Goal: Task Accomplishment & Management: Manage account settings

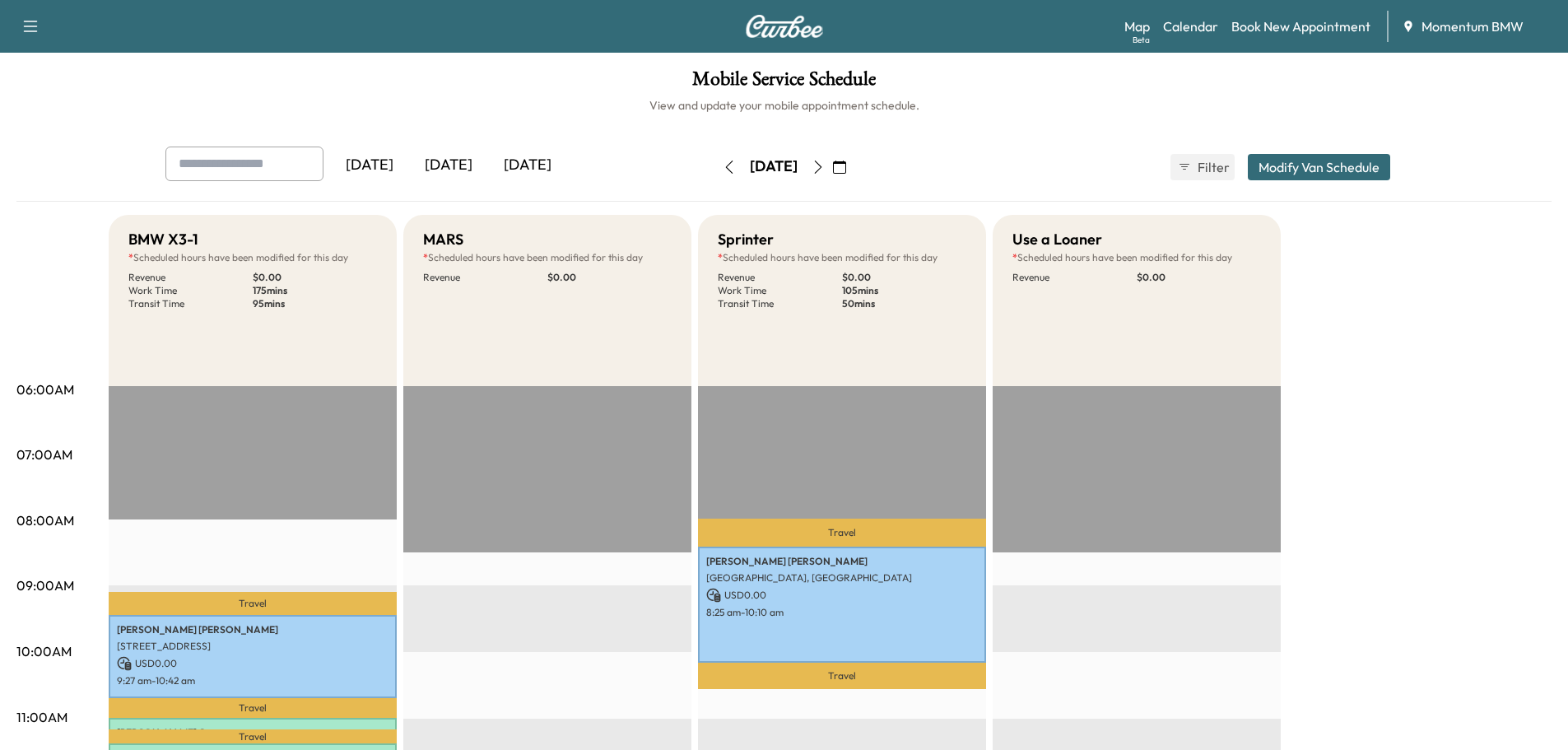
click at [824, 168] on icon "button" at bounding box center [819, 168] width 13 height 13
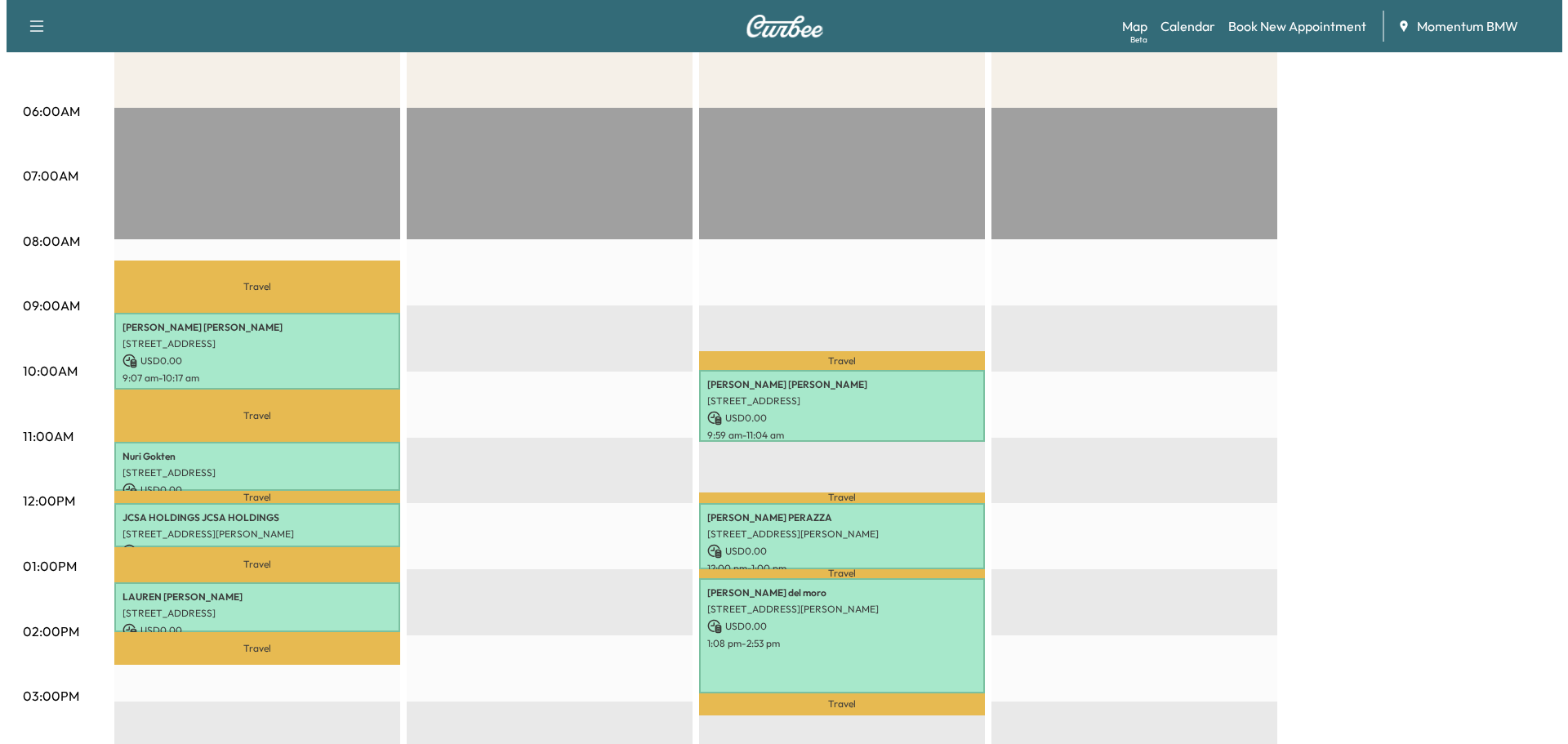
scroll to position [326, 0]
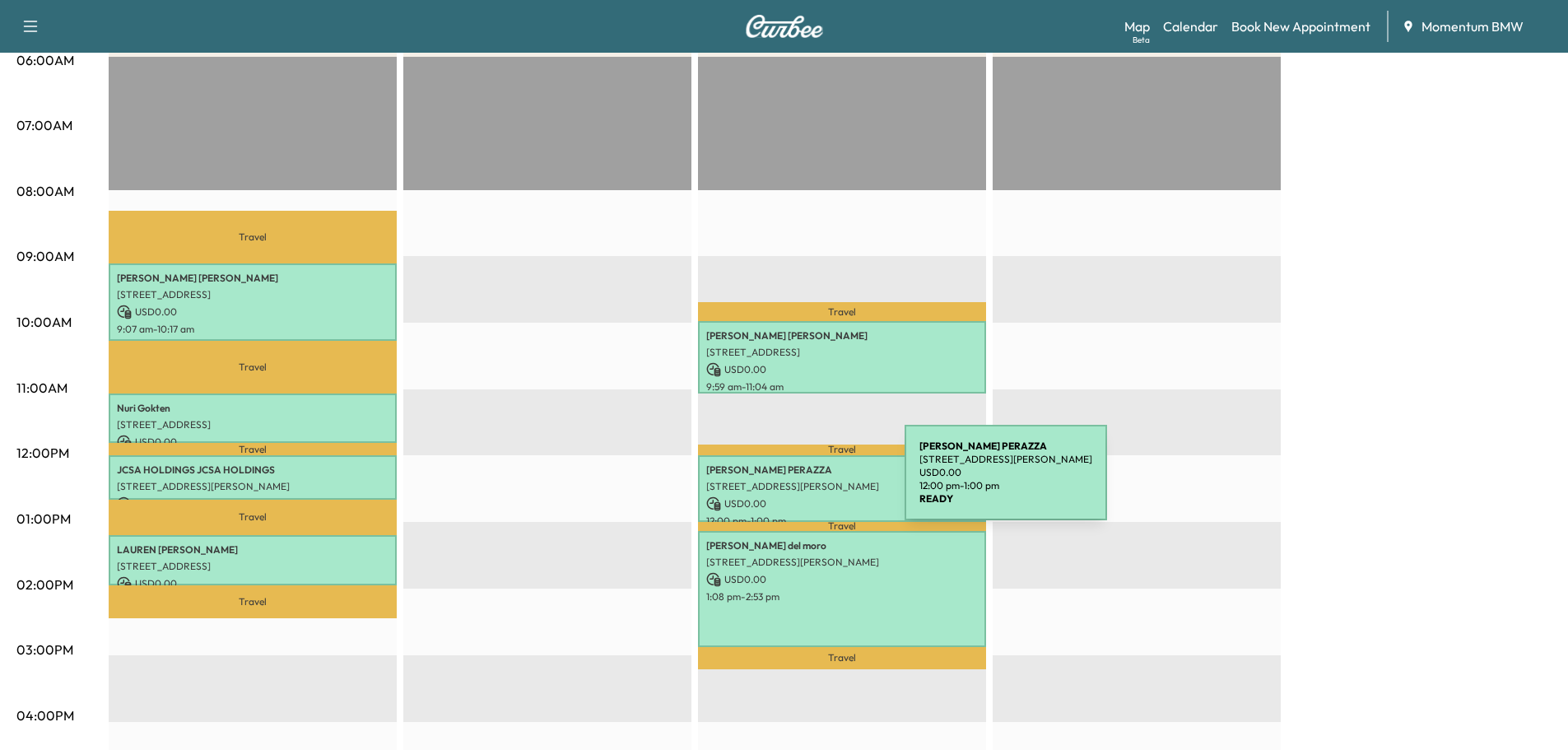
click at [781, 482] on p "[STREET_ADDRESS][PERSON_NAME]" at bounding box center [842, 487] width 272 height 13
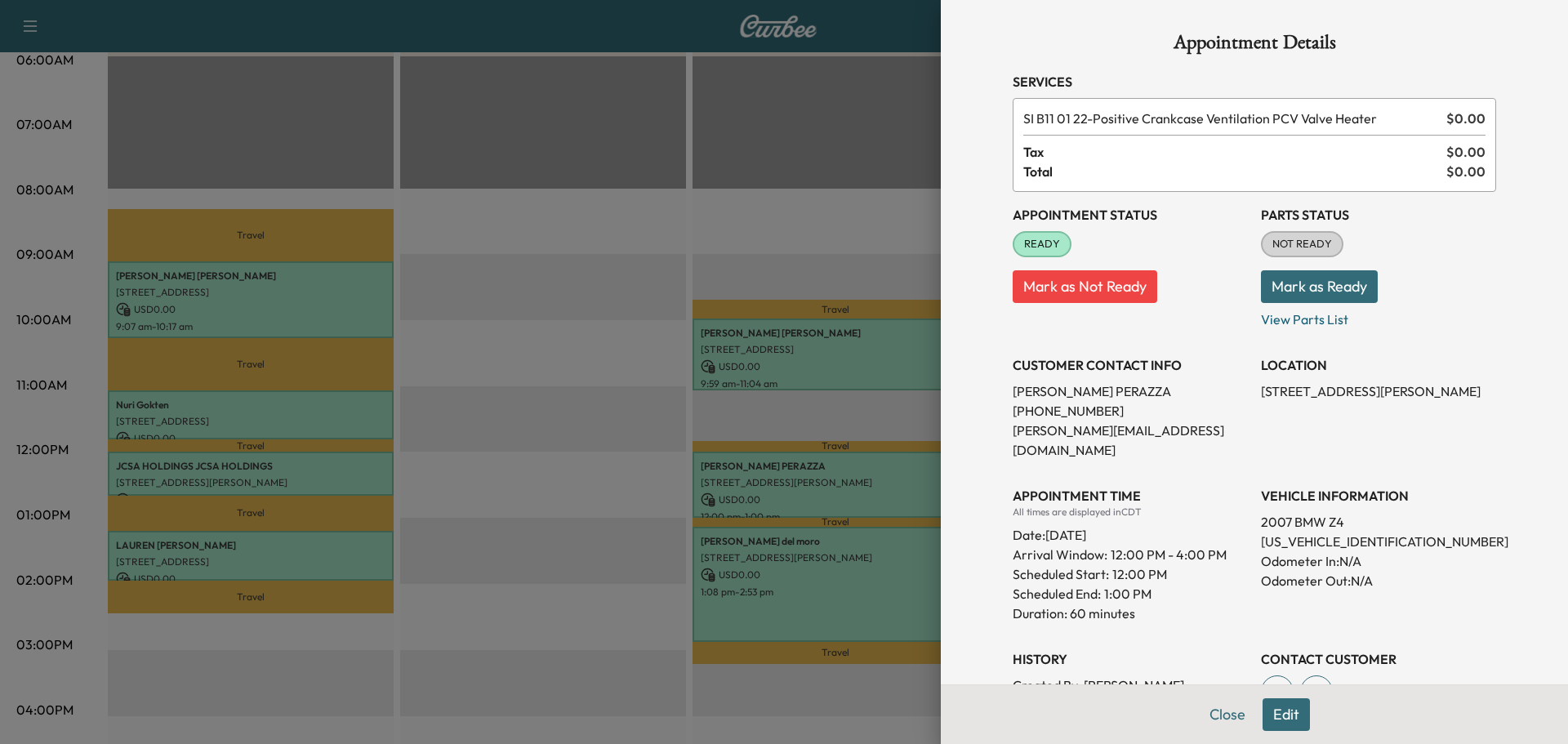
click at [1293, 281] on button "Mark as Ready" at bounding box center [1319, 286] width 117 height 33
click at [1210, 714] on button "Close" at bounding box center [1227, 714] width 57 height 33
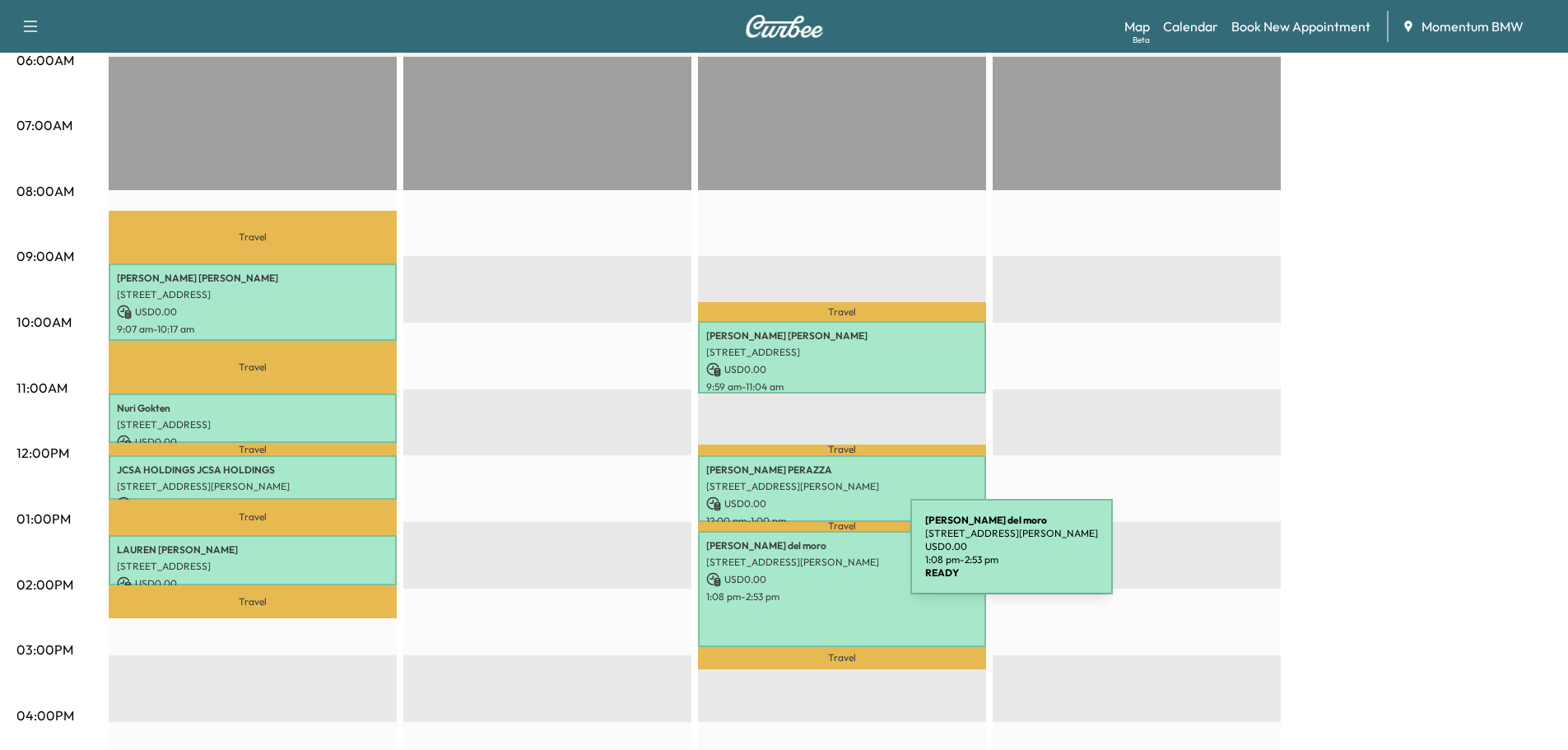
click at [787, 556] on p "[STREET_ADDRESS][PERSON_NAME]" at bounding box center [842, 562] width 272 height 13
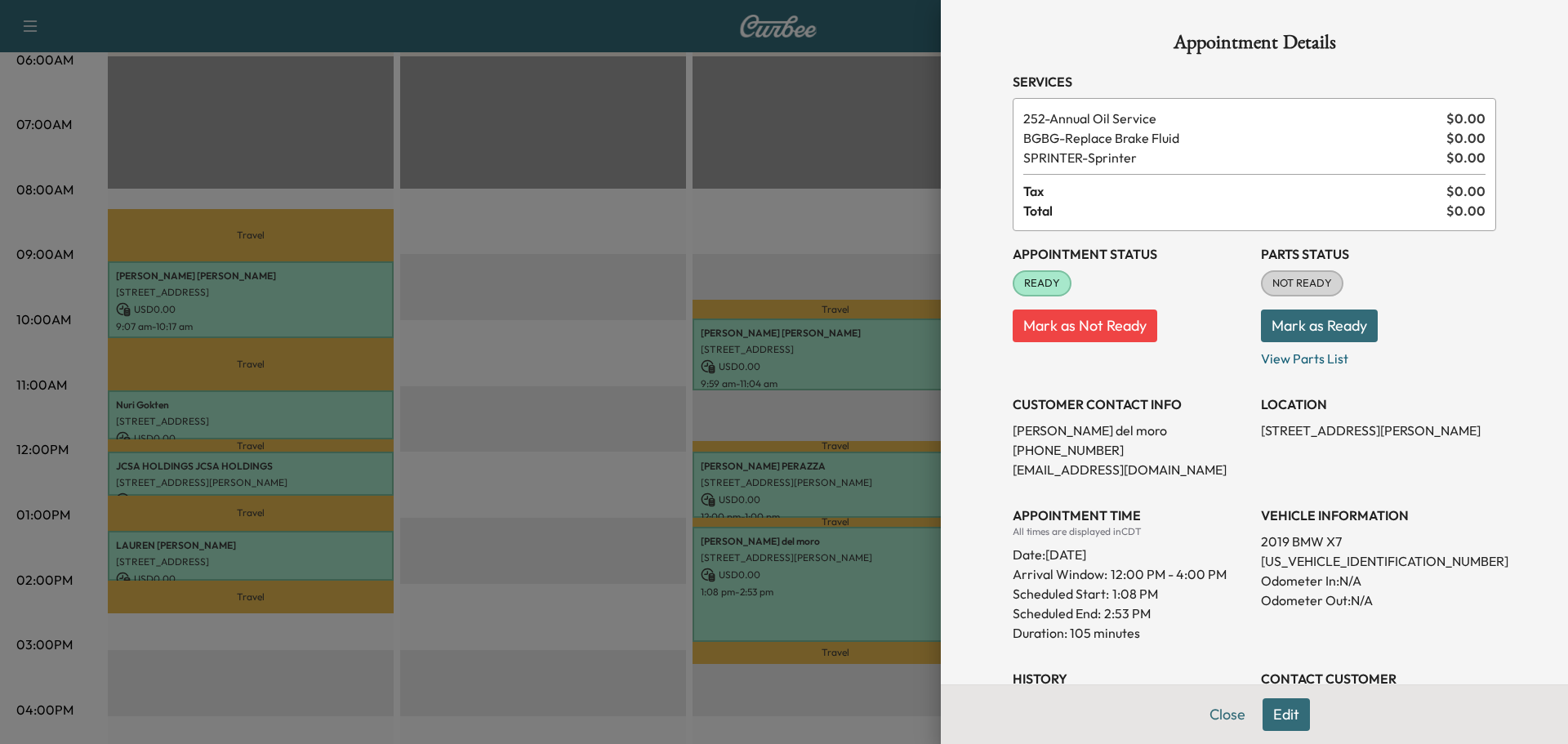
click at [1285, 323] on button "Mark as Ready" at bounding box center [1319, 325] width 117 height 33
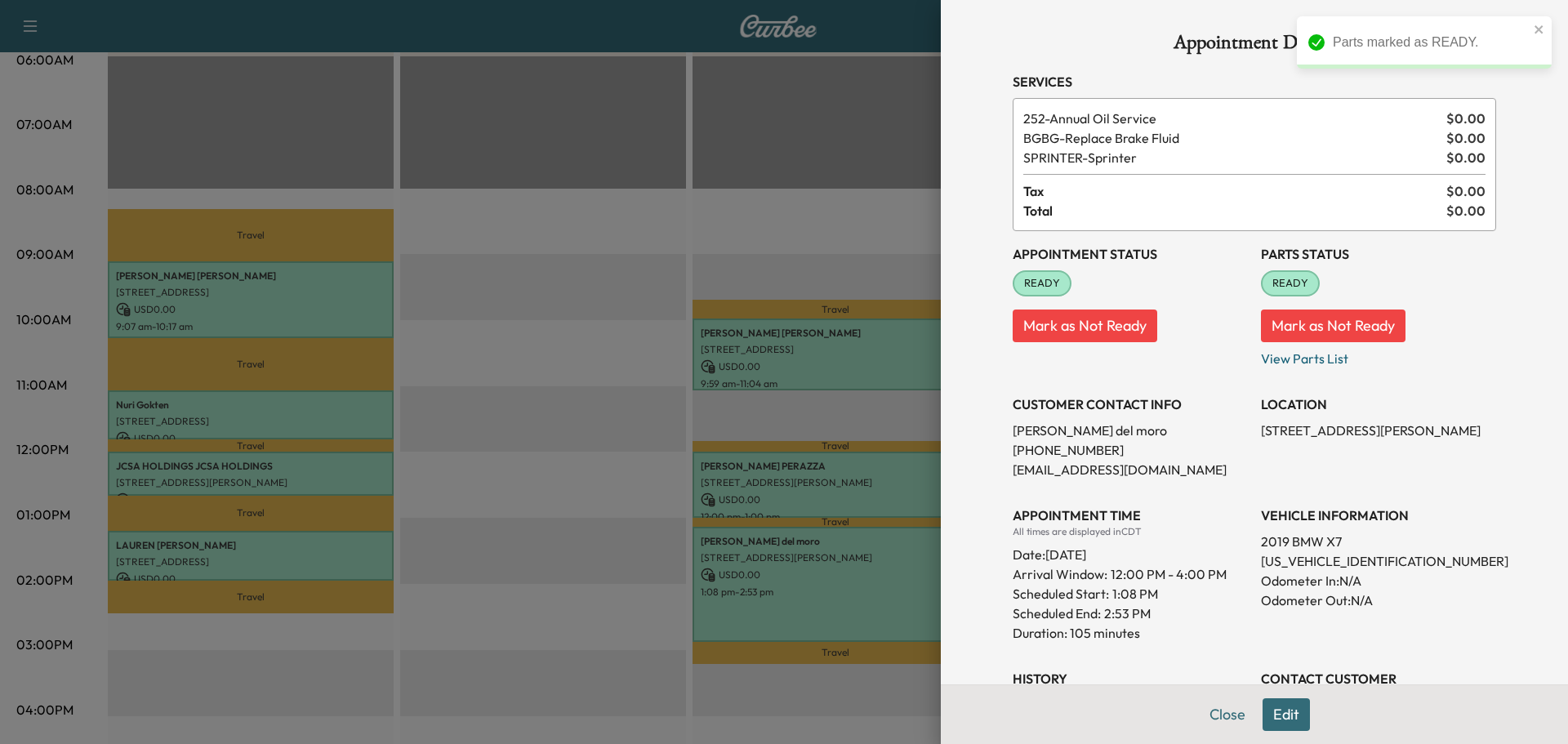
click at [1216, 712] on button "Close" at bounding box center [1227, 714] width 57 height 33
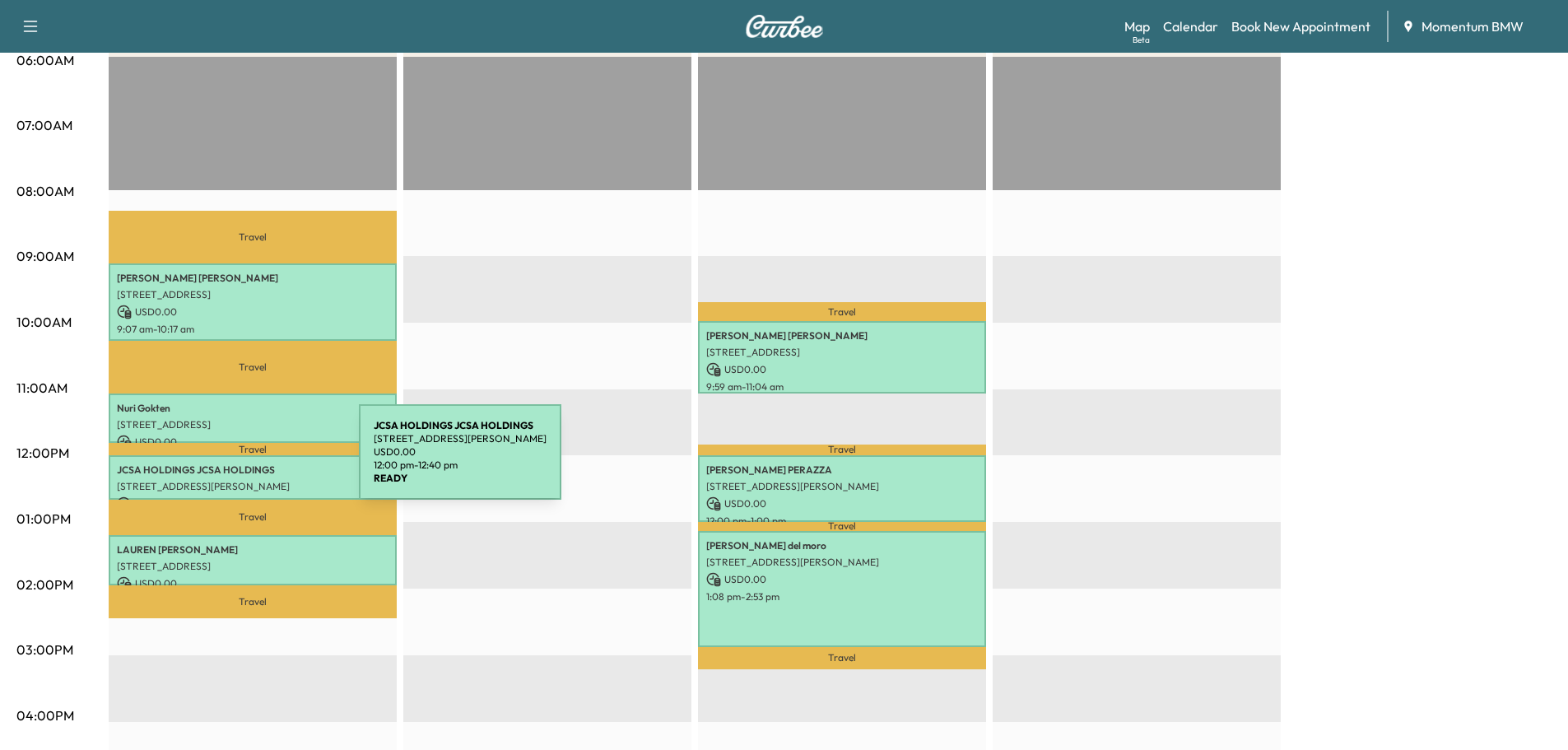
click at [236, 463] on p "JCSA HOLDINGS JCSA HOLDINGS" at bounding box center [253, 470] width 272 height 13
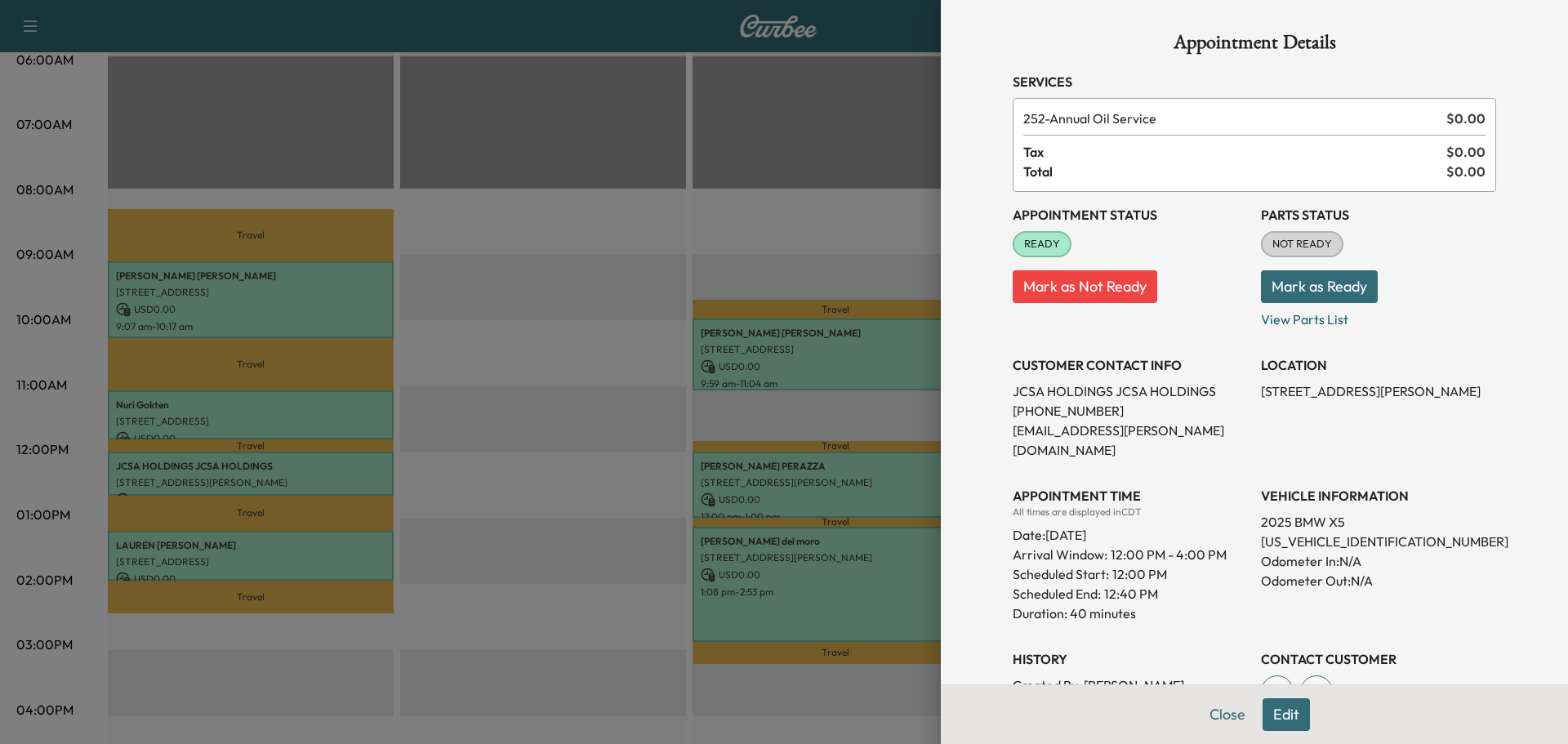
click at [1276, 285] on button "Mark as Ready" at bounding box center [1319, 286] width 117 height 33
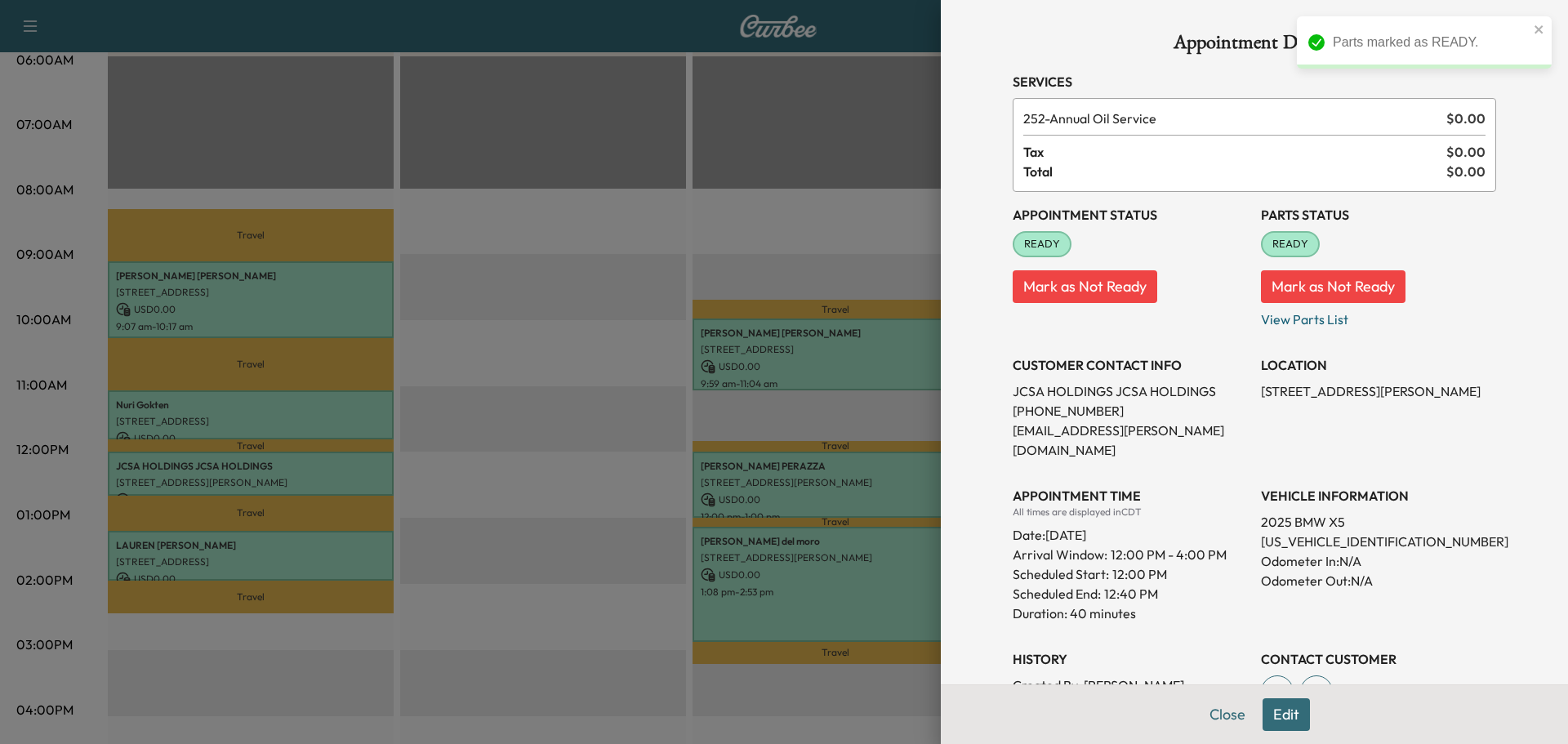
click at [1225, 713] on button "Close" at bounding box center [1227, 714] width 57 height 33
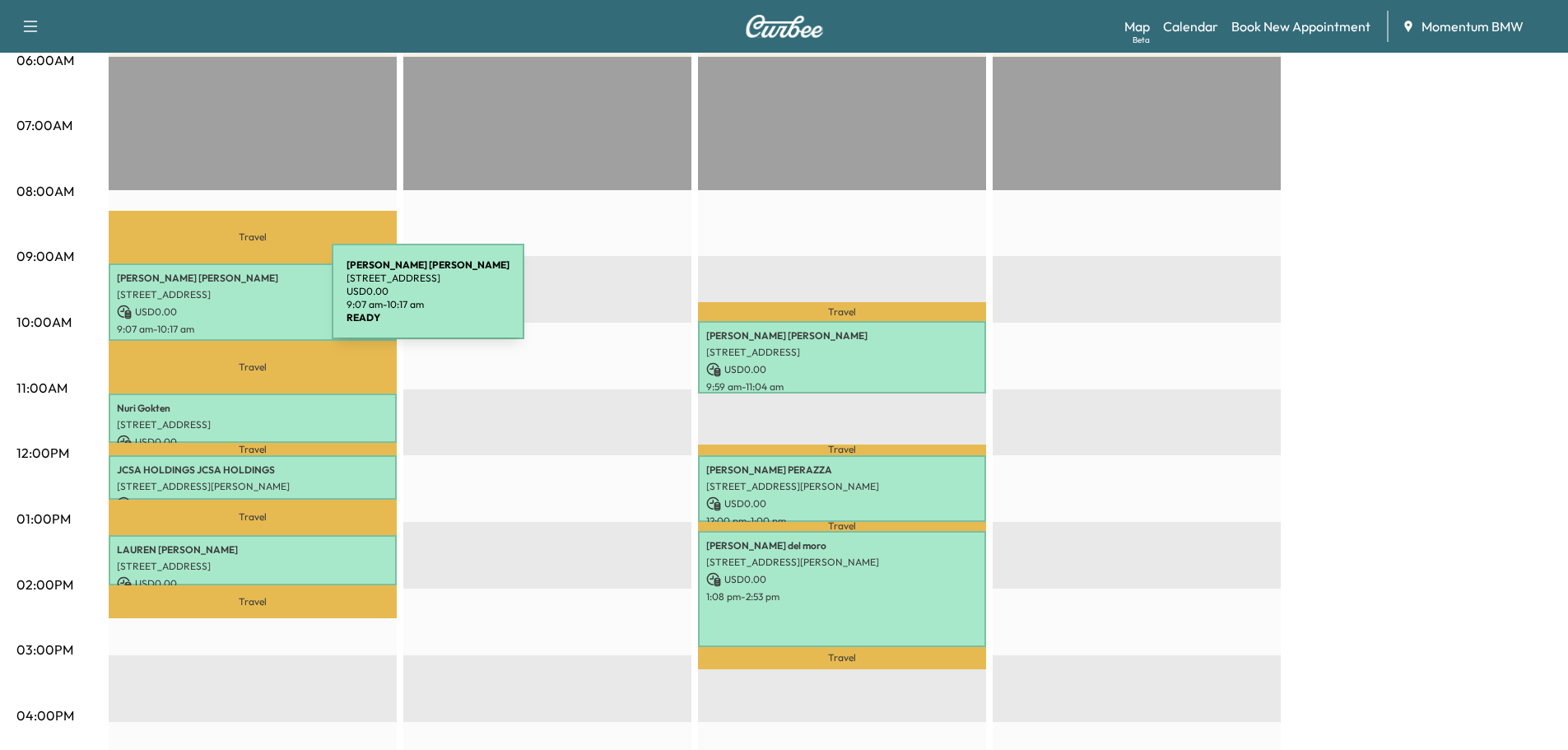
click at [208, 297] on p "[STREET_ADDRESS]" at bounding box center [253, 295] width 272 height 13
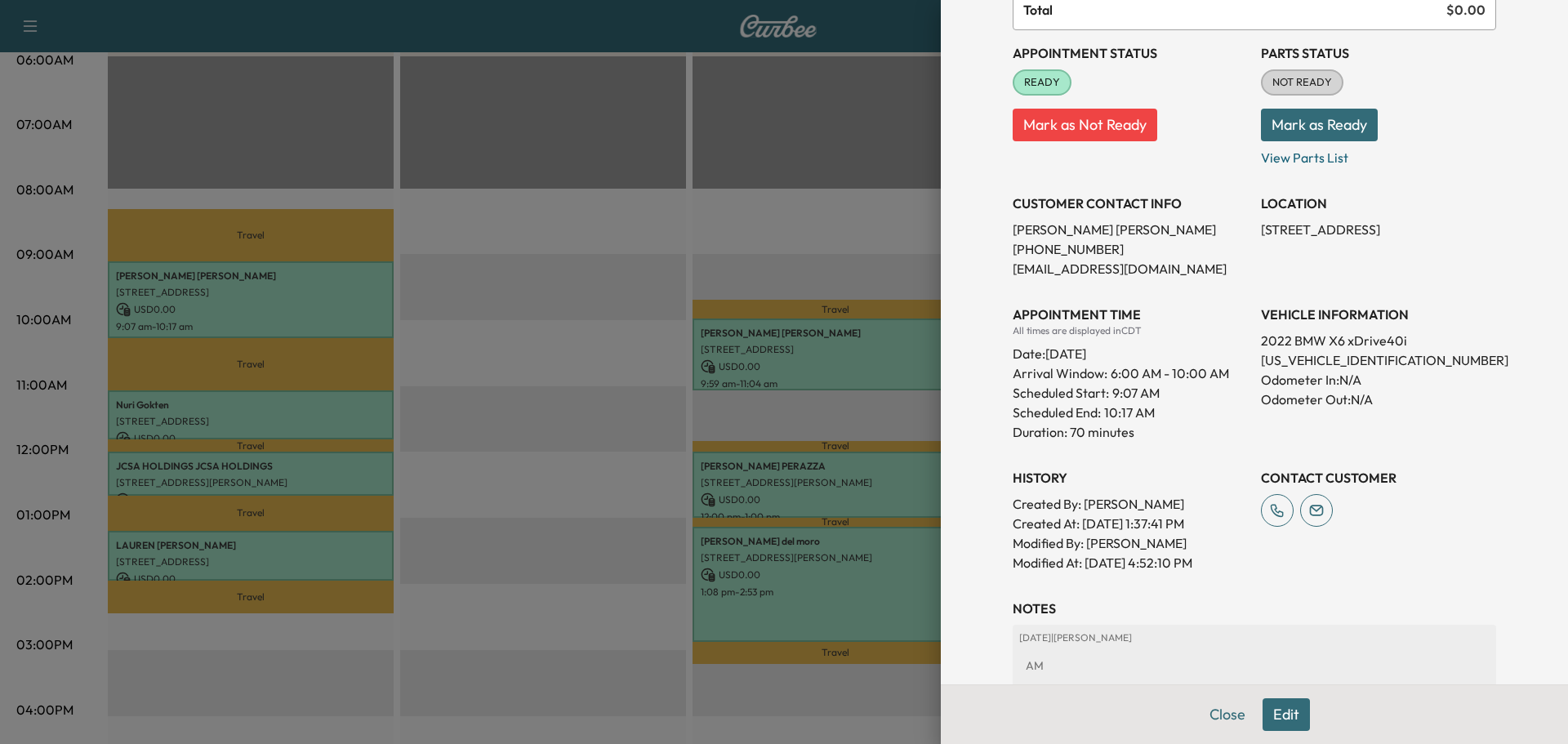
scroll to position [314, 0]
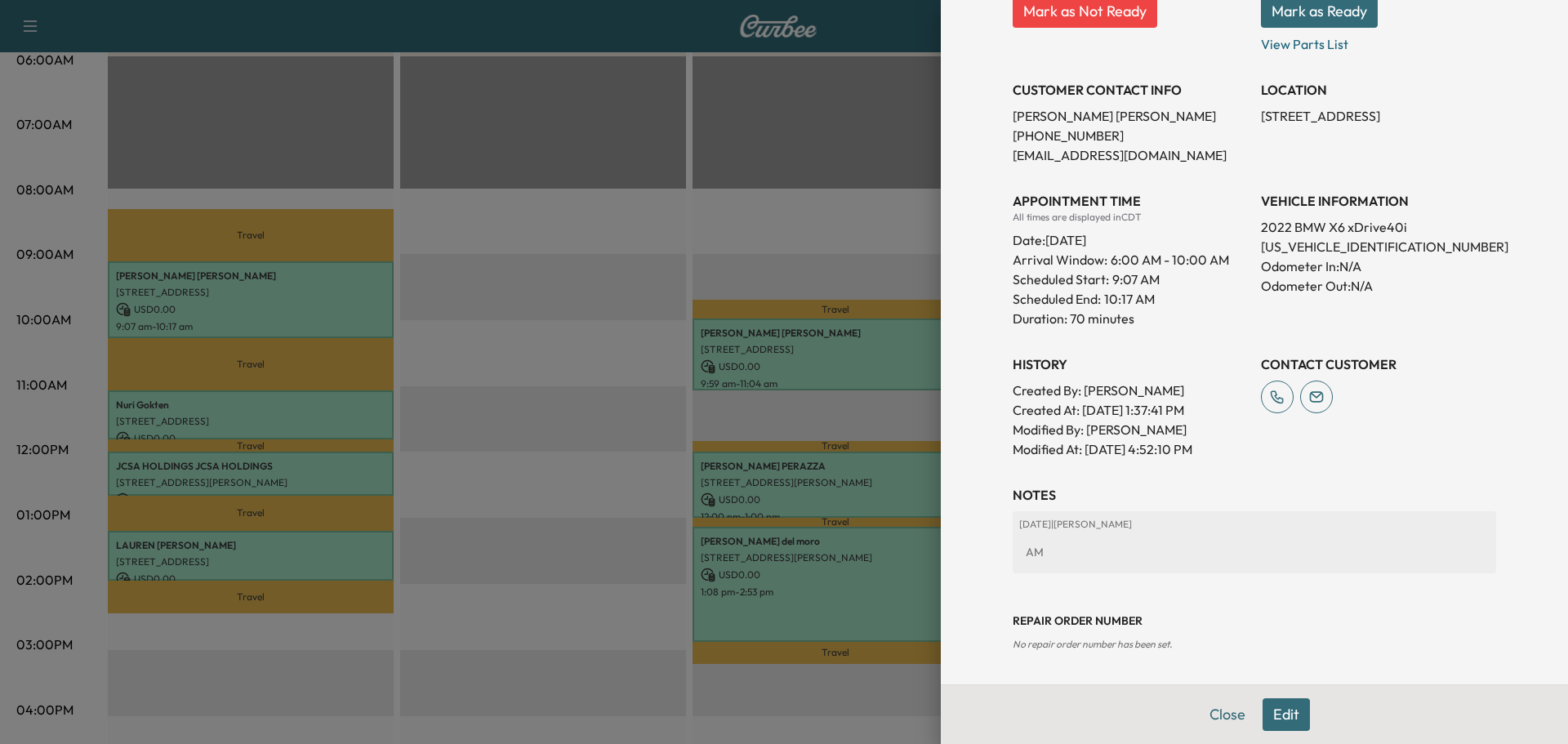
click at [1269, 715] on button "Edit" at bounding box center [1286, 714] width 48 height 33
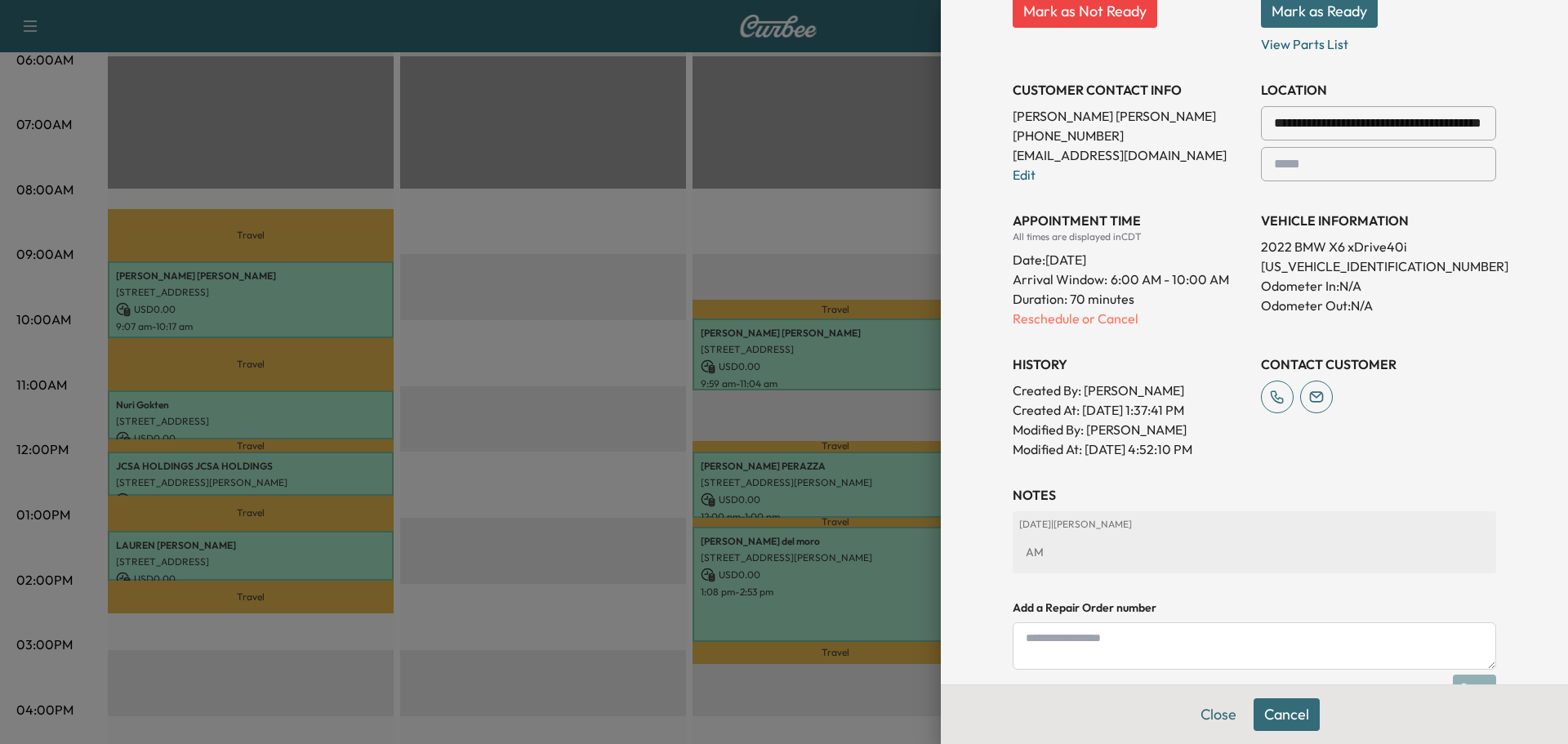
scroll to position [0, 0]
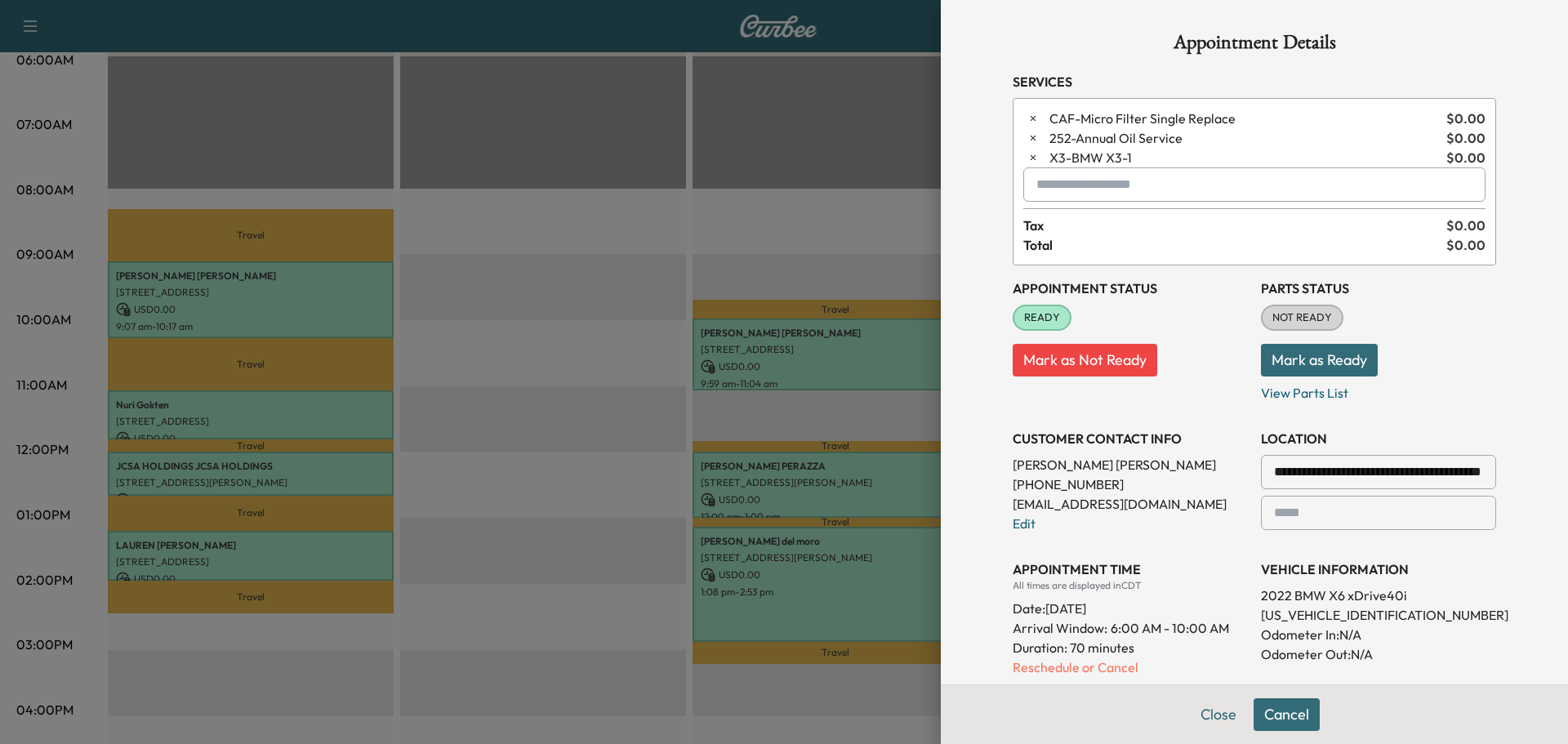
click at [1043, 190] on input "text" at bounding box center [1254, 184] width 462 height 34
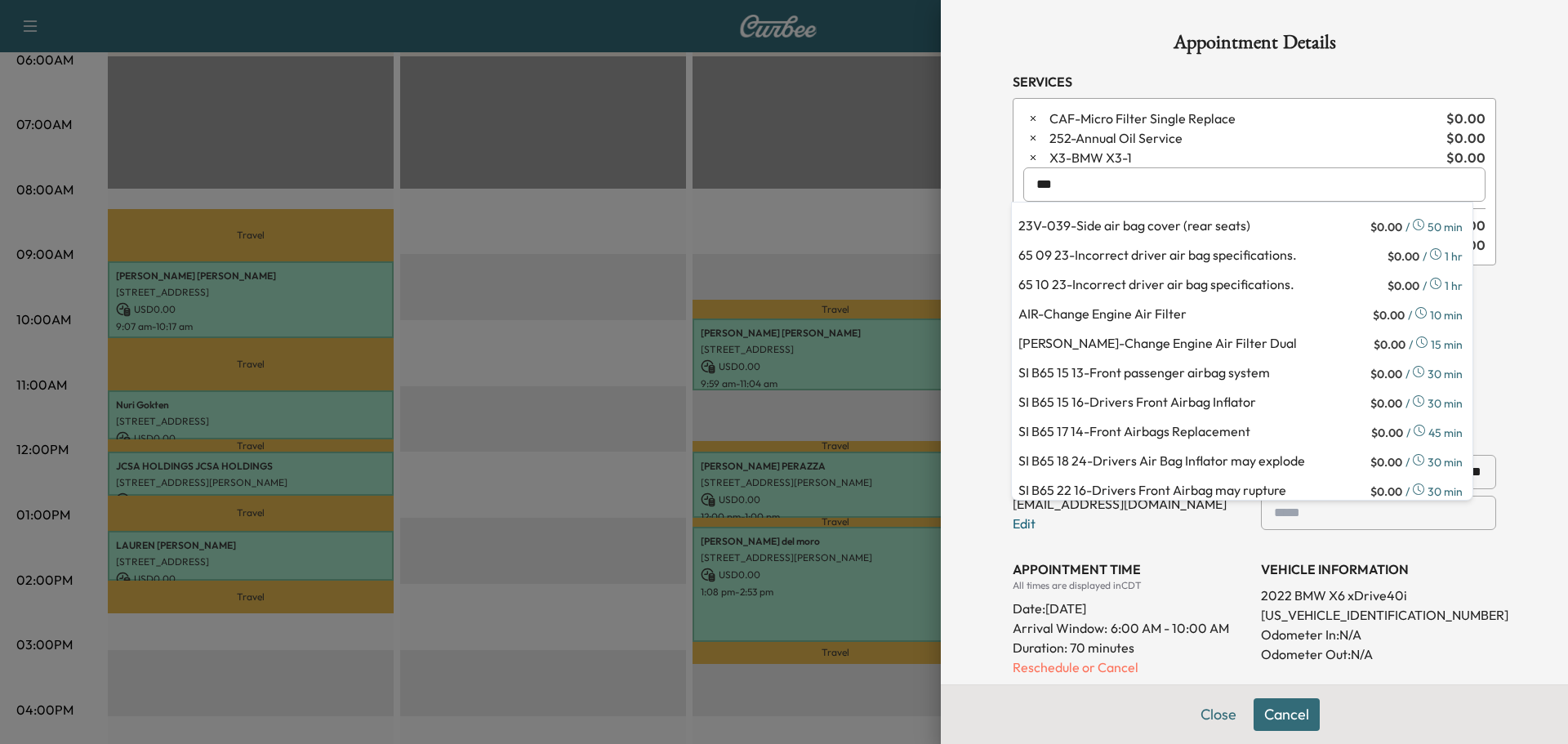
click at [1077, 306] on p "AIR - Change Engine Air Filter" at bounding box center [1194, 315] width 351 height 23
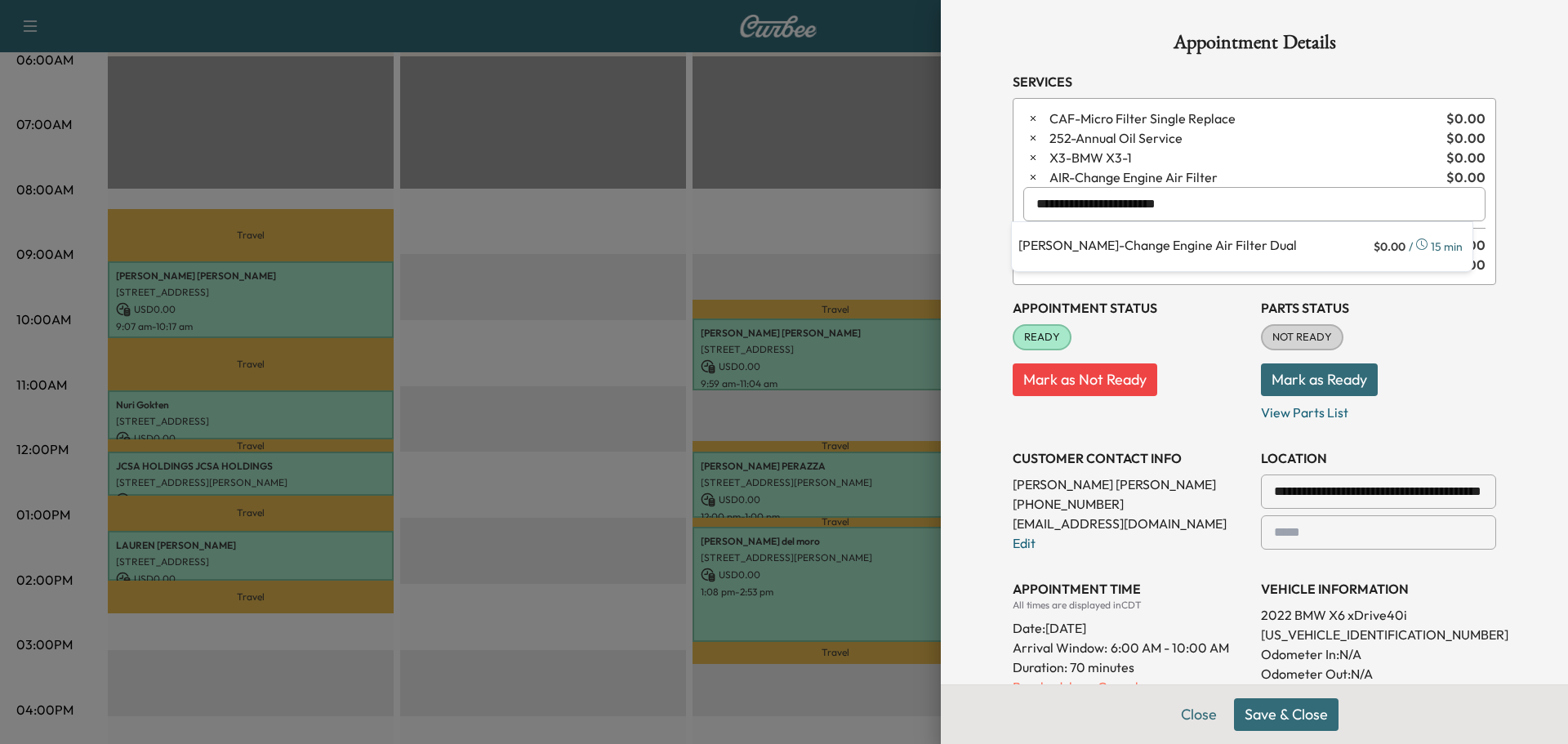
drag, startPoint x: 1205, startPoint y: 212, endPoint x: 686, endPoint y: 182, distance: 519.9
click at [686, 182] on div "**********" at bounding box center [784, 372] width 1568 height 744
drag, startPoint x: 1118, startPoint y: 198, endPoint x: 991, endPoint y: 197, distance: 127.0
click at [993, 197] on div "**********" at bounding box center [1255, 595] width 523 height 1189
type input "*"
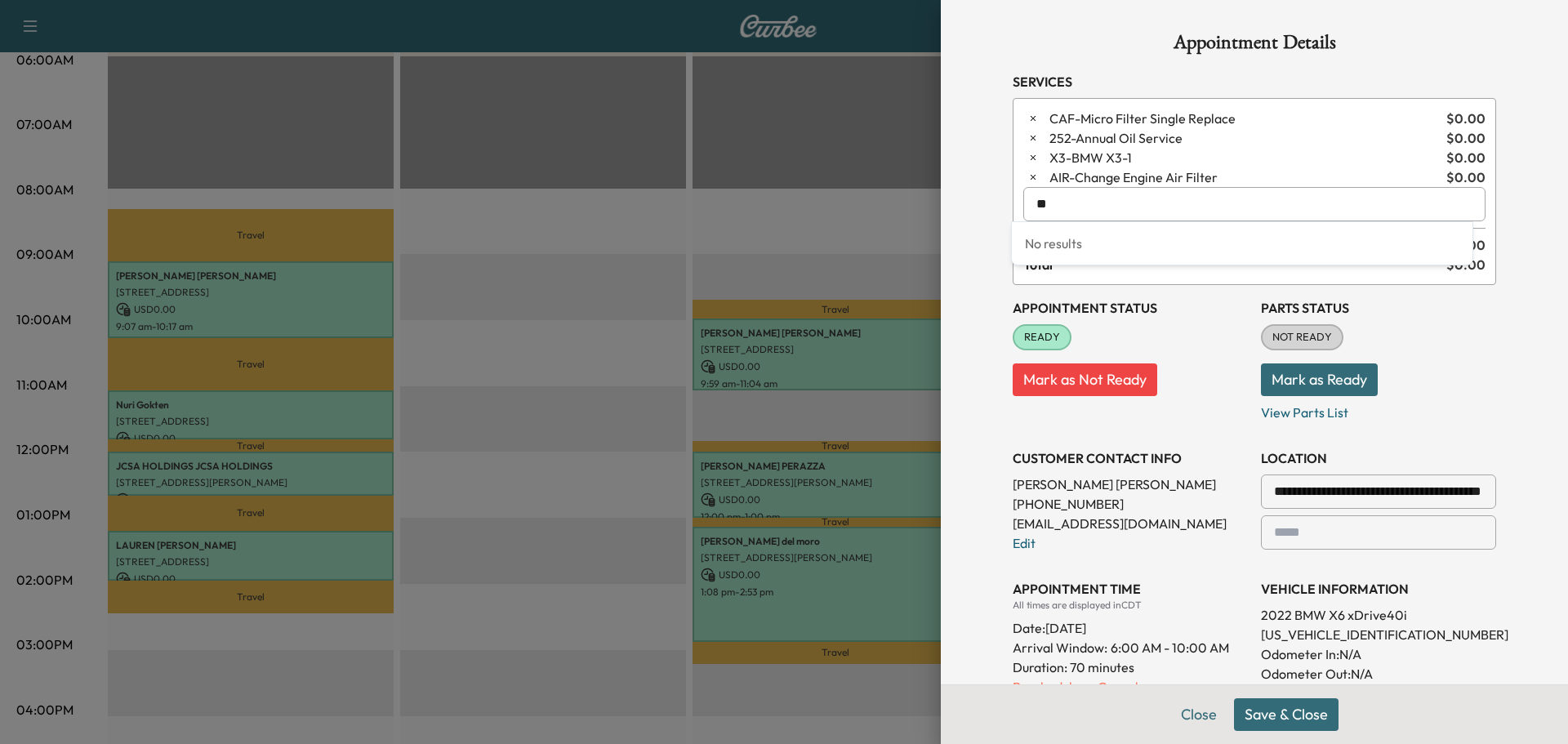
type input "*"
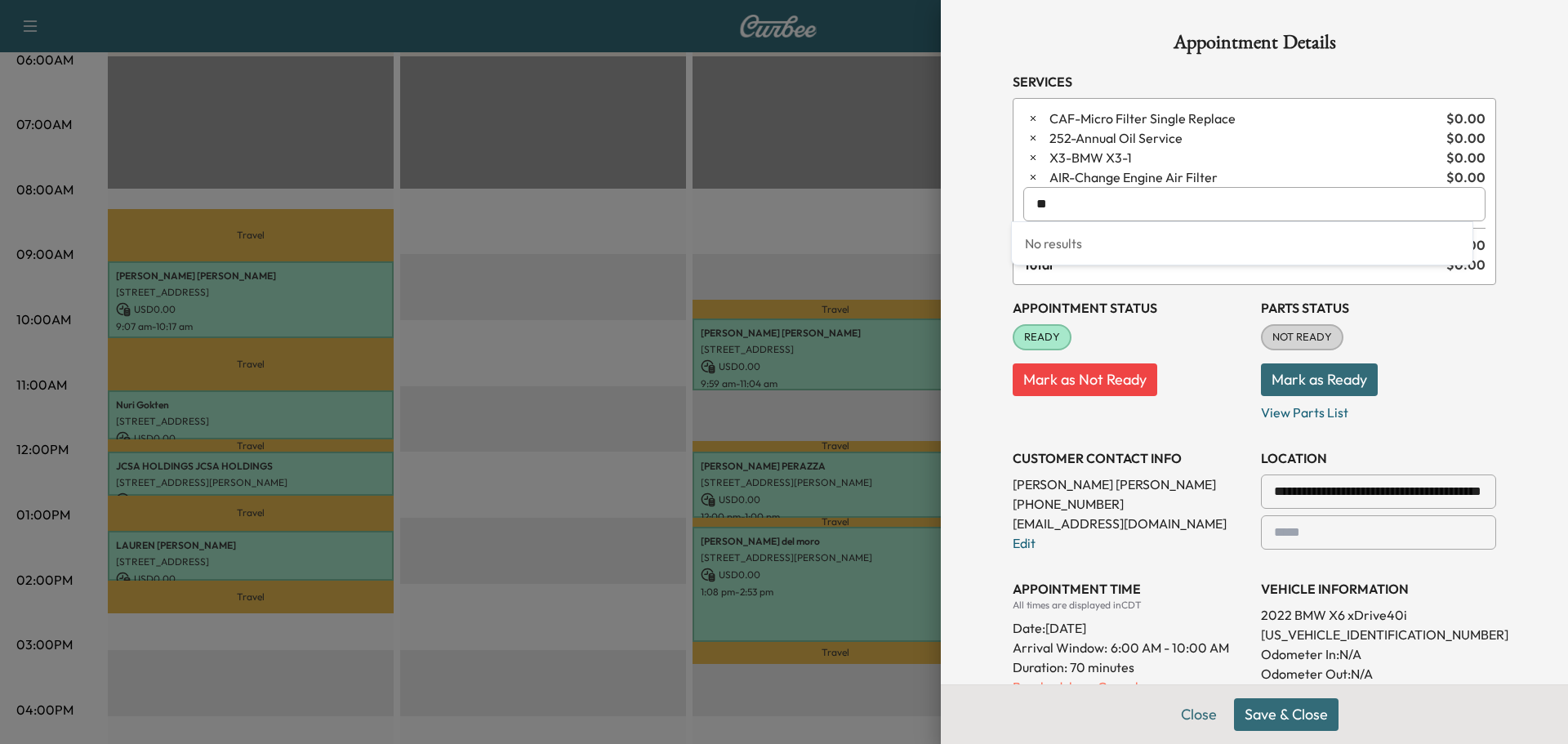
type input "*"
click at [1250, 706] on button "Save & Close" at bounding box center [1286, 714] width 104 height 33
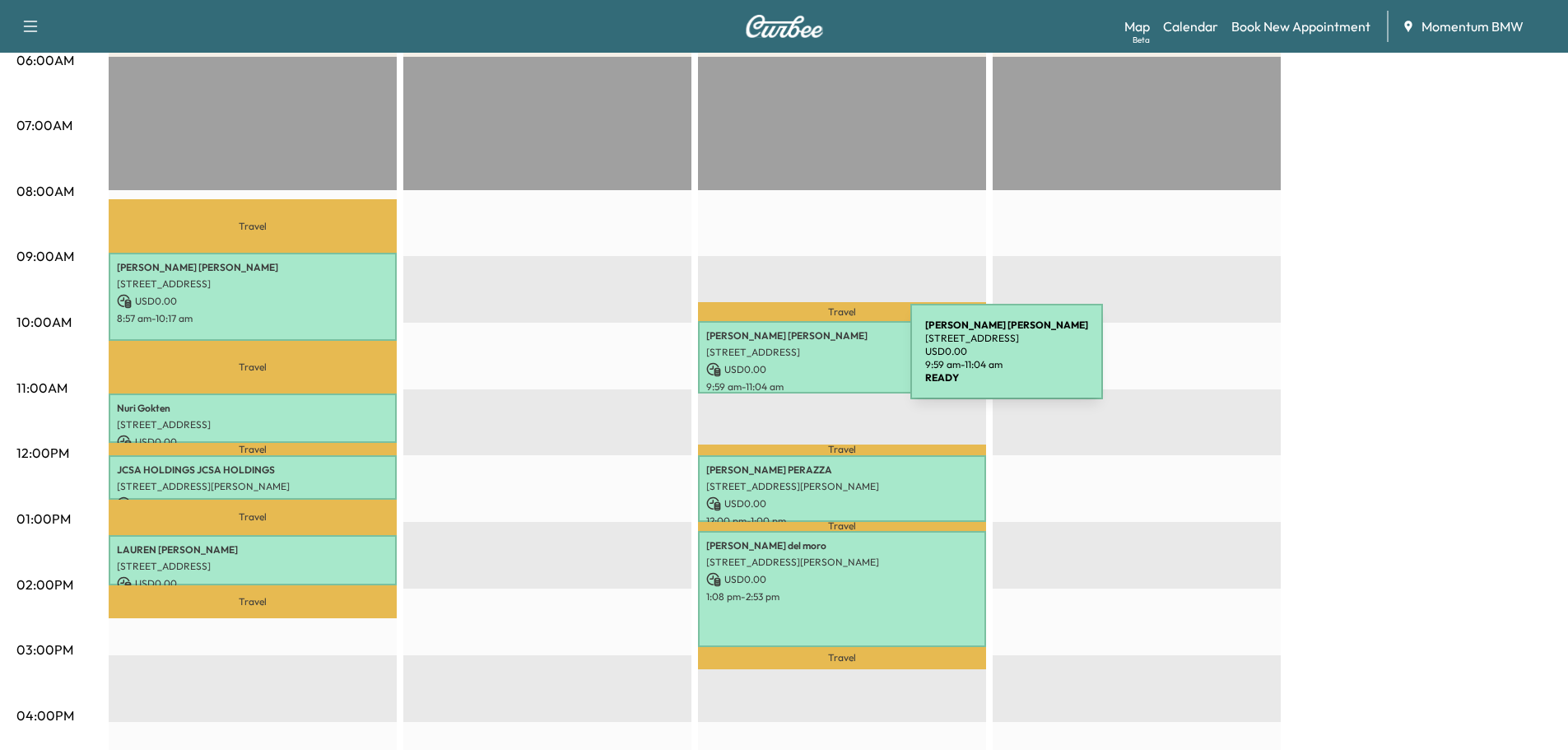
click at [787, 362] on p "USD 0.00" at bounding box center [842, 370] width 272 height 15
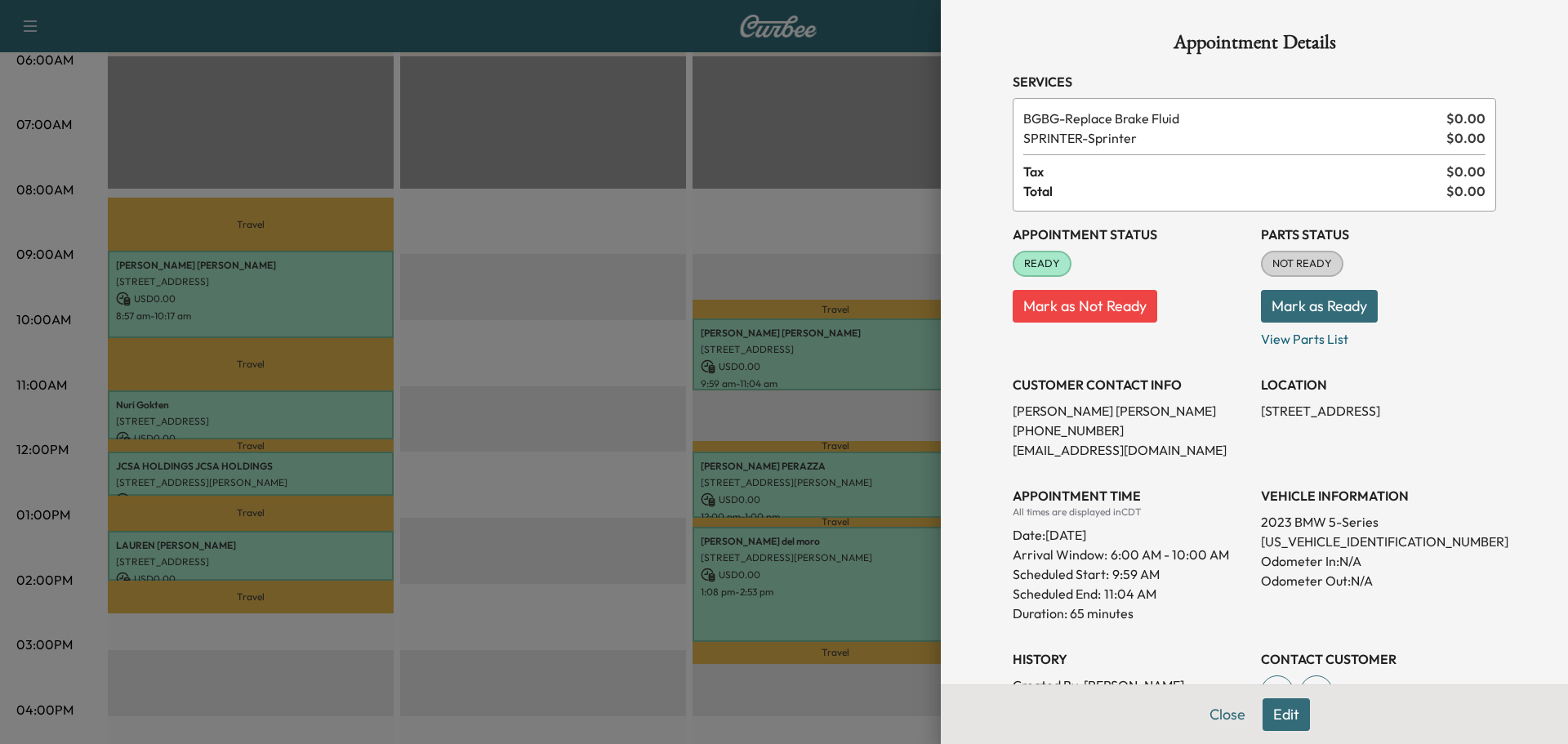
click at [1275, 710] on button "Edit" at bounding box center [1286, 714] width 48 height 33
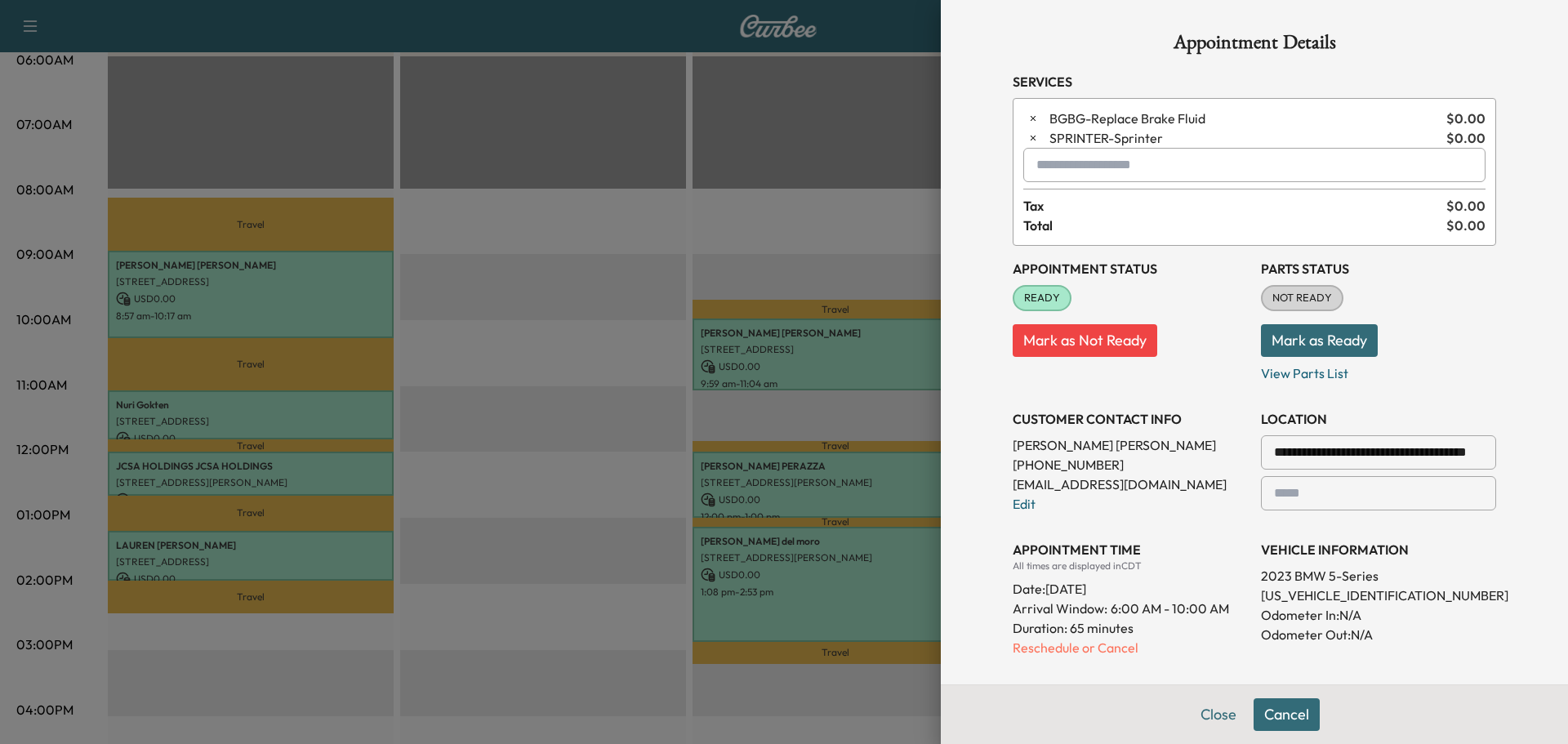
click at [1100, 169] on input "text" at bounding box center [1254, 164] width 462 height 34
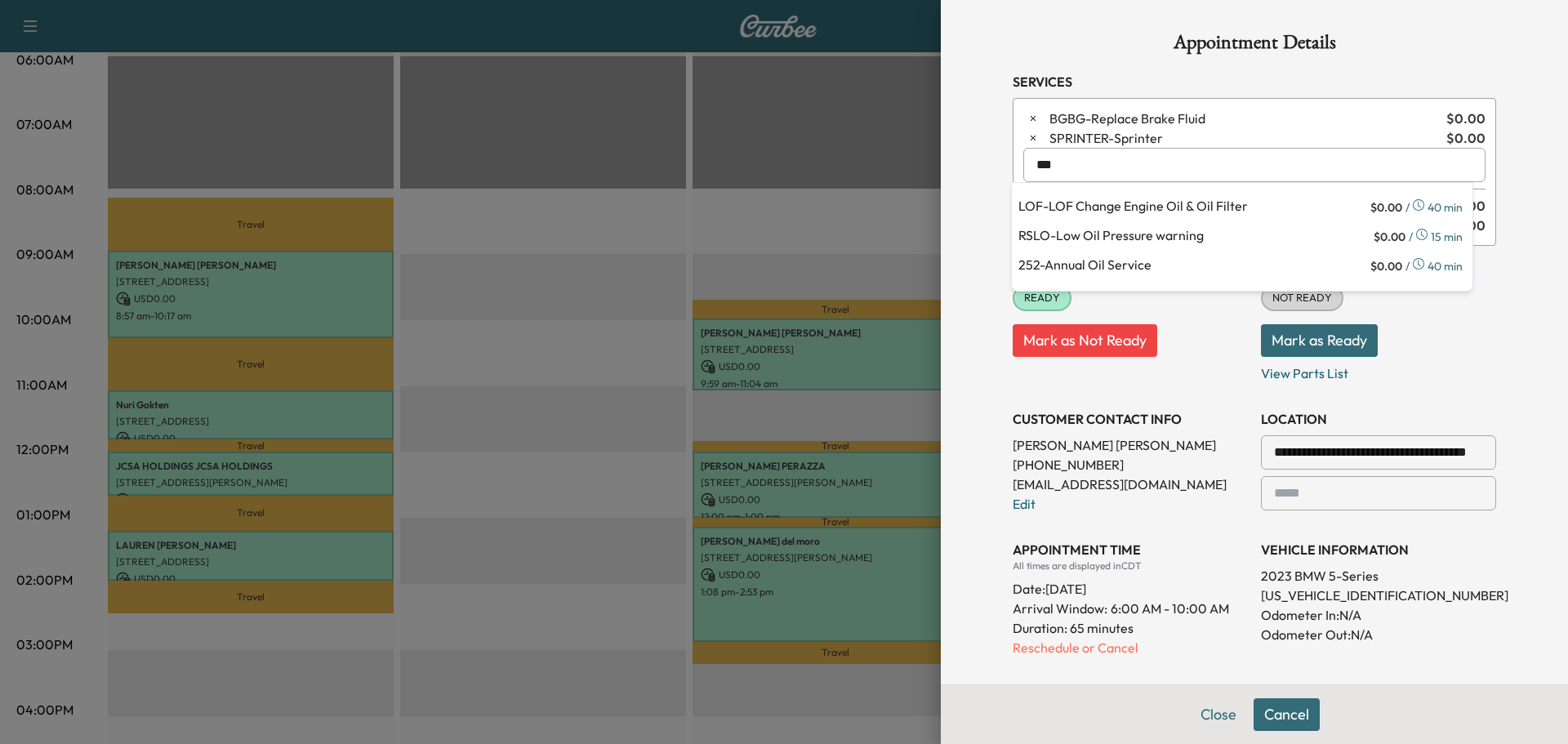
click at [1052, 205] on p "LOF - LOF Change Engine Oil & Oil Filter" at bounding box center [1192, 207] width 348 height 23
type input "**********"
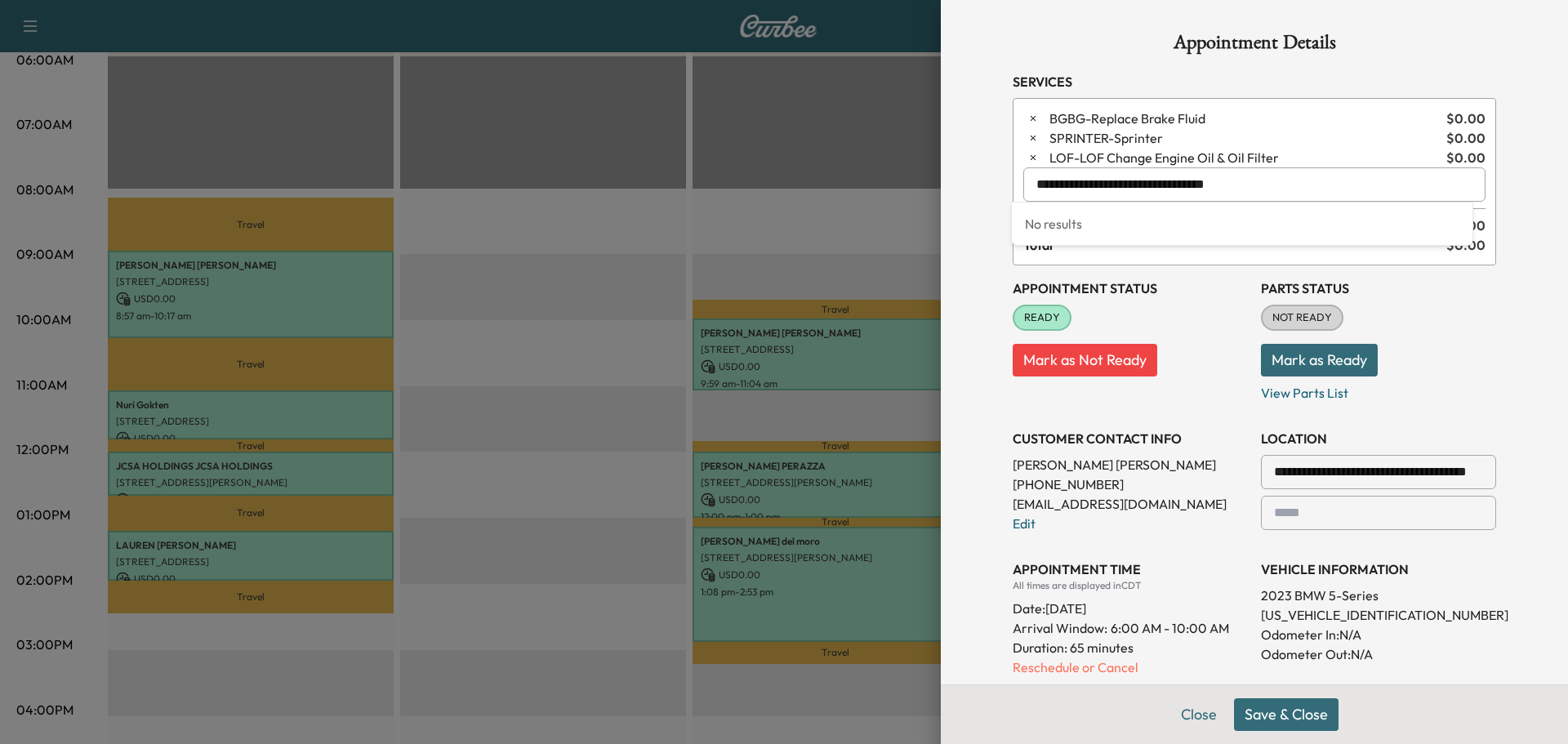
drag, startPoint x: 1231, startPoint y: 177, endPoint x: 530, endPoint y: 120, distance: 703.3
click at [531, 120] on div "**********" at bounding box center [784, 372] width 1568 height 744
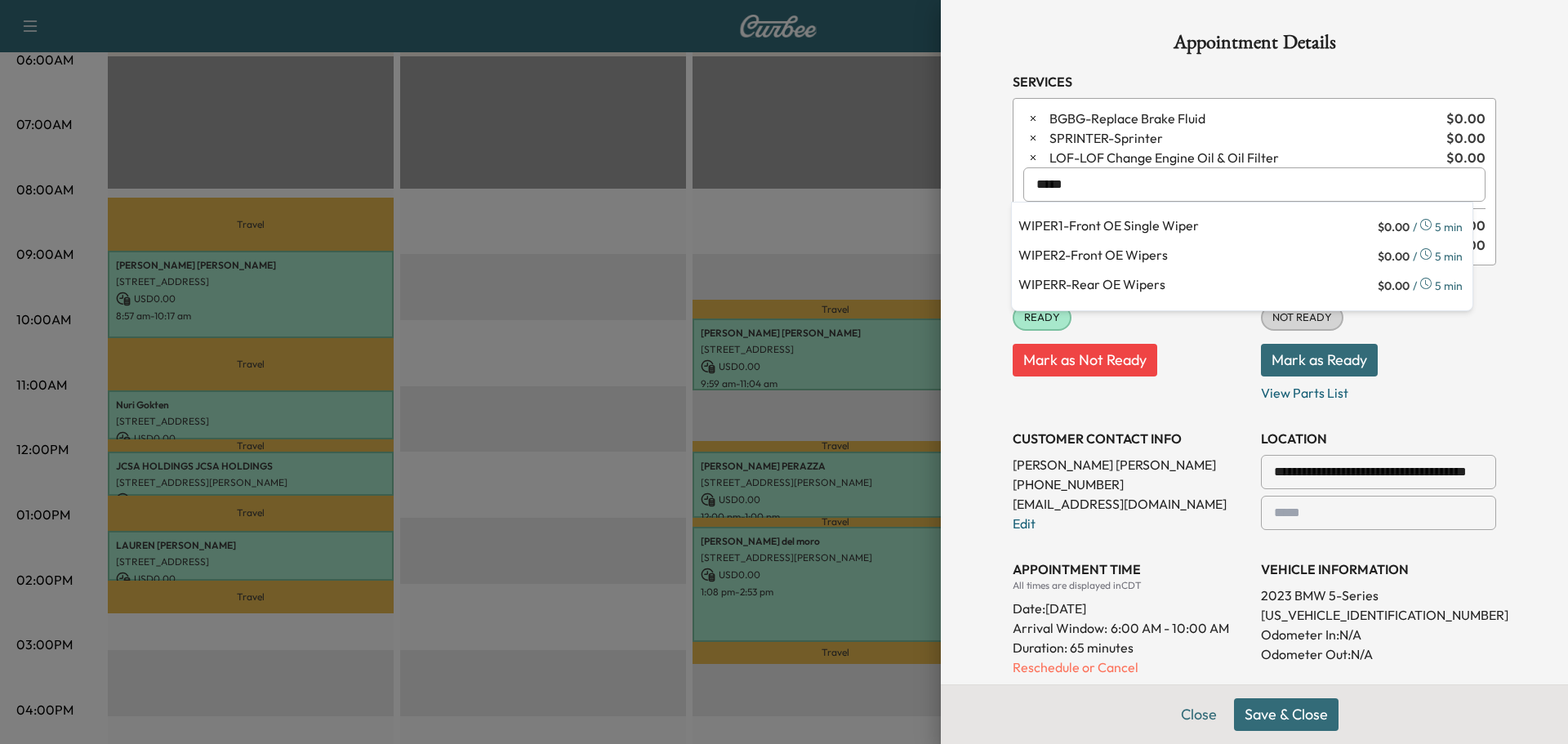
click at [1070, 255] on p "WIPER2 - Front OE Wipers" at bounding box center [1196, 256] width 356 height 23
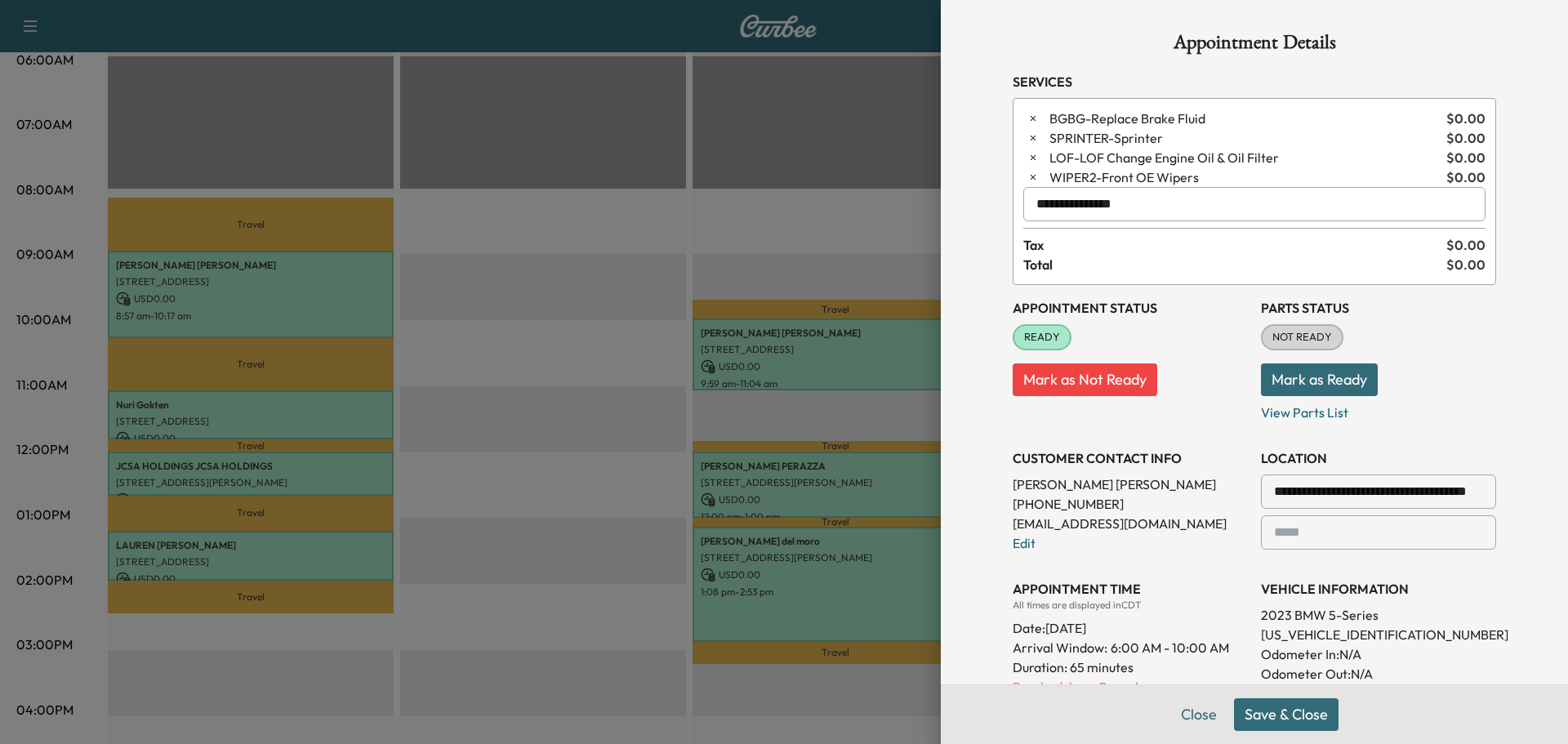
type input "**********"
click at [1274, 373] on button "Mark as Ready" at bounding box center [1319, 379] width 117 height 33
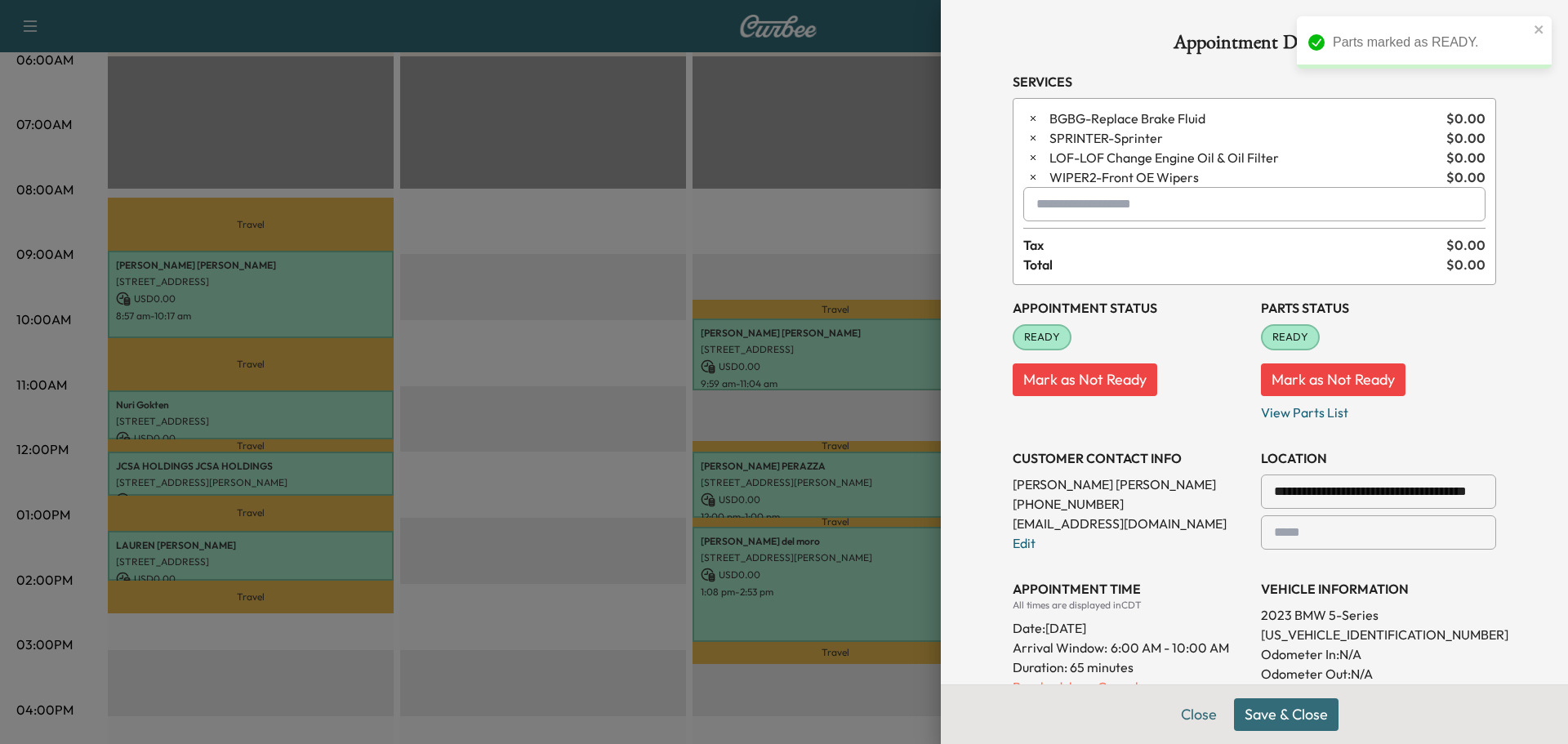
click at [1251, 716] on button "Save & Close" at bounding box center [1286, 714] width 104 height 33
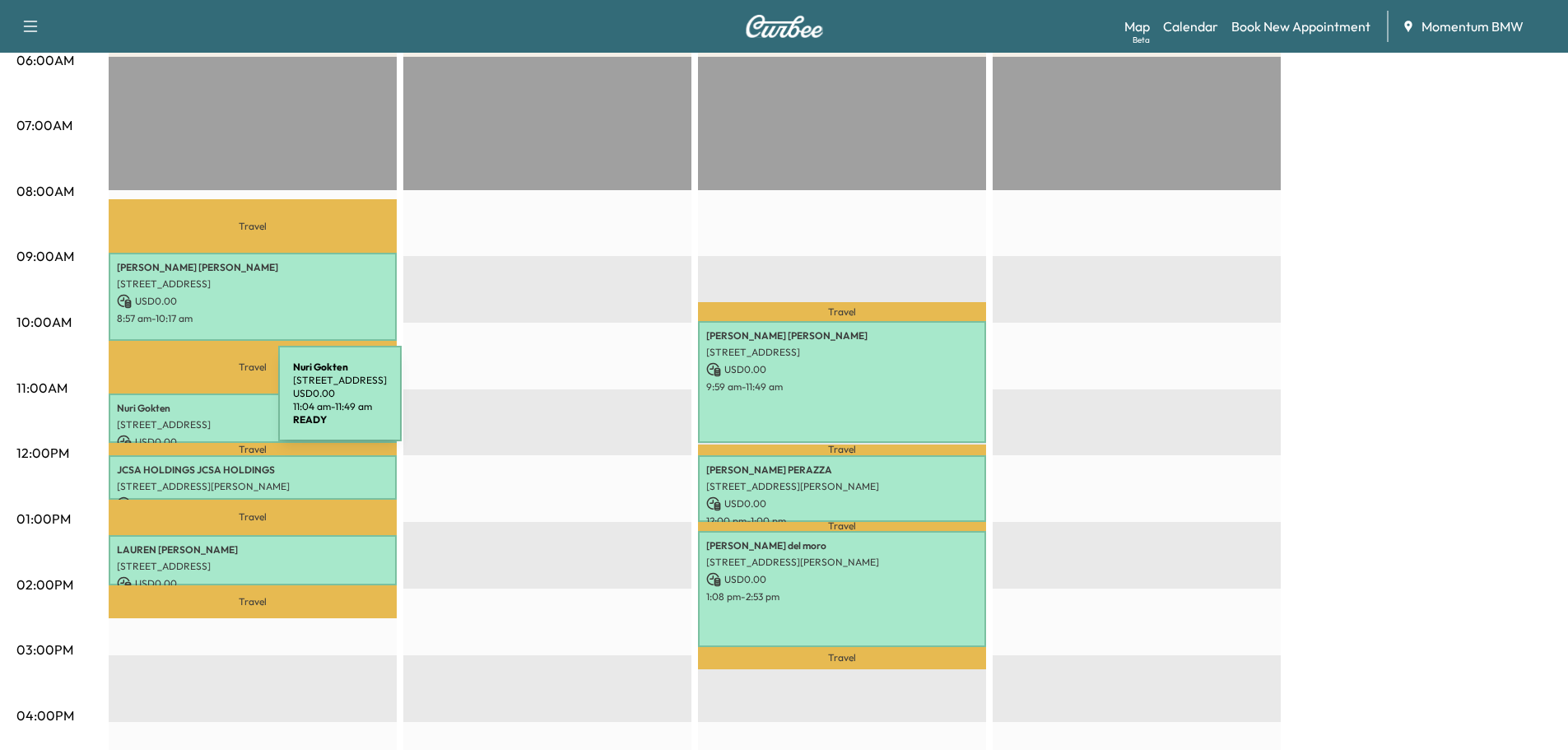
click at [155, 403] on p "Nuri Gokten" at bounding box center [253, 408] width 272 height 13
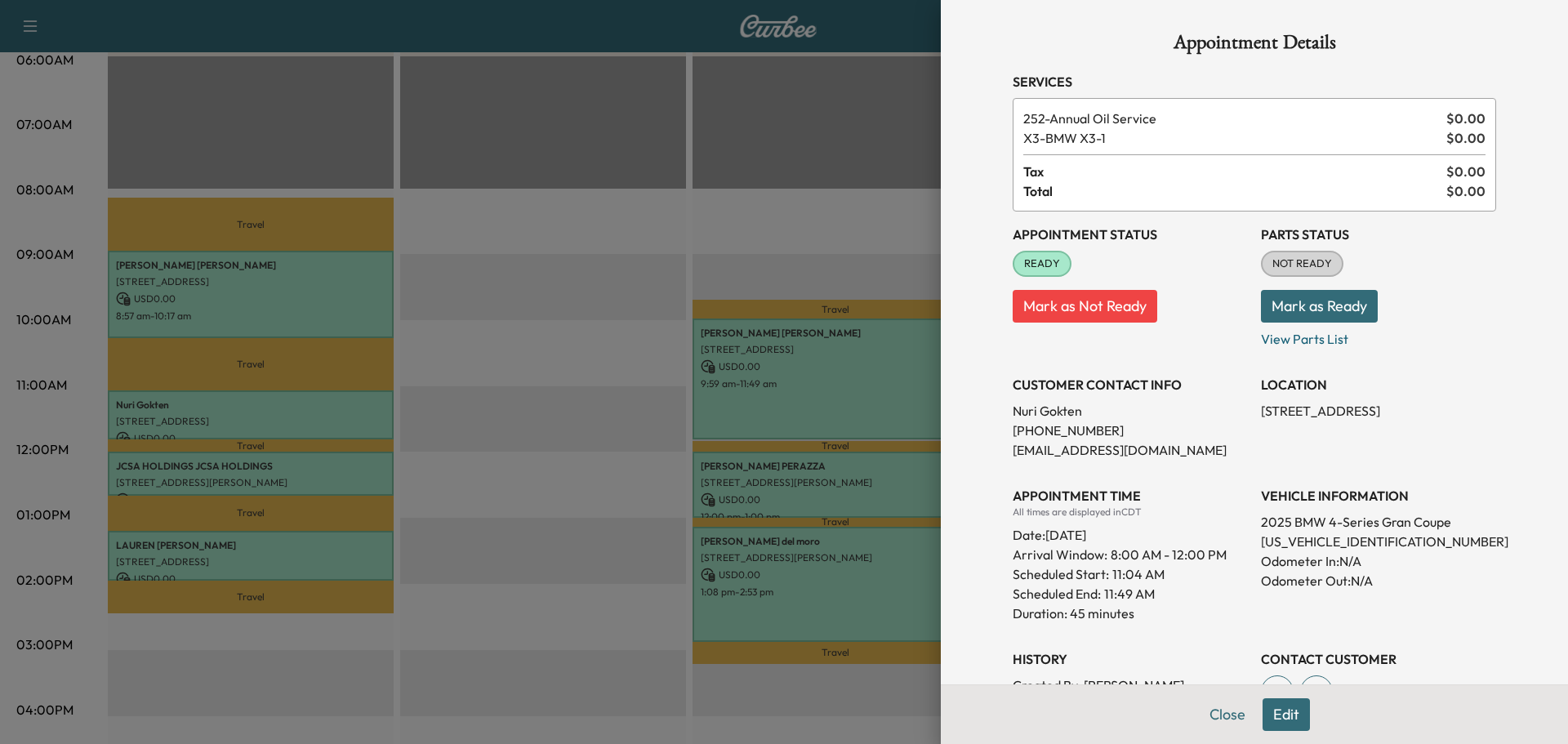
click at [1301, 309] on button "Mark as Ready" at bounding box center [1319, 306] width 117 height 33
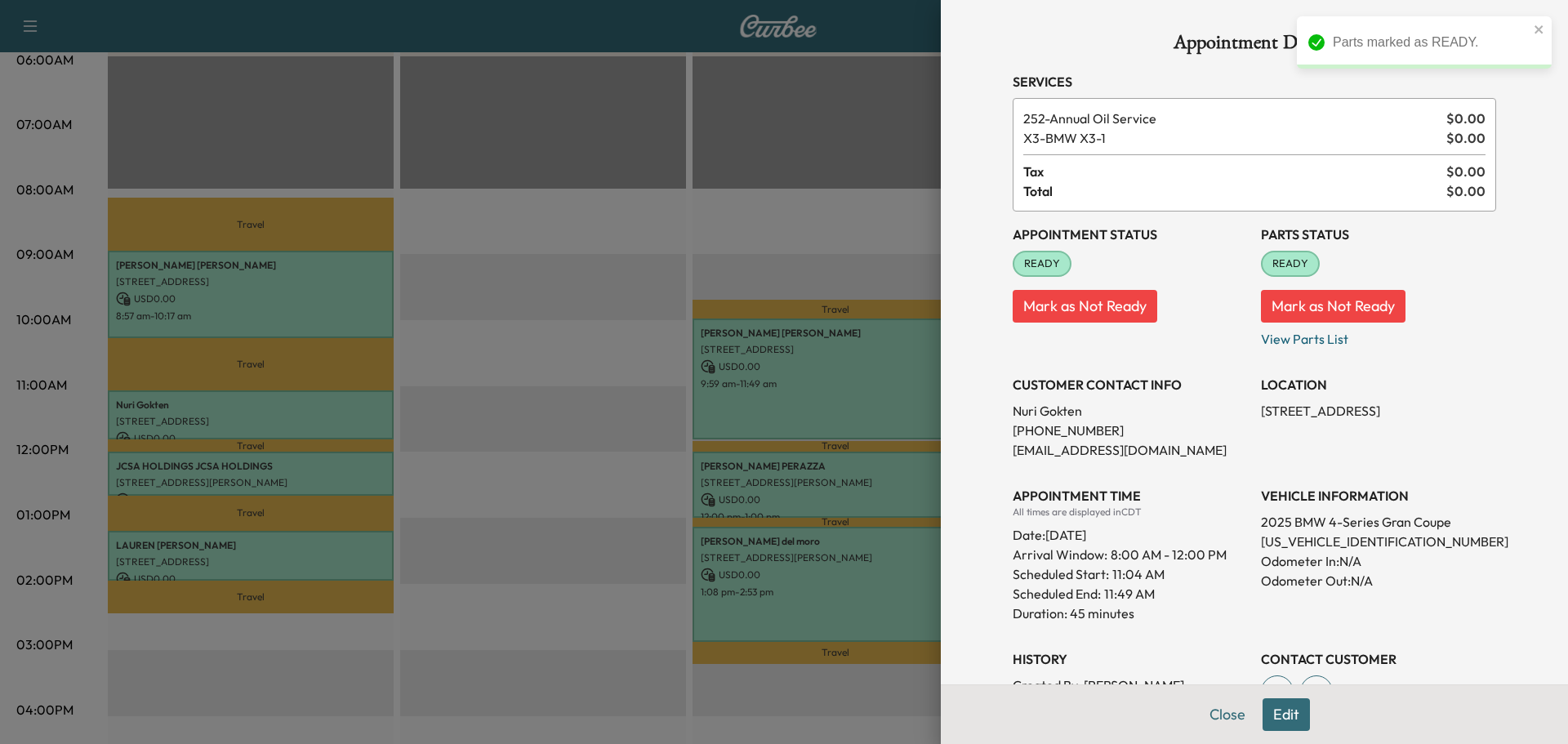
click at [1208, 715] on button "Close" at bounding box center [1227, 714] width 57 height 33
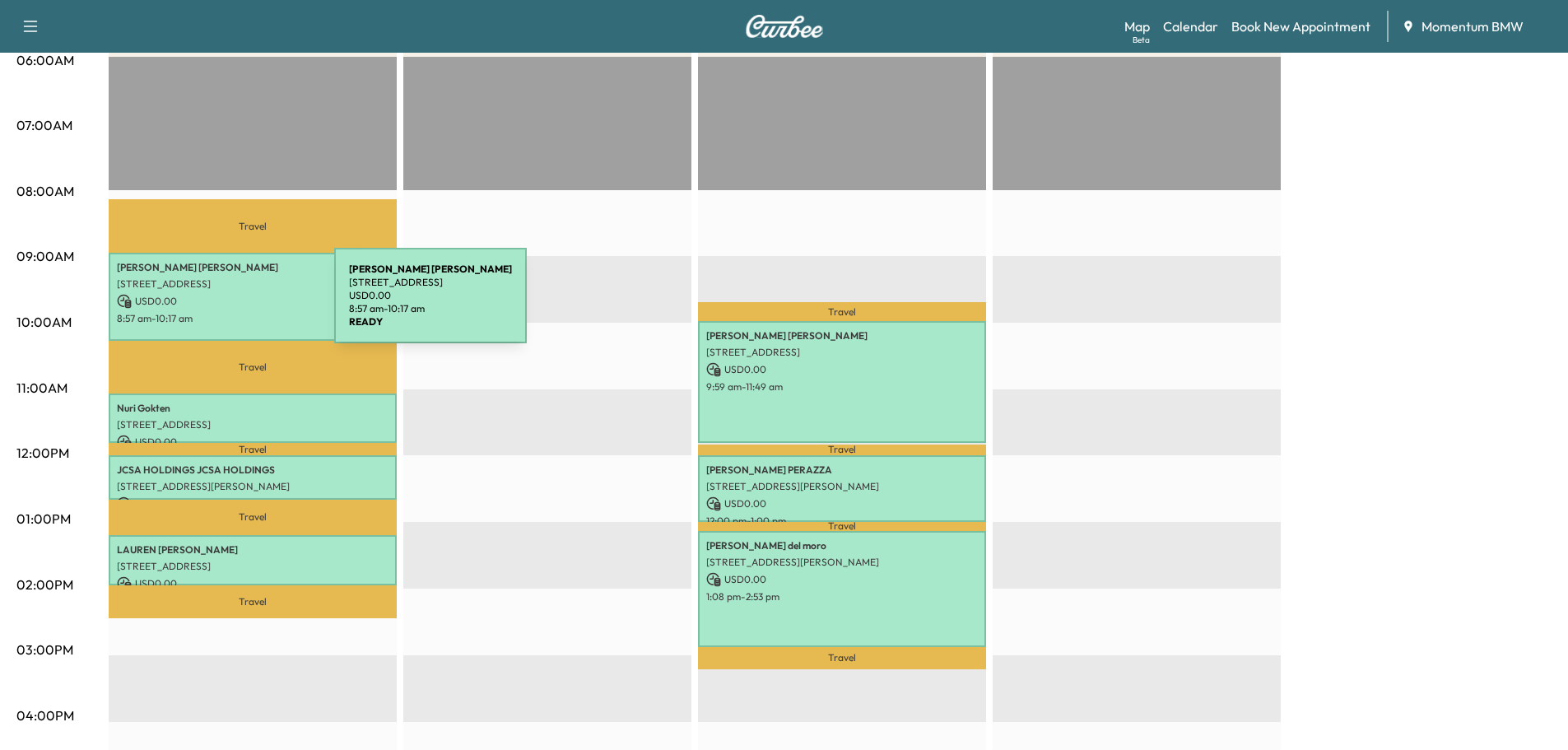
click at [211, 306] on p "USD 0.00" at bounding box center [253, 301] width 272 height 15
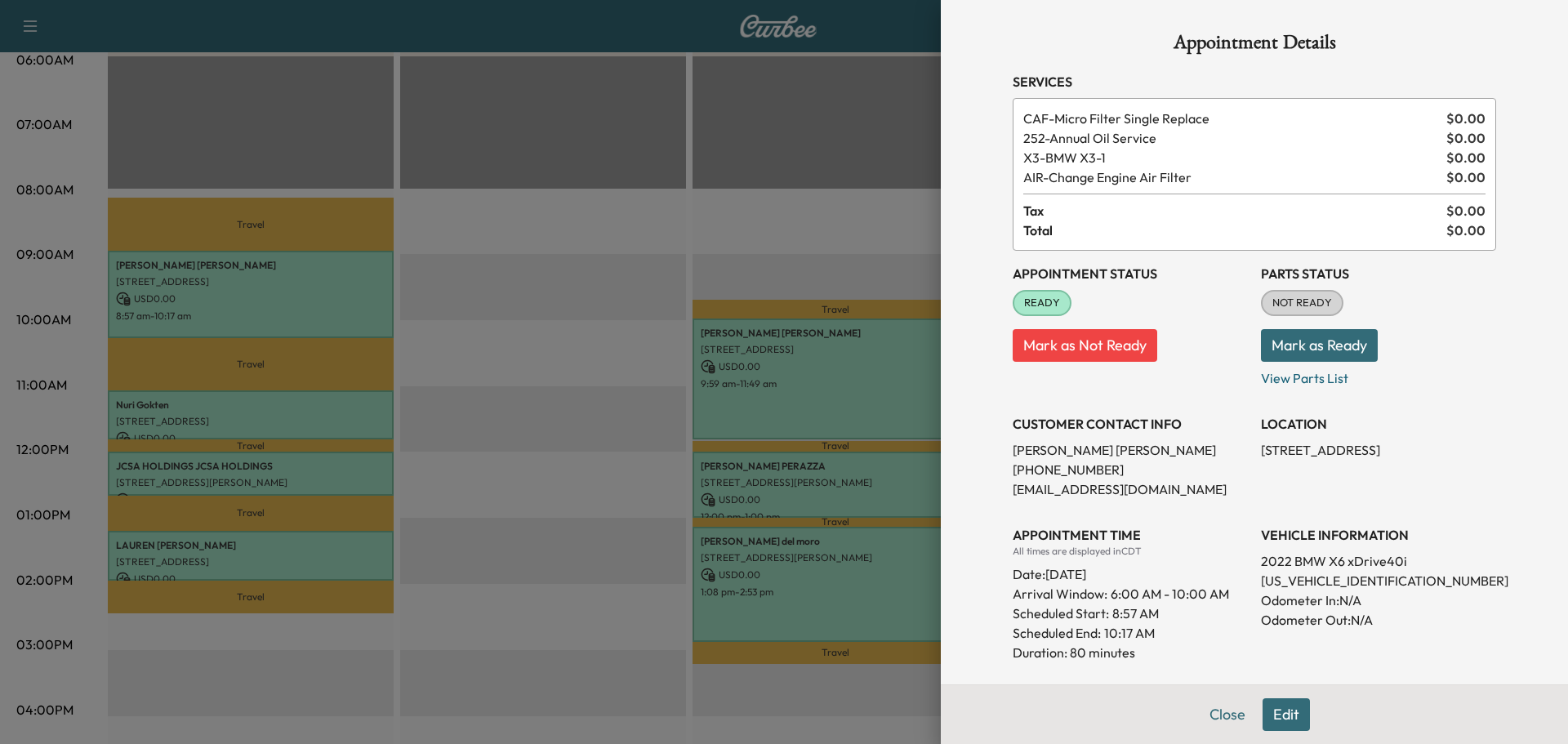
click at [1281, 717] on button "Edit" at bounding box center [1286, 714] width 48 height 33
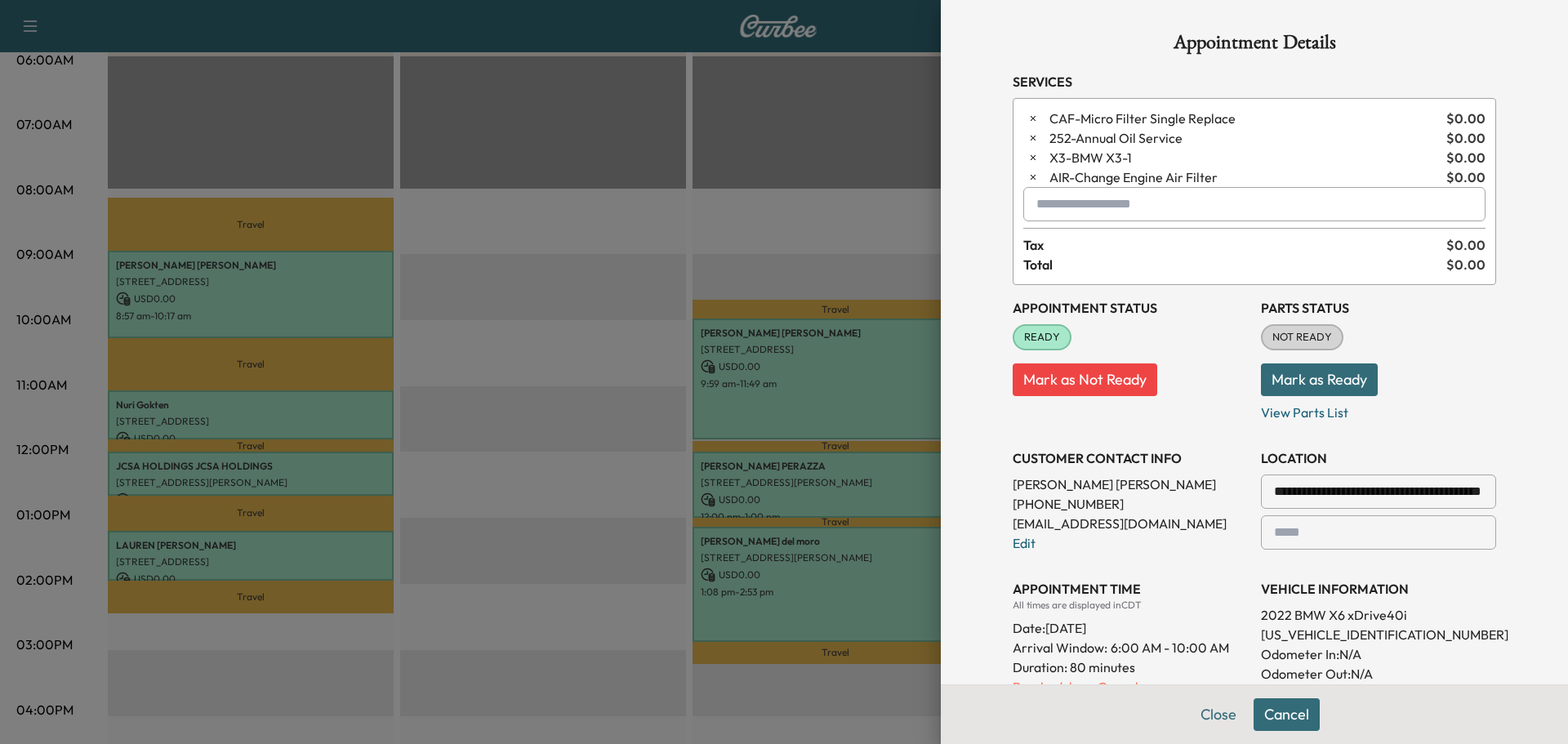
click at [1080, 195] on input "text" at bounding box center [1254, 204] width 462 height 34
type input "*"
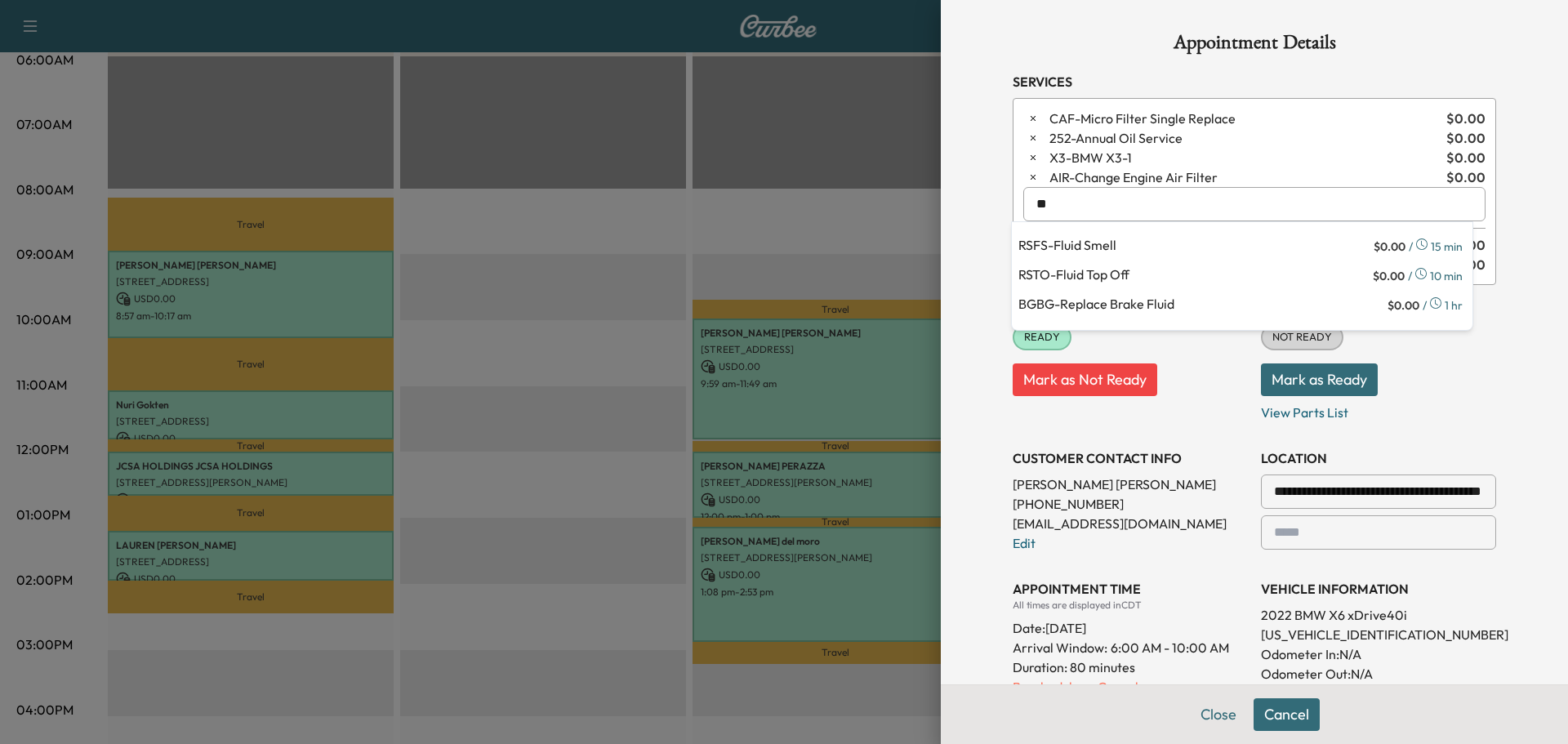
type input "*"
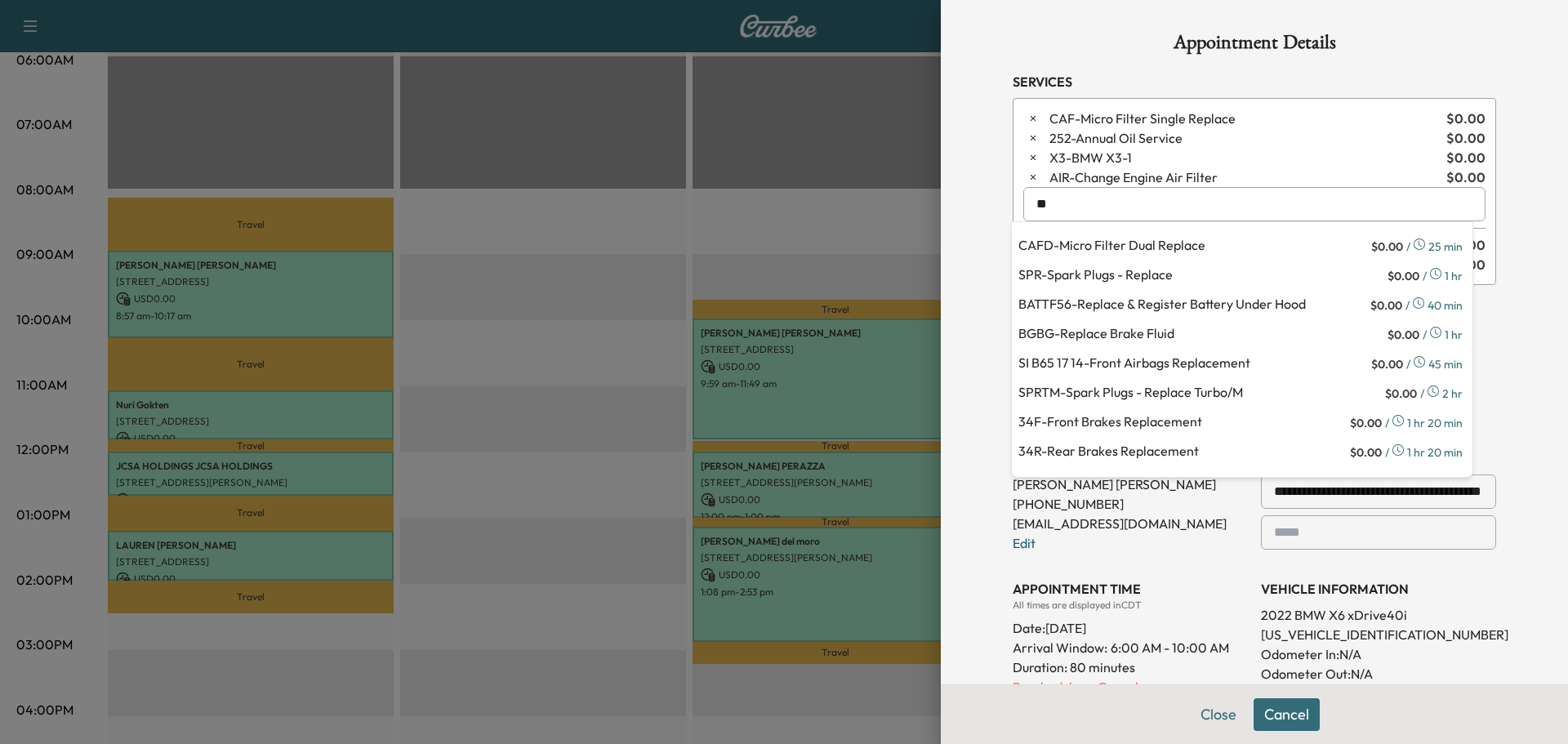
type input "*"
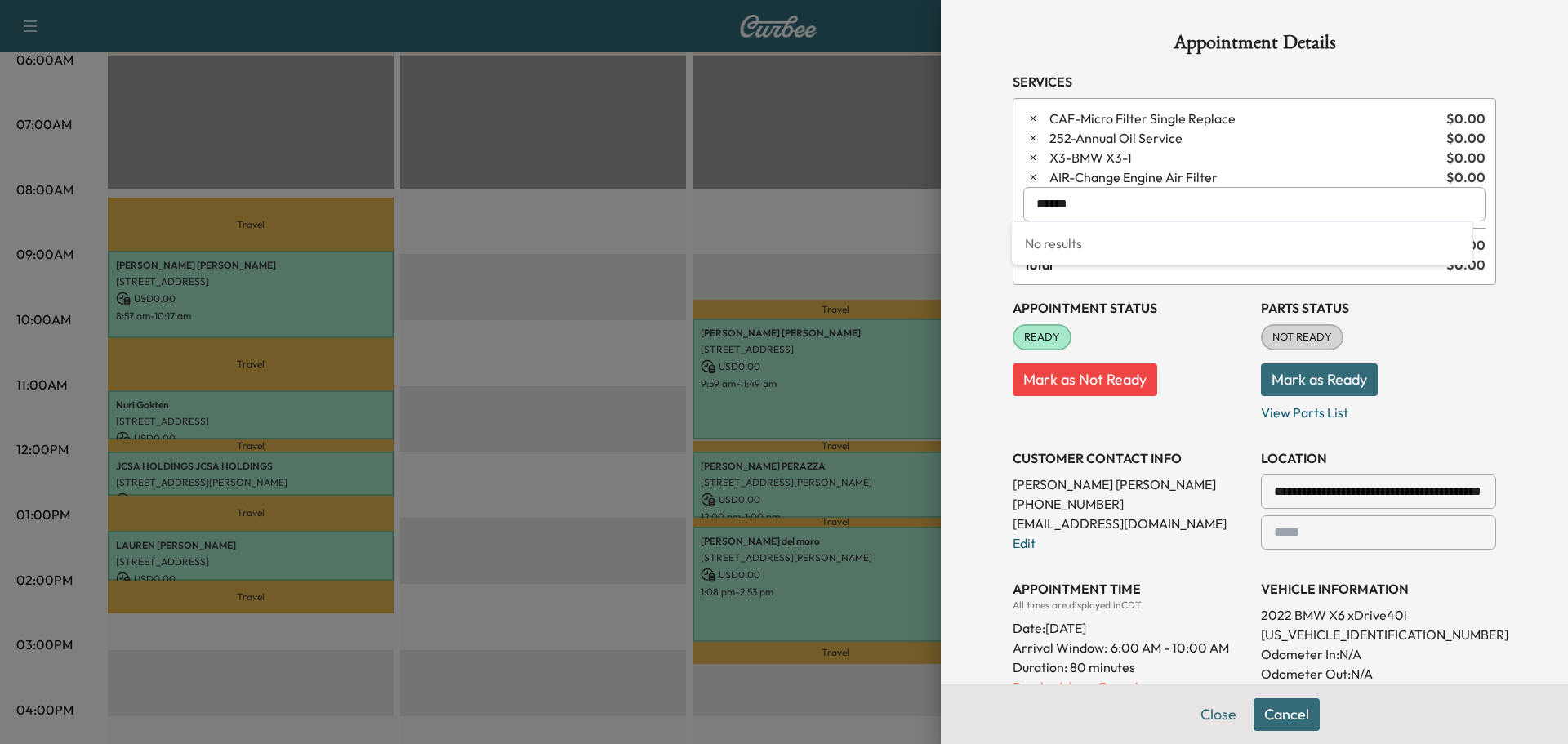
type input "*******"
drag, startPoint x: 1088, startPoint y: 207, endPoint x: 472, endPoint y: 151, distance: 618.5
click at [474, 148] on div "**********" at bounding box center [784, 372] width 1568 height 744
type input "****"
drag, startPoint x: 1123, startPoint y: 199, endPoint x: 534, endPoint y: 119, distance: 594.4
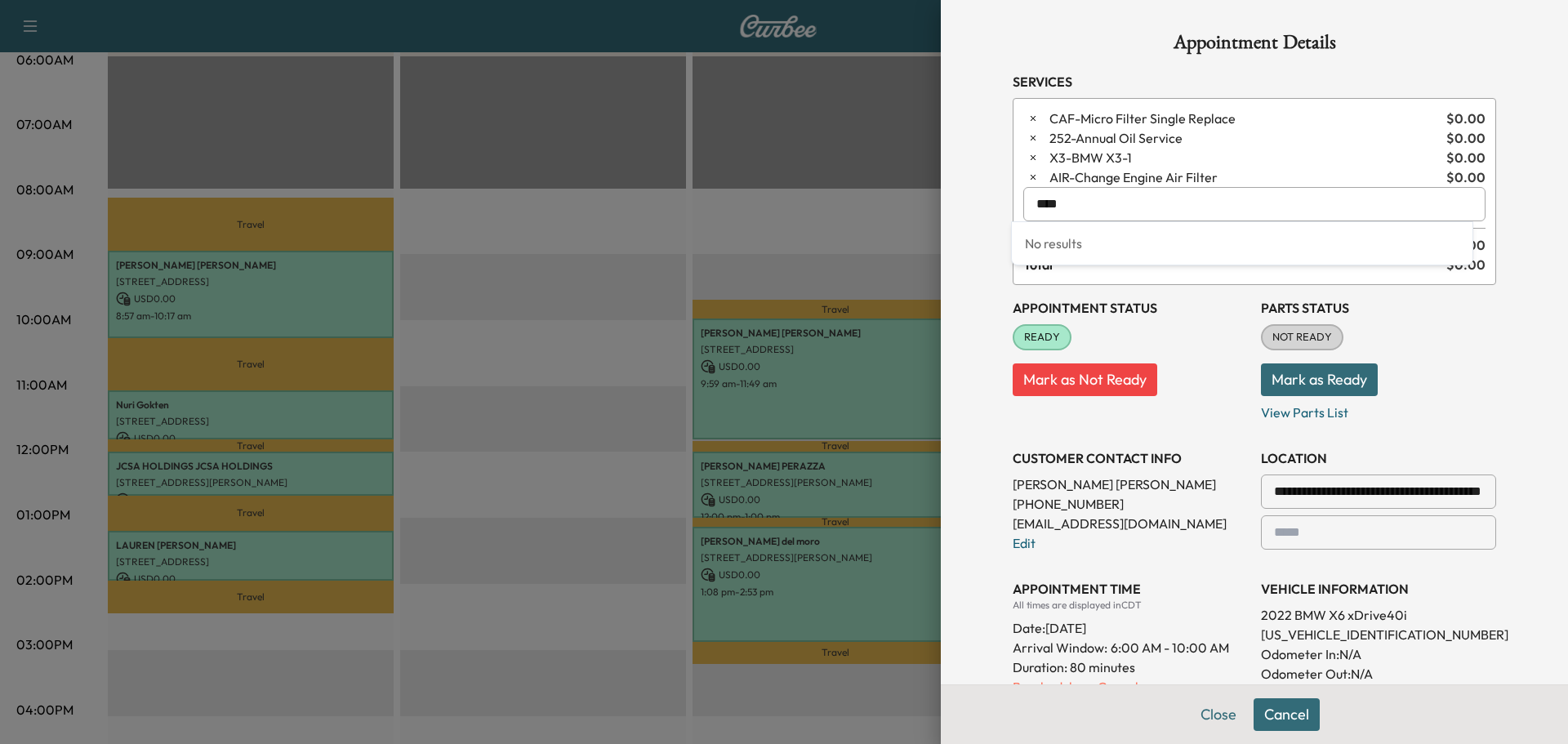
click at [534, 119] on div "**********" at bounding box center [784, 372] width 1568 height 744
type input "*"
type input "****"
click at [1322, 371] on button "Mark as Ready" at bounding box center [1319, 379] width 117 height 33
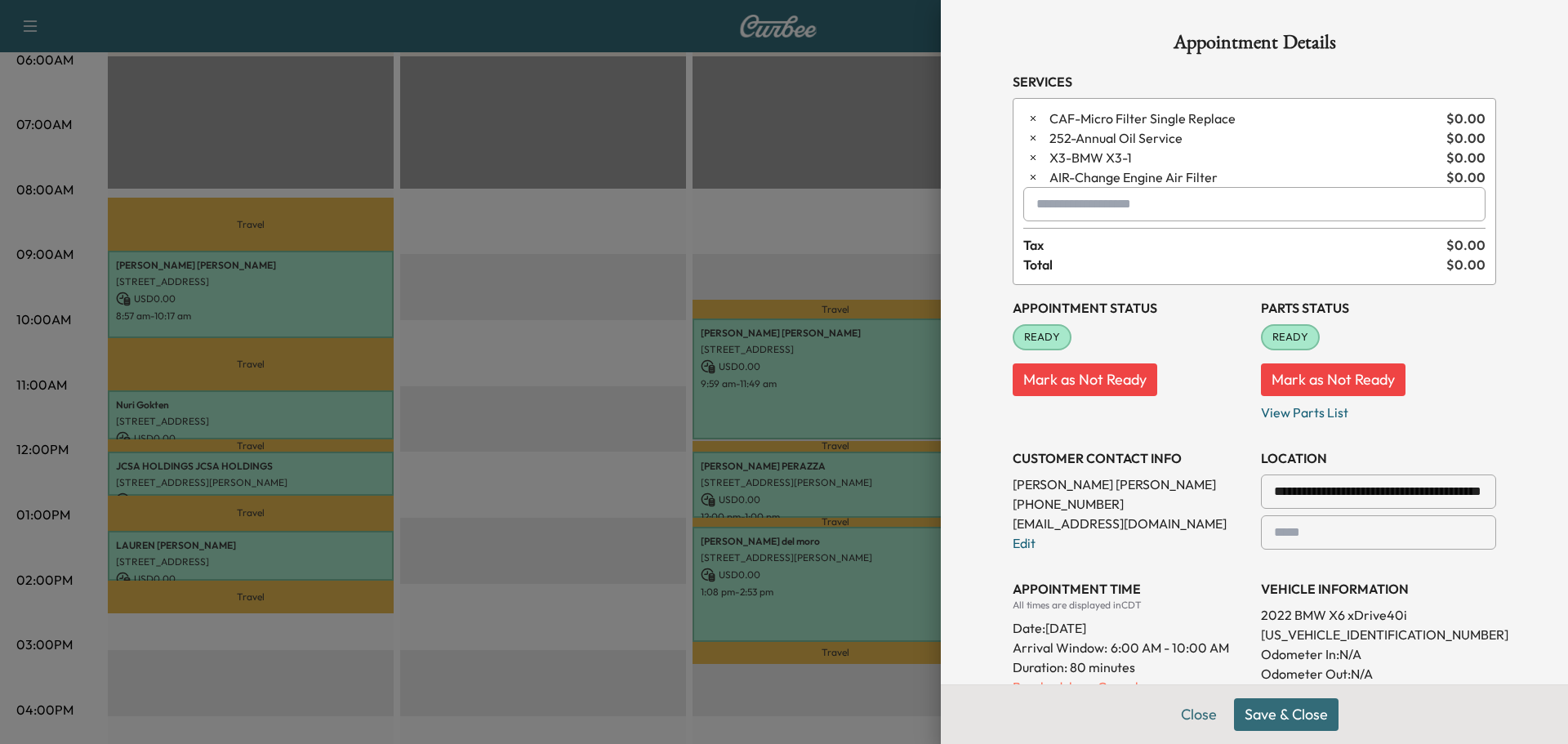
click at [1295, 713] on button "Save & Close" at bounding box center [1286, 714] width 104 height 33
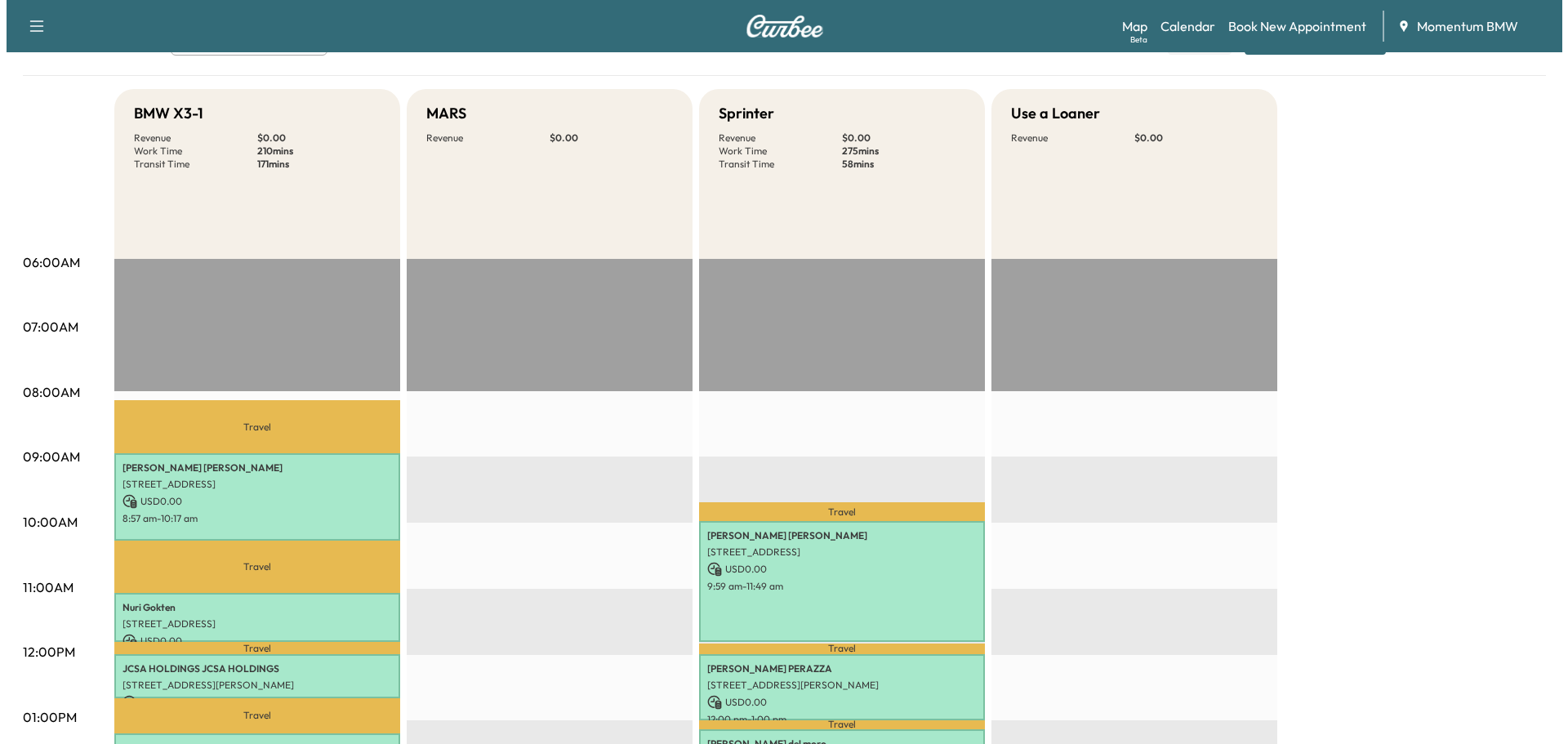
scroll to position [164, 0]
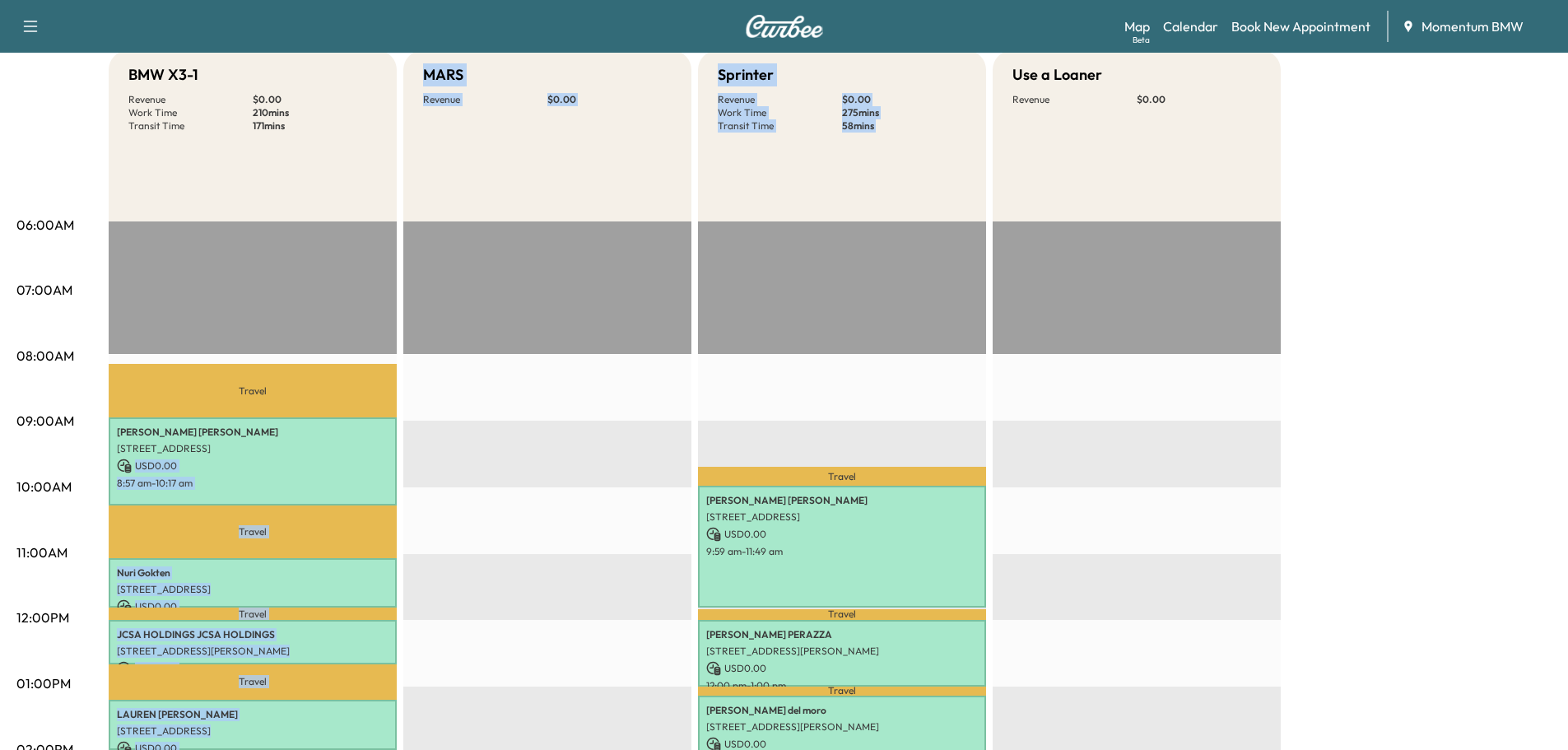
drag, startPoint x: 224, startPoint y: 458, endPoint x: 744, endPoint y: 421, distance: 521.3
click at [765, 421] on div "BMW X3-1 Revenue $ 0.00 Work Time 210 mins Transit Time 171 mins Travel [PERSON…" at bounding box center [830, 668] width 1443 height 1234
click at [539, 411] on div at bounding box center [547, 753] width 288 height 1063
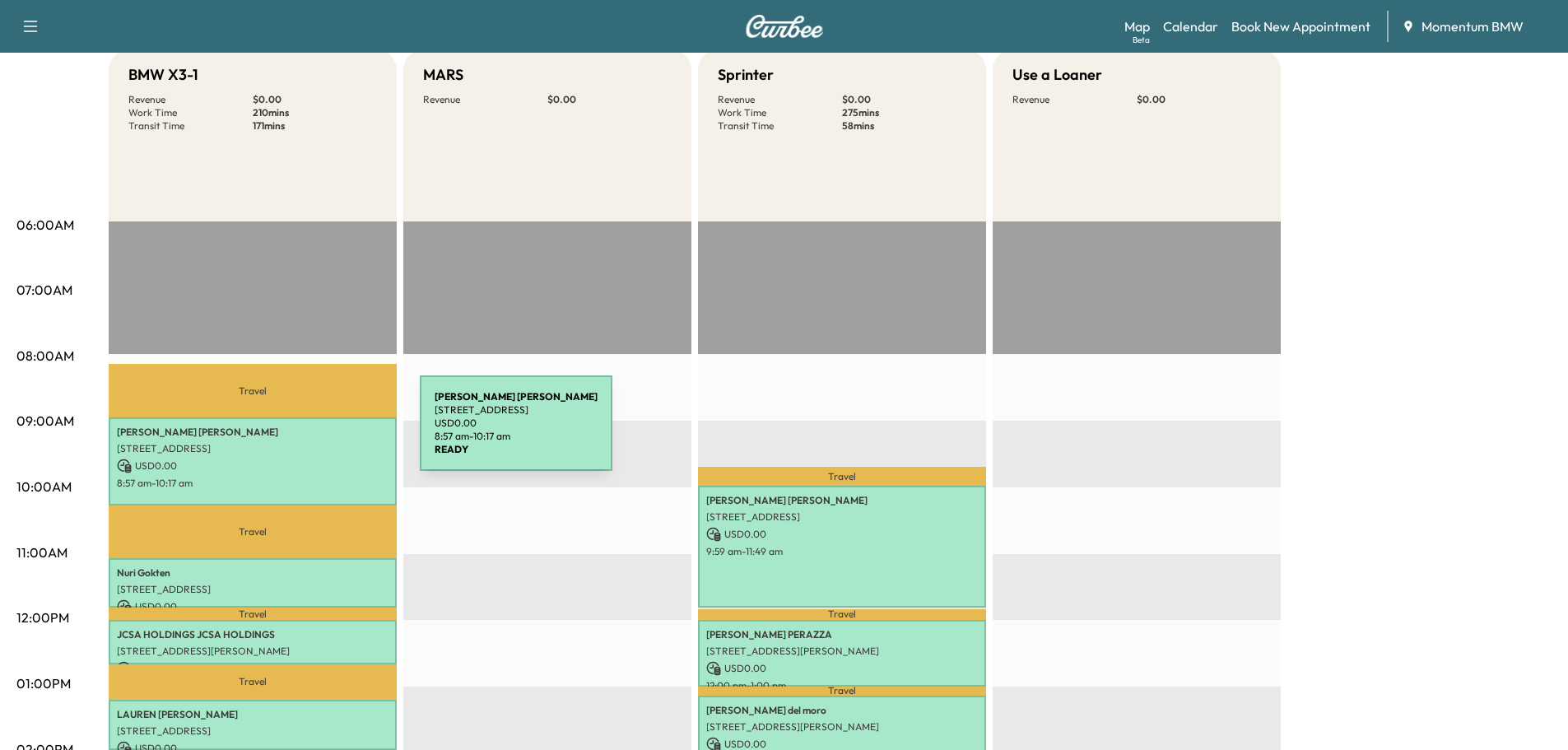
click at [299, 434] on p "[PERSON_NAME]" at bounding box center [253, 432] width 272 height 13
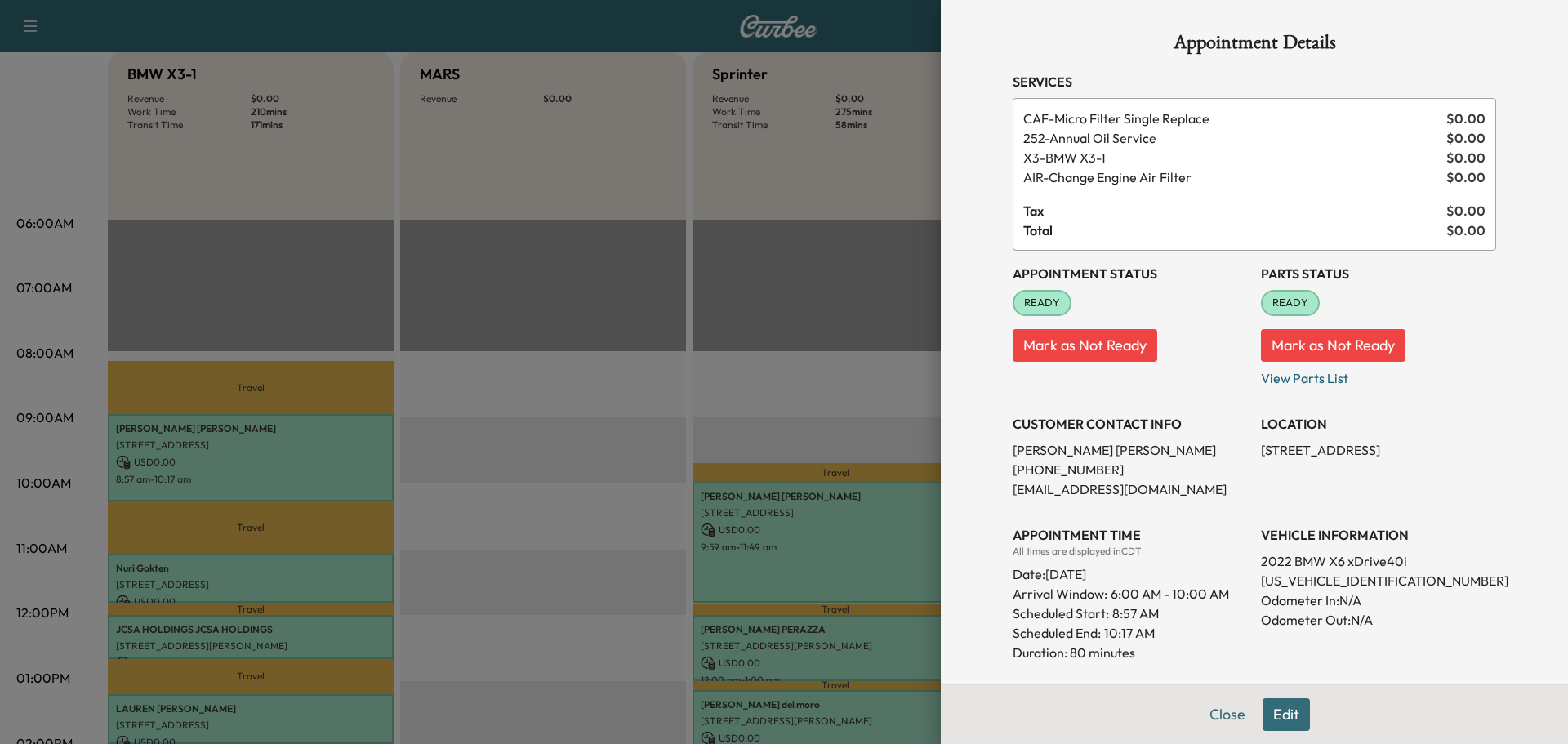
click at [1276, 718] on button "Edit" at bounding box center [1286, 714] width 48 height 33
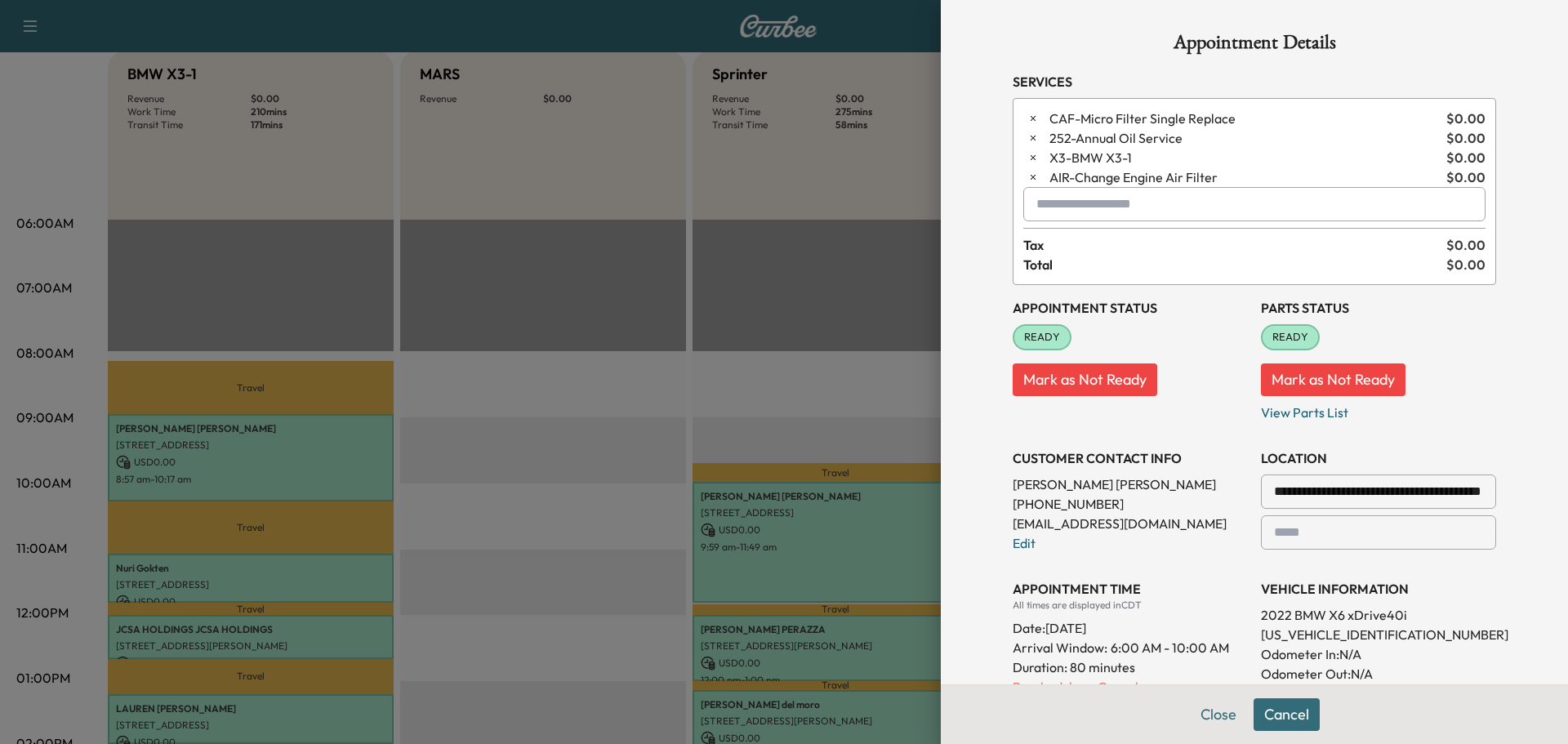
click at [1028, 159] on icon "button" at bounding box center [1033, 158] width 12 height 12
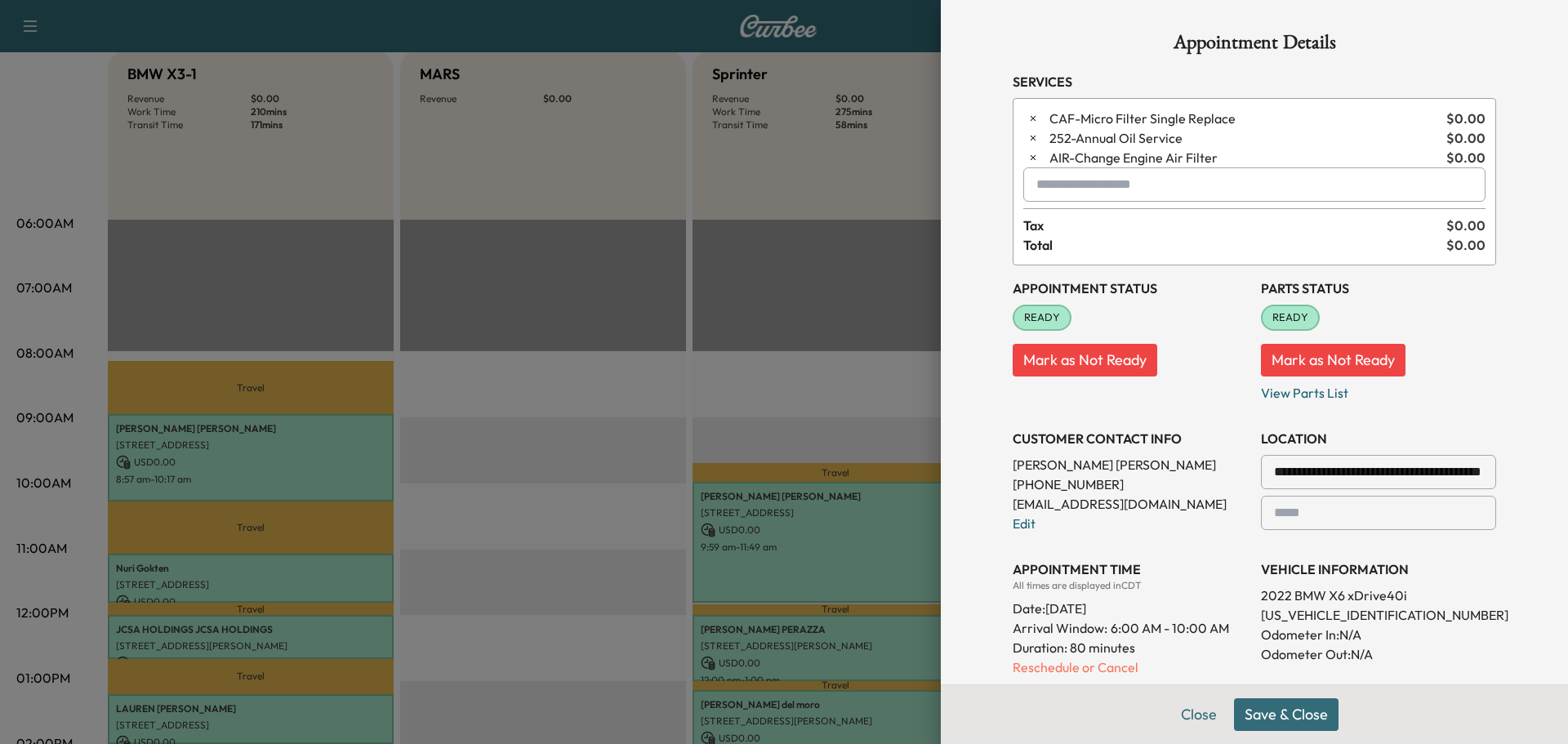
click at [1063, 180] on input "text" at bounding box center [1254, 184] width 462 height 34
click at [1059, 230] on p "SPRINTER - Sprinter" at bounding box center [1196, 226] width 356 height 23
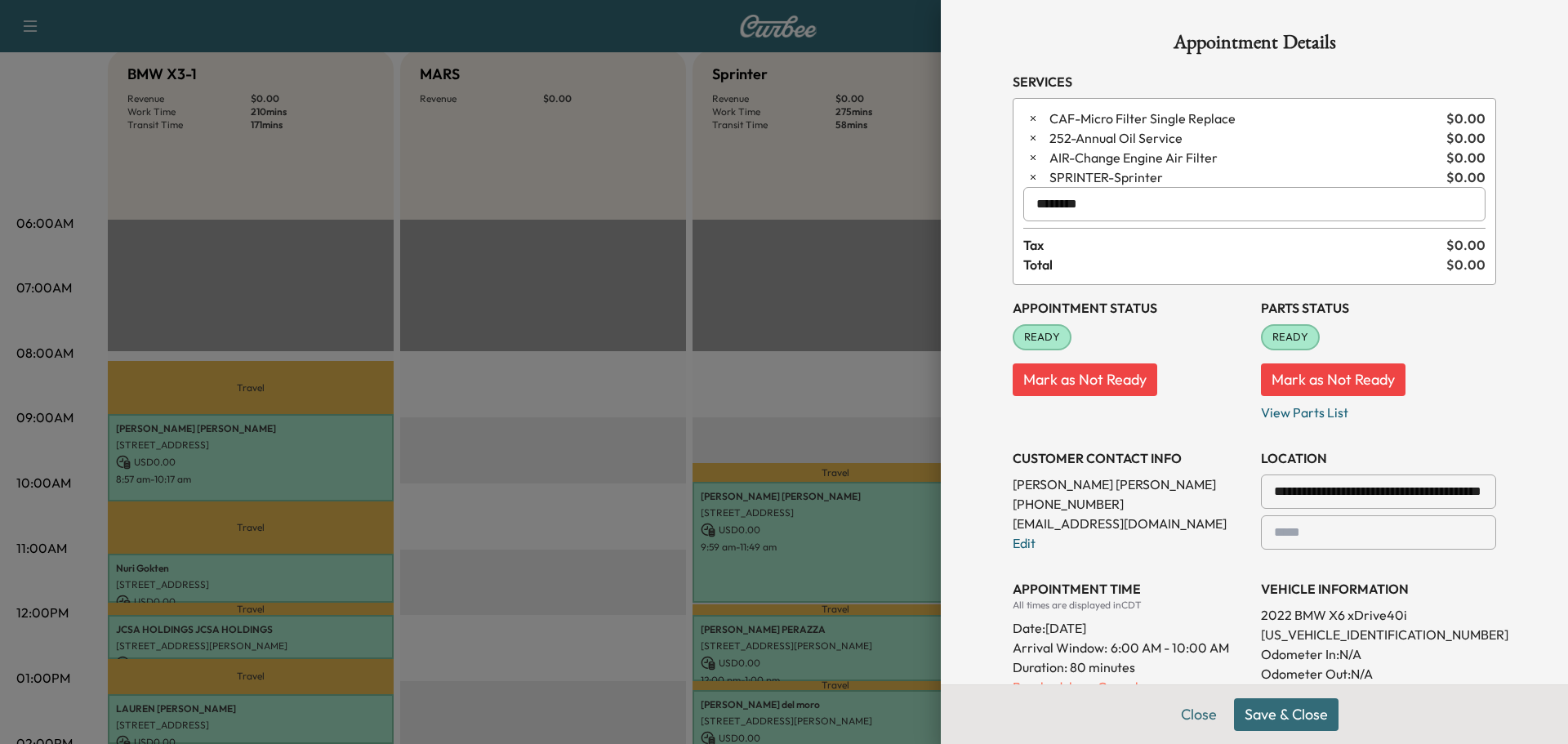
type input "********"
click at [1261, 704] on button "Save & Close" at bounding box center [1286, 714] width 104 height 33
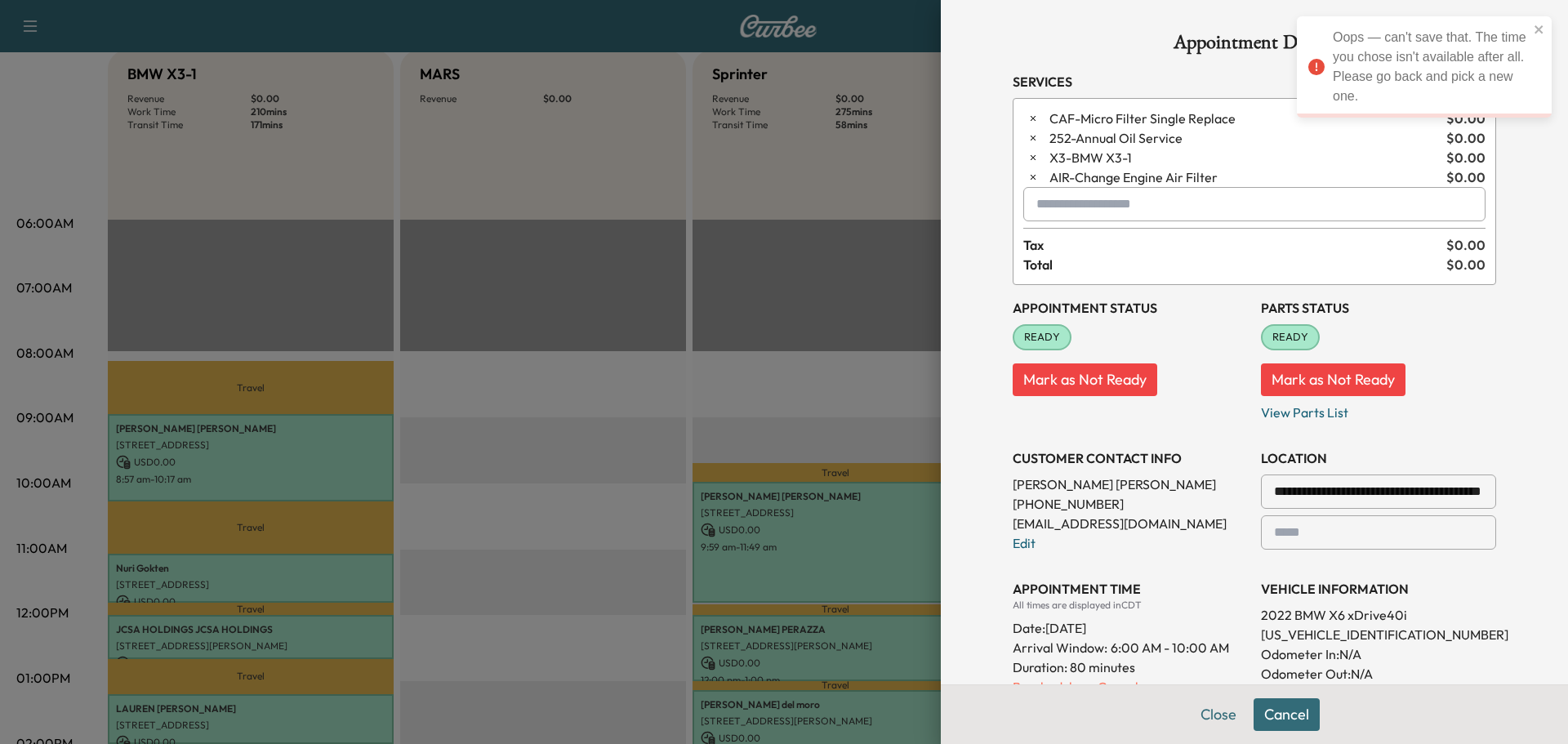
click at [1540, 29] on icon "close" at bounding box center [1539, 29] width 8 height 8
click at [1031, 159] on icon "button" at bounding box center [1033, 158] width 5 height 5
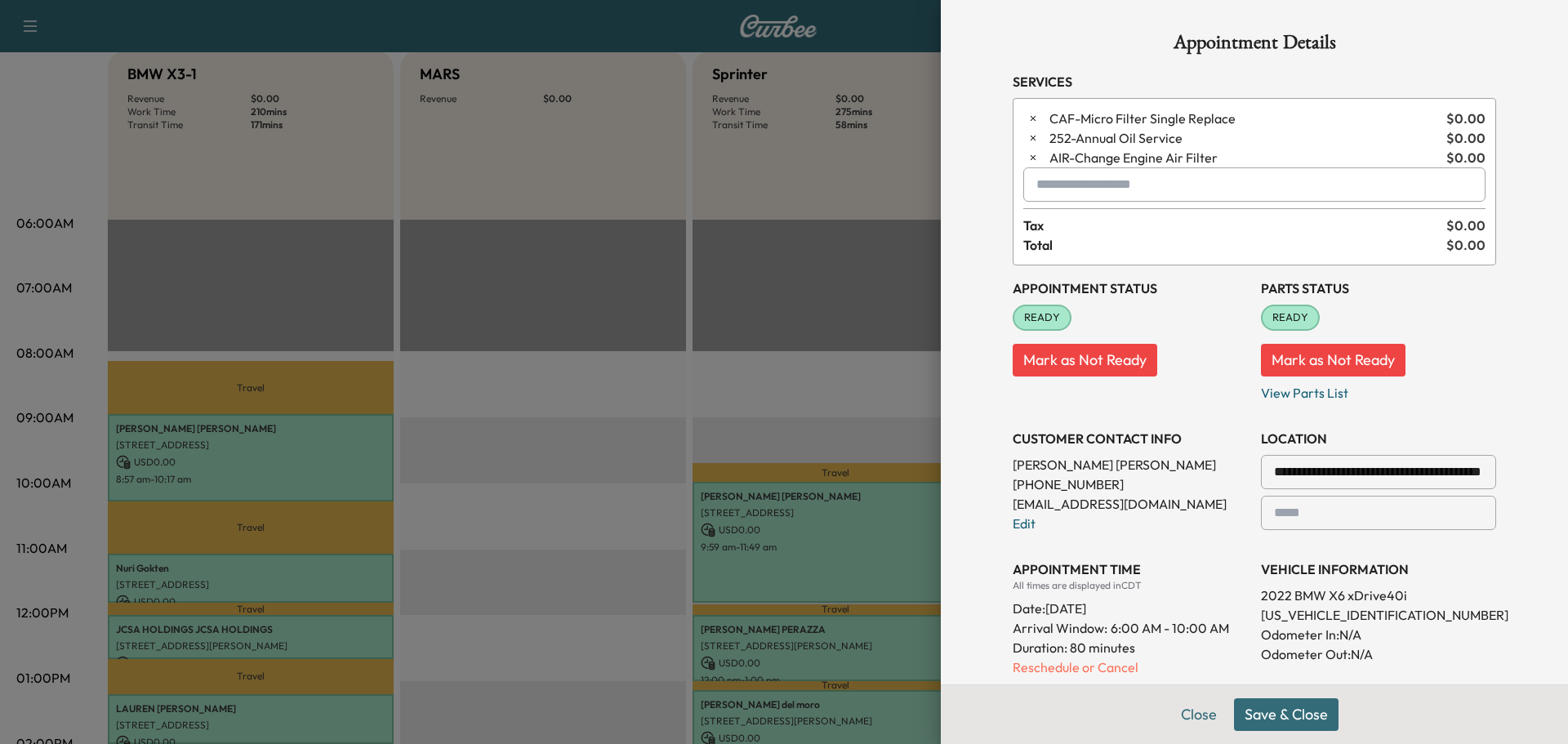
click at [1259, 715] on button "Save & Close" at bounding box center [1286, 714] width 104 height 33
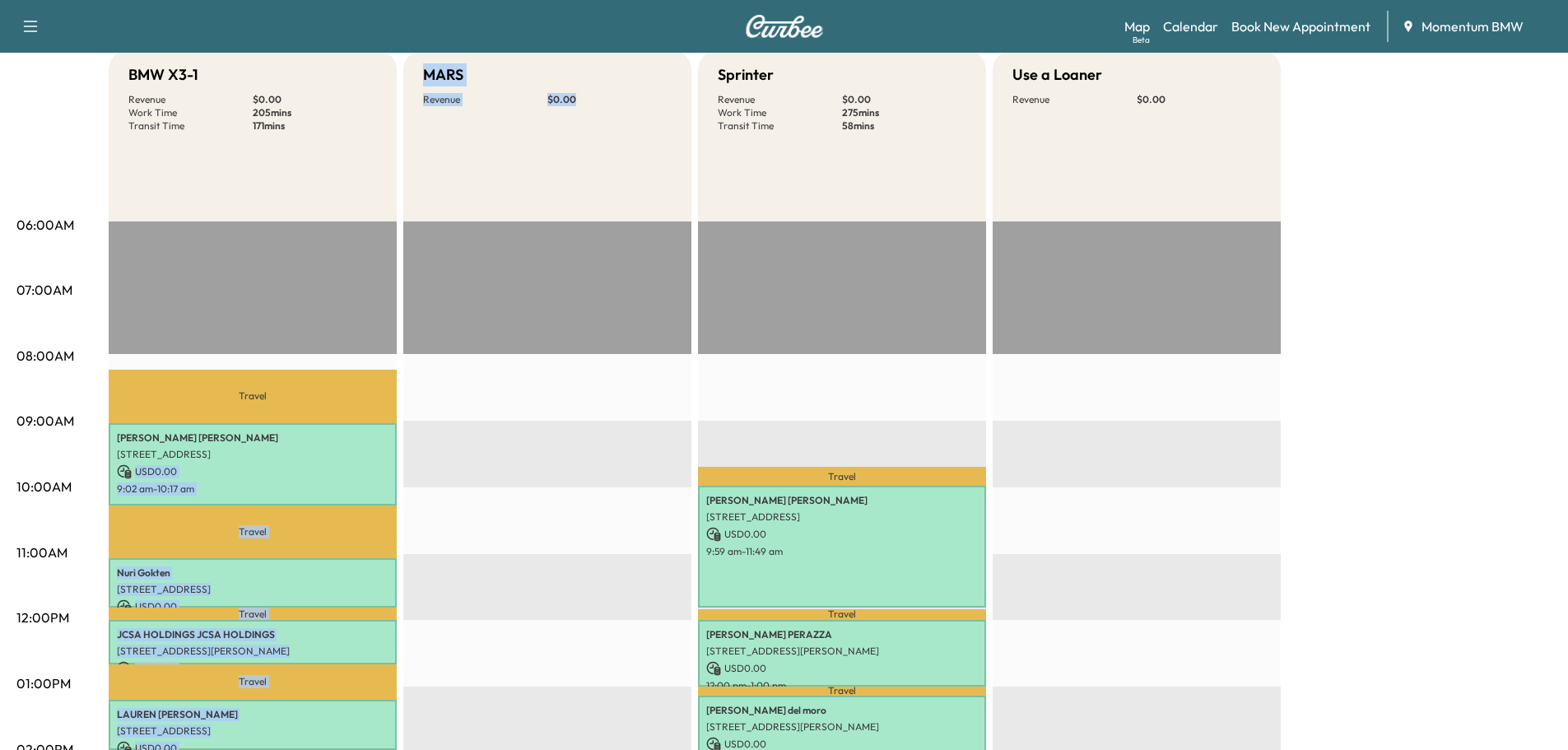
drag, startPoint x: 192, startPoint y: 467, endPoint x: 439, endPoint y: 465, distance: 247.0
click at [439, 465] on div "BMW X3-1 Revenue $ 0.00 Work Time 205 mins Transit Time 171 mins Travel [PERSON…" at bounding box center [830, 668] width 1443 height 1234
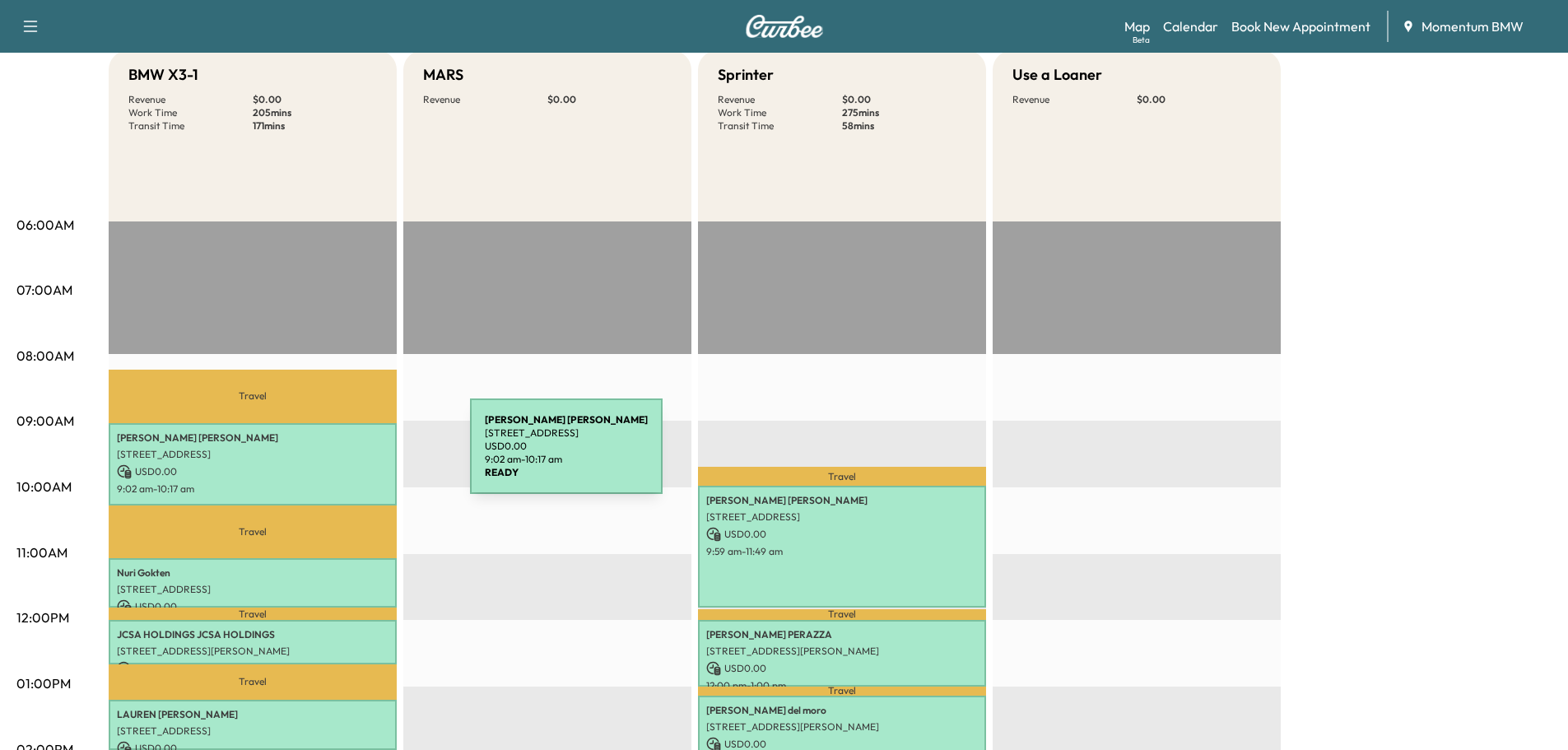
click at [330, 455] on p "[STREET_ADDRESS]" at bounding box center [253, 455] width 272 height 13
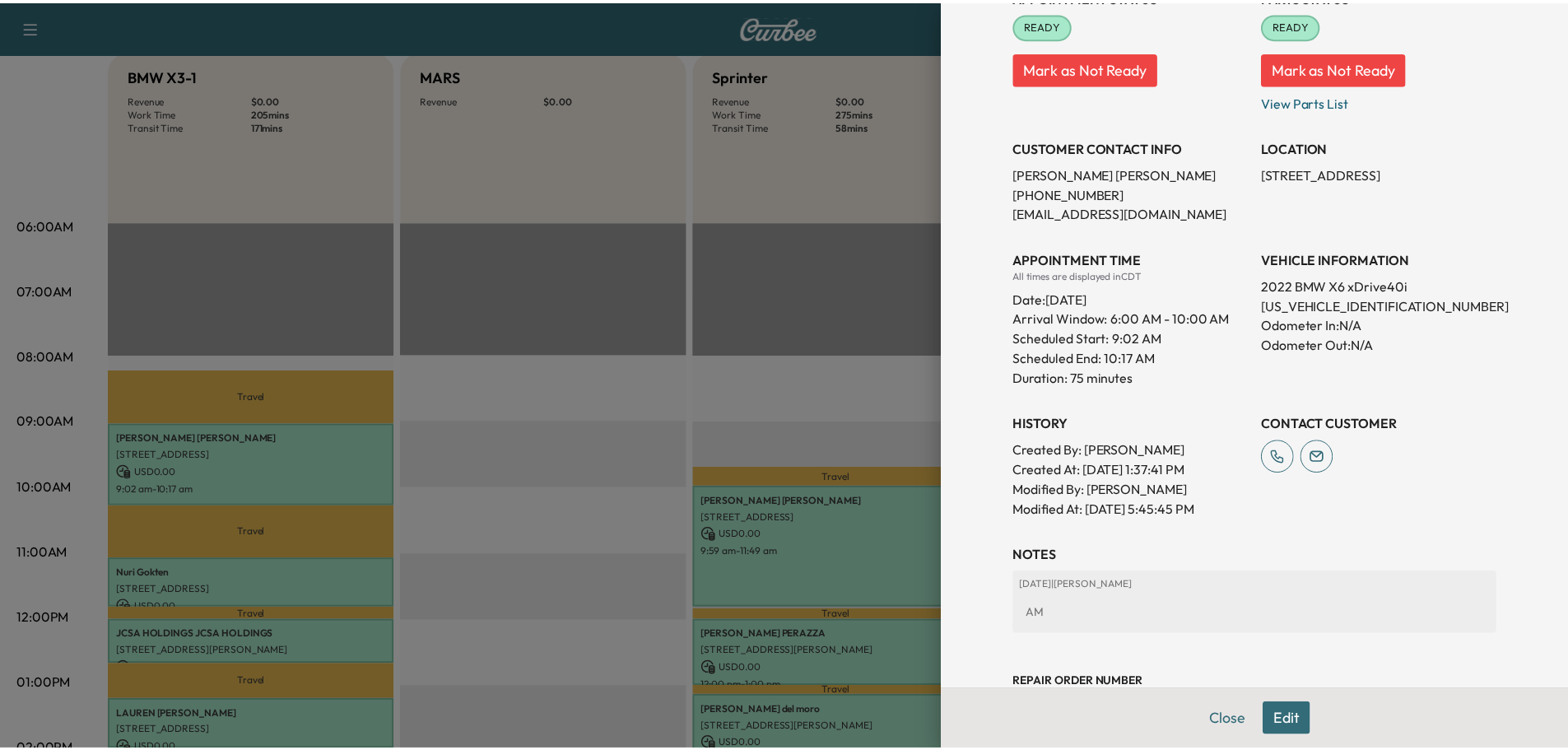
scroll to position [316, 0]
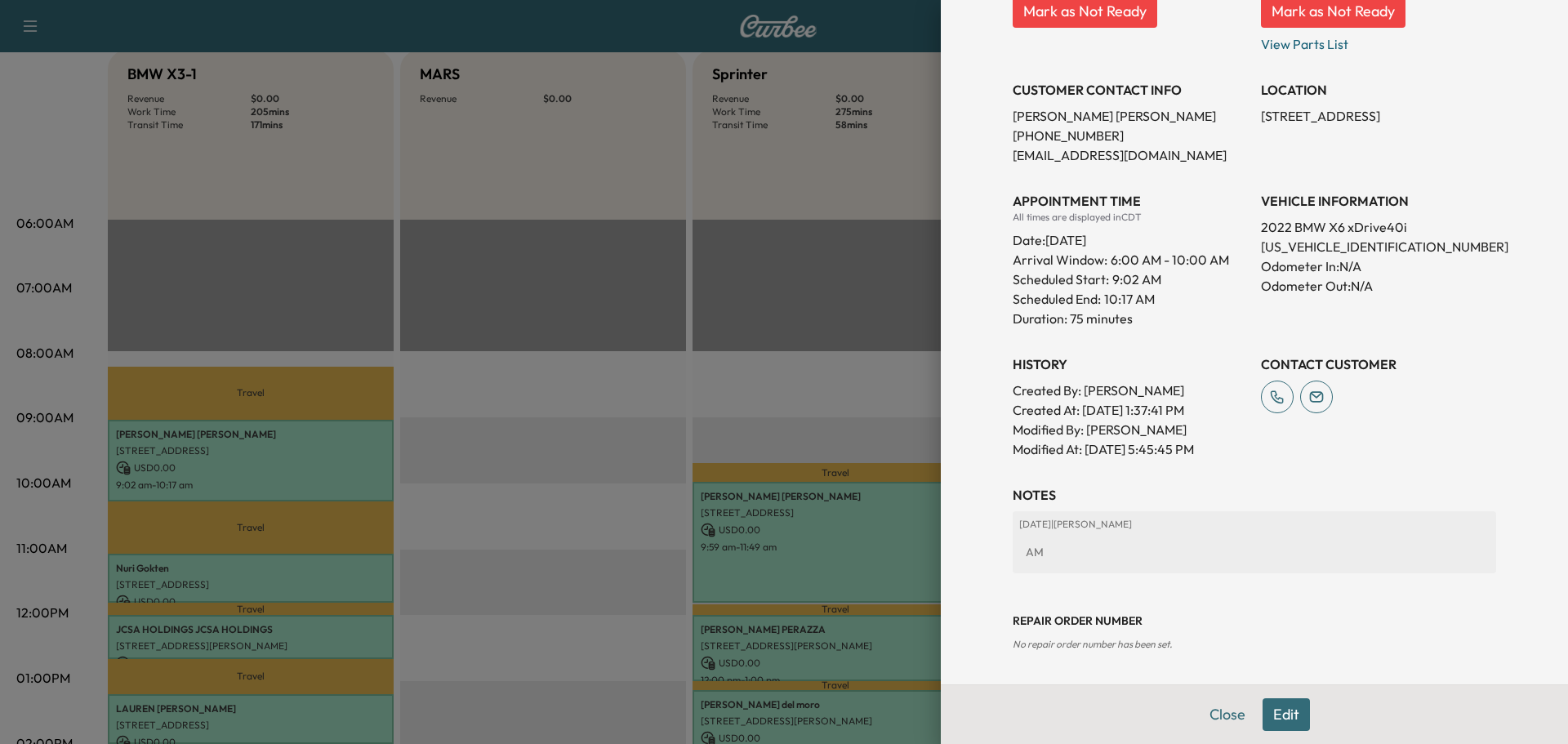
click at [1210, 715] on button "Close" at bounding box center [1227, 714] width 57 height 33
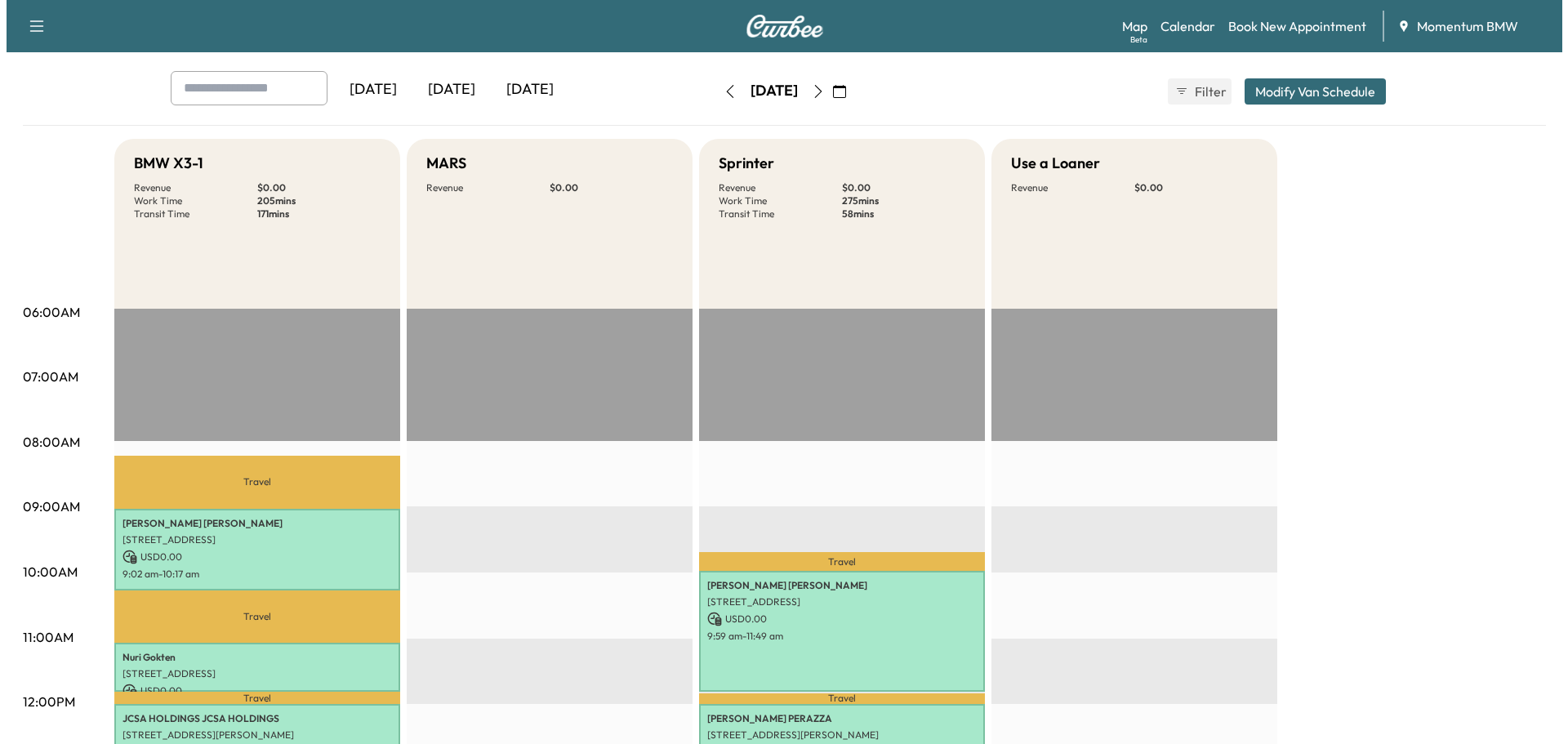
scroll to position [0, 0]
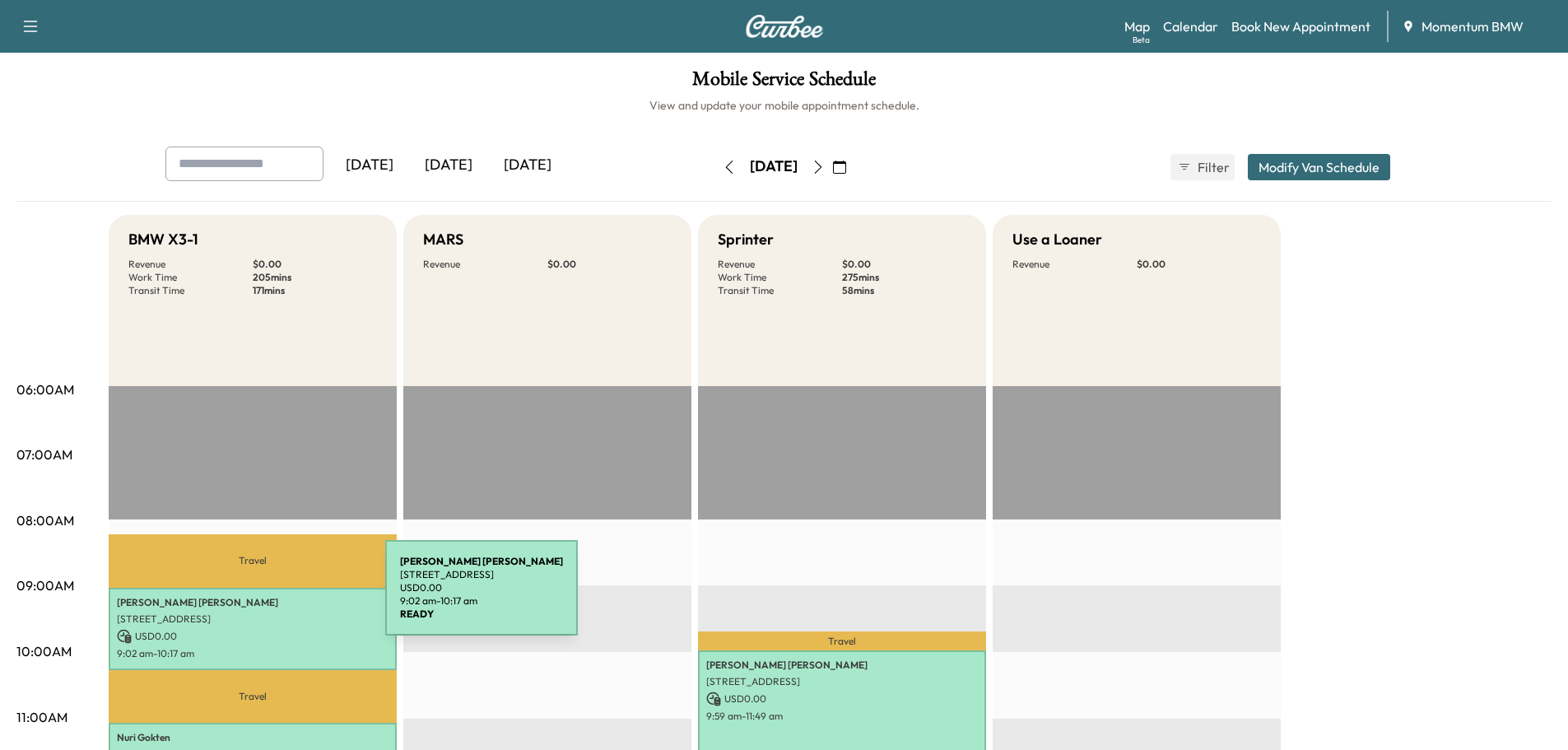
click at [262, 597] on p "[PERSON_NAME]" at bounding box center [253, 603] width 272 height 13
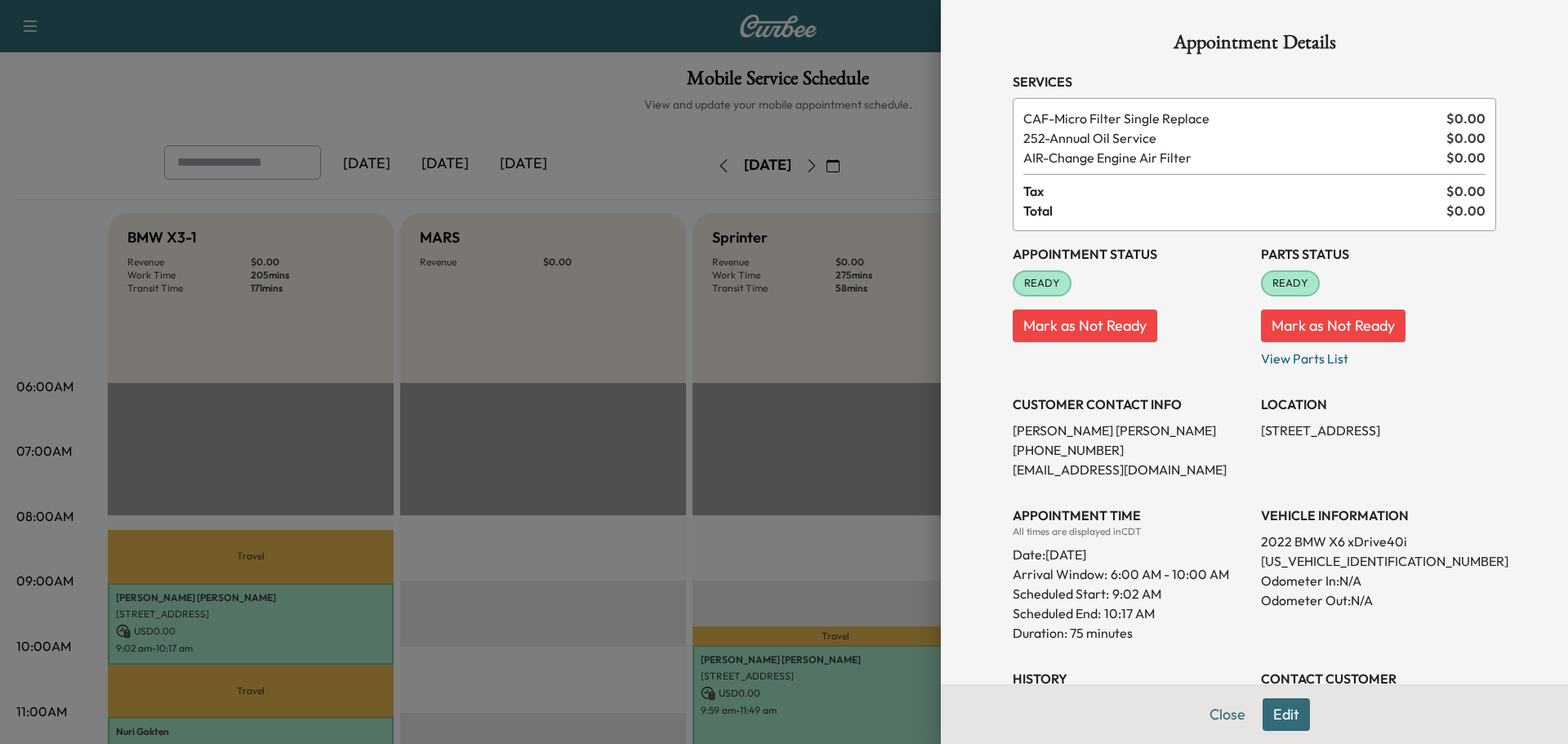
click at [1274, 710] on button "Edit" at bounding box center [1286, 714] width 48 height 33
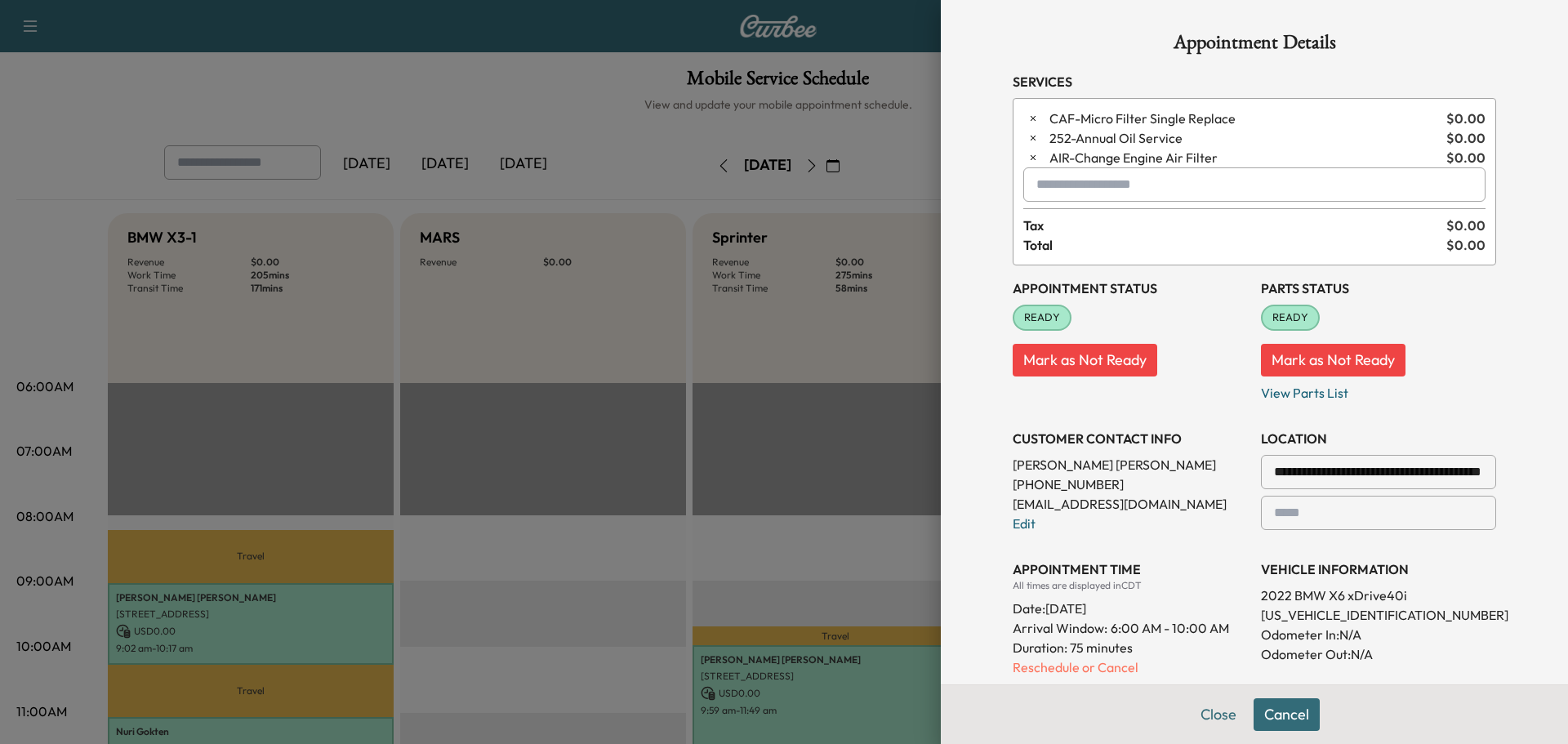
click at [1089, 192] on input "text" at bounding box center [1254, 184] width 462 height 34
click at [1102, 225] on p "BGCSSM - Coolant Fluid Exchange" at bounding box center [1192, 226] width 348 height 23
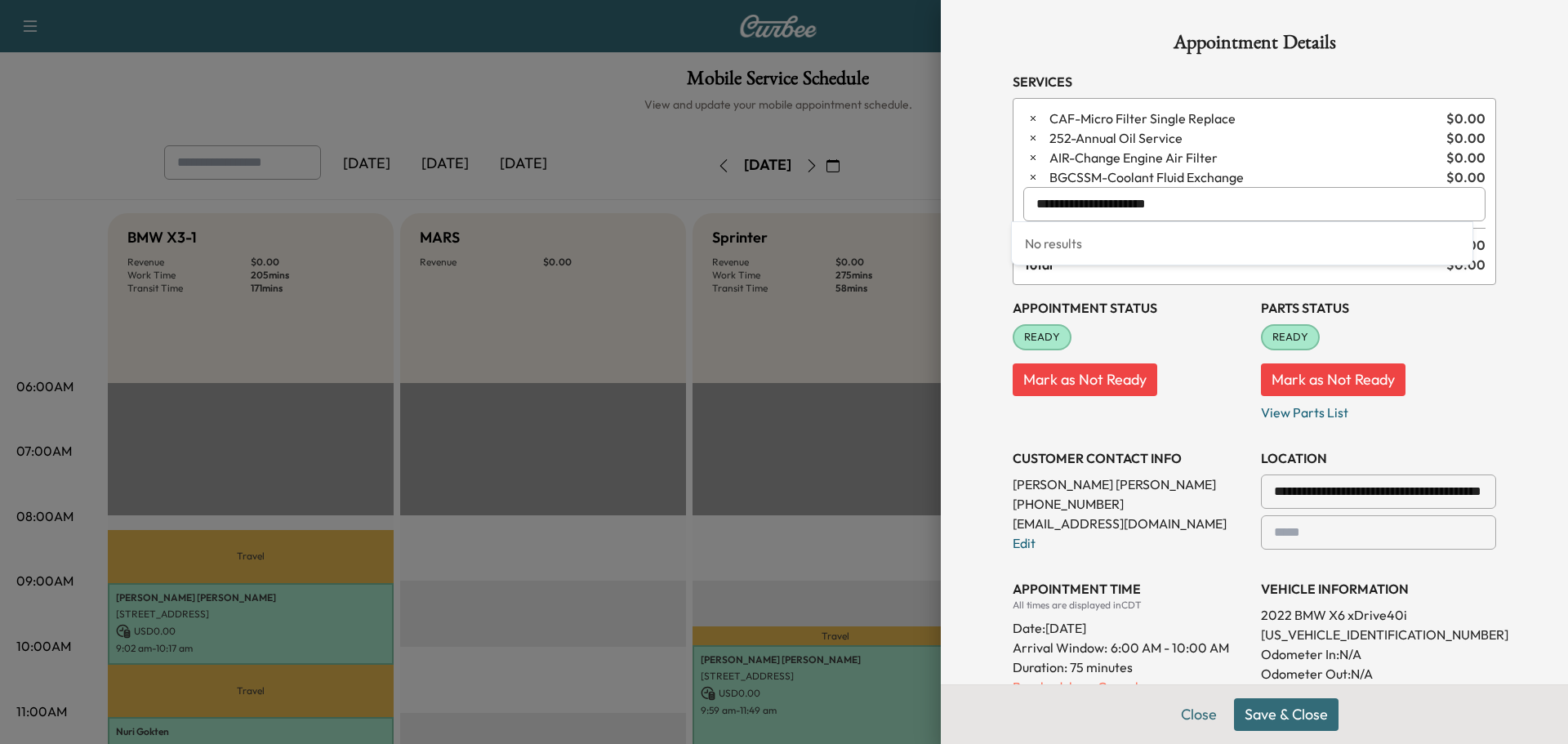
drag, startPoint x: 1199, startPoint y: 200, endPoint x: 697, endPoint y: 175, distance: 502.6
click at [697, 175] on div "**********" at bounding box center [784, 372] width 1568 height 744
type input "*"
drag, startPoint x: 1114, startPoint y: 200, endPoint x: 629, endPoint y: 170, distance: 485.9
click at [633, 170] on div "**********" at bounding box center [784, 372] width 1568 height 744
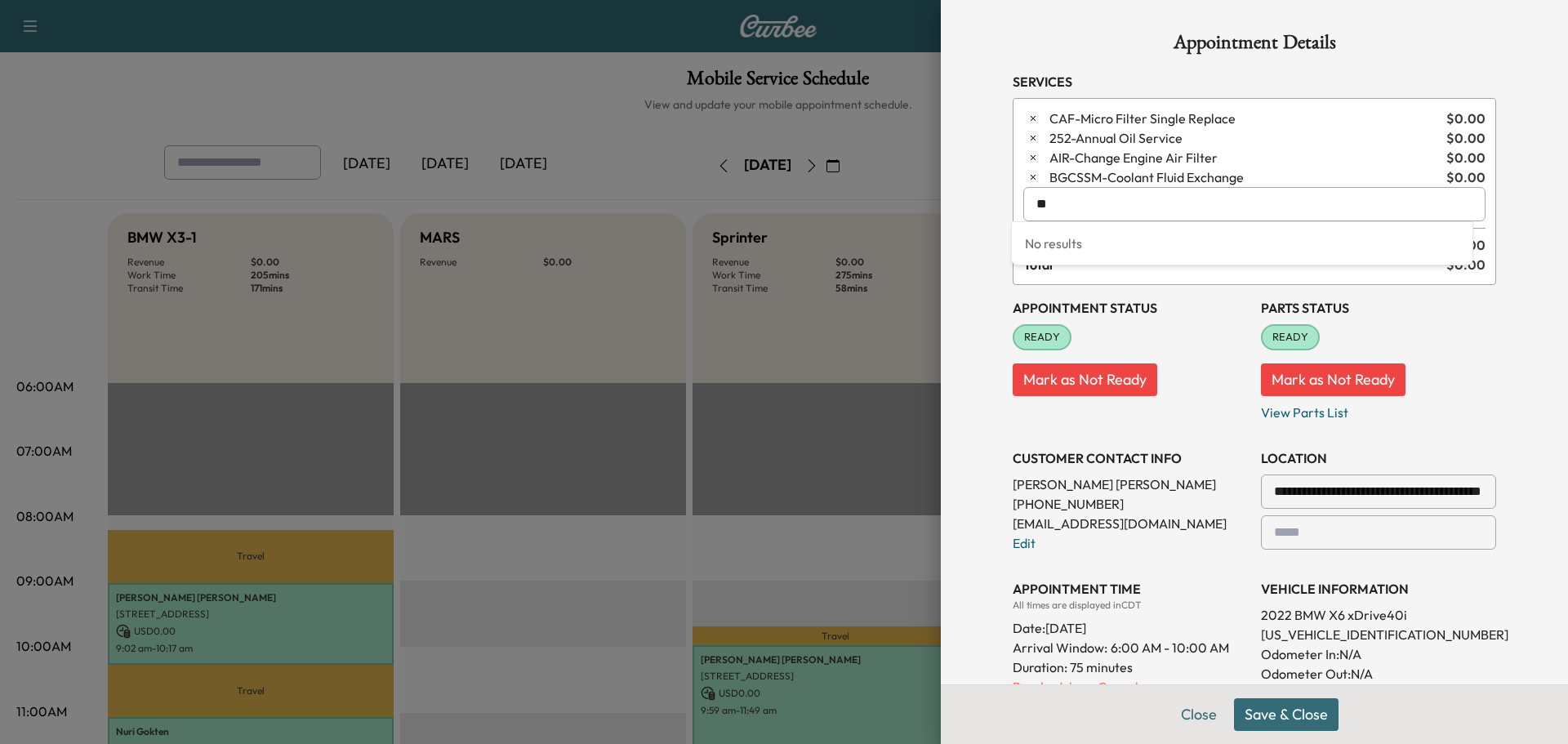
type input "*"
click at [1081, 244] on p "BGTHROT - Throttle Body Service" at bounding box center [1201, 246] width 366 height 23
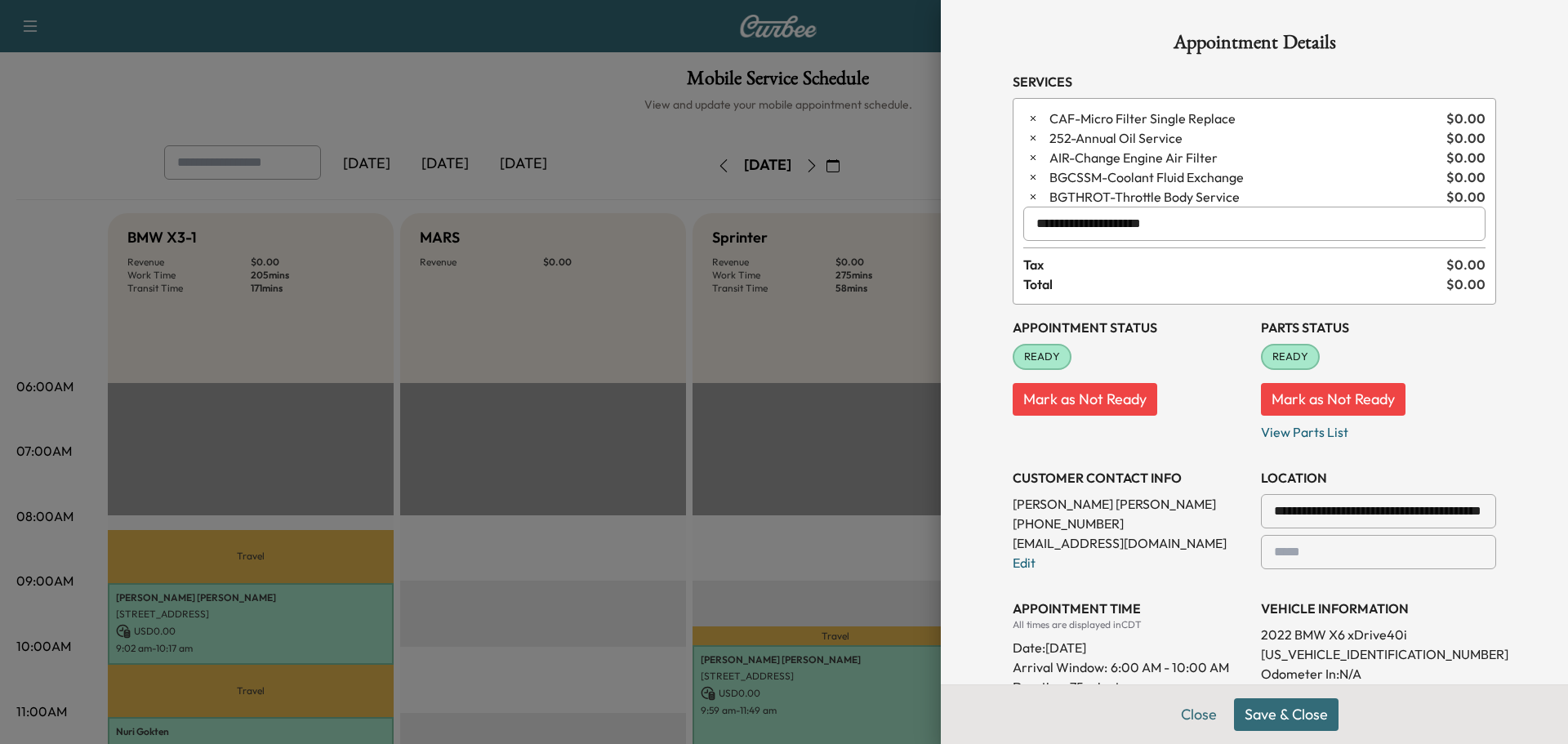
type input "**********"
click at [1265, 719] on button "Save & Close" at bounding box center [1286, 714] width 104 height 33
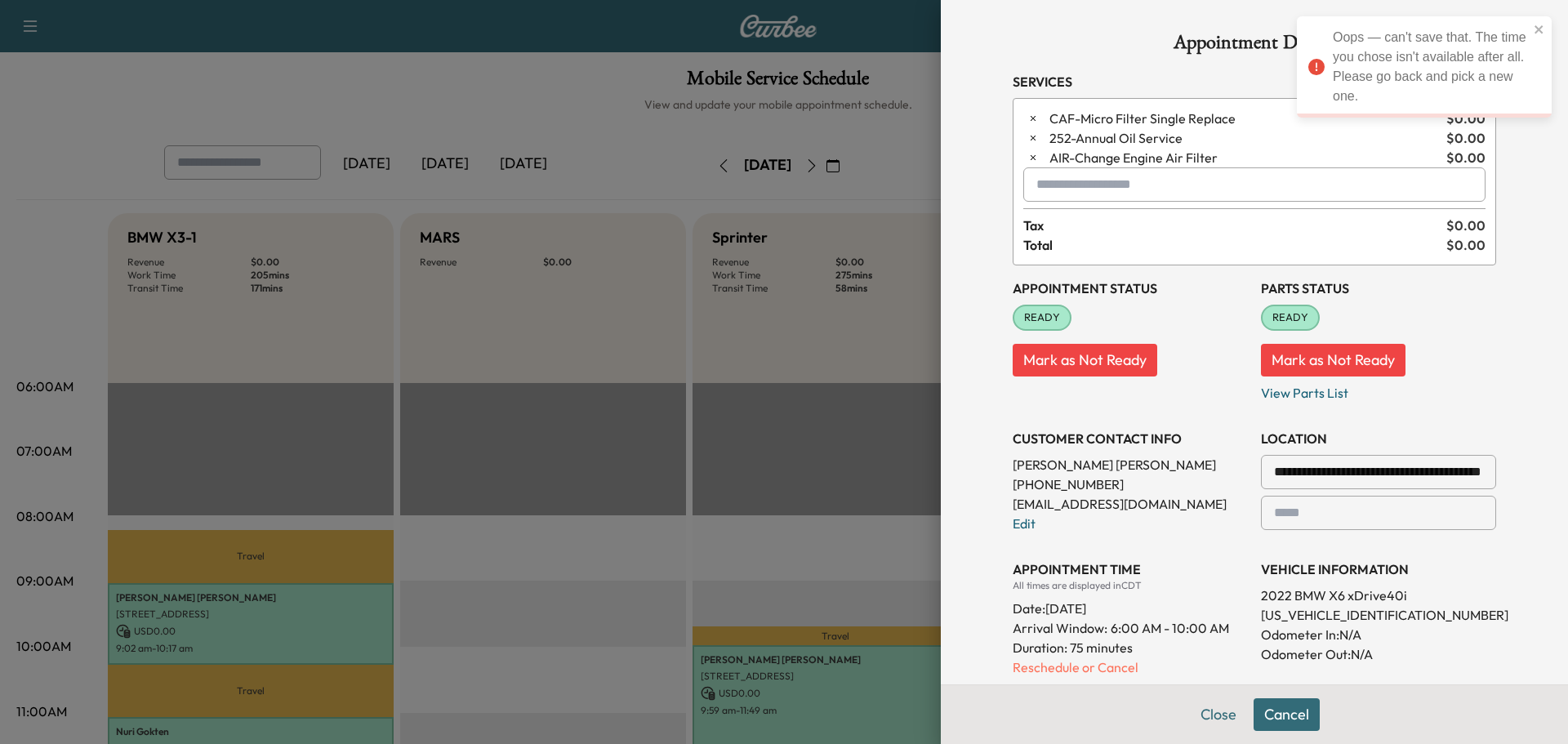
click at [1537, 23] on icon "close" at bounding box center [1540, 29] width 12 height 13
click at [1073, 187] on input "text" at bounding box center [1254, 184] width 462 height 34
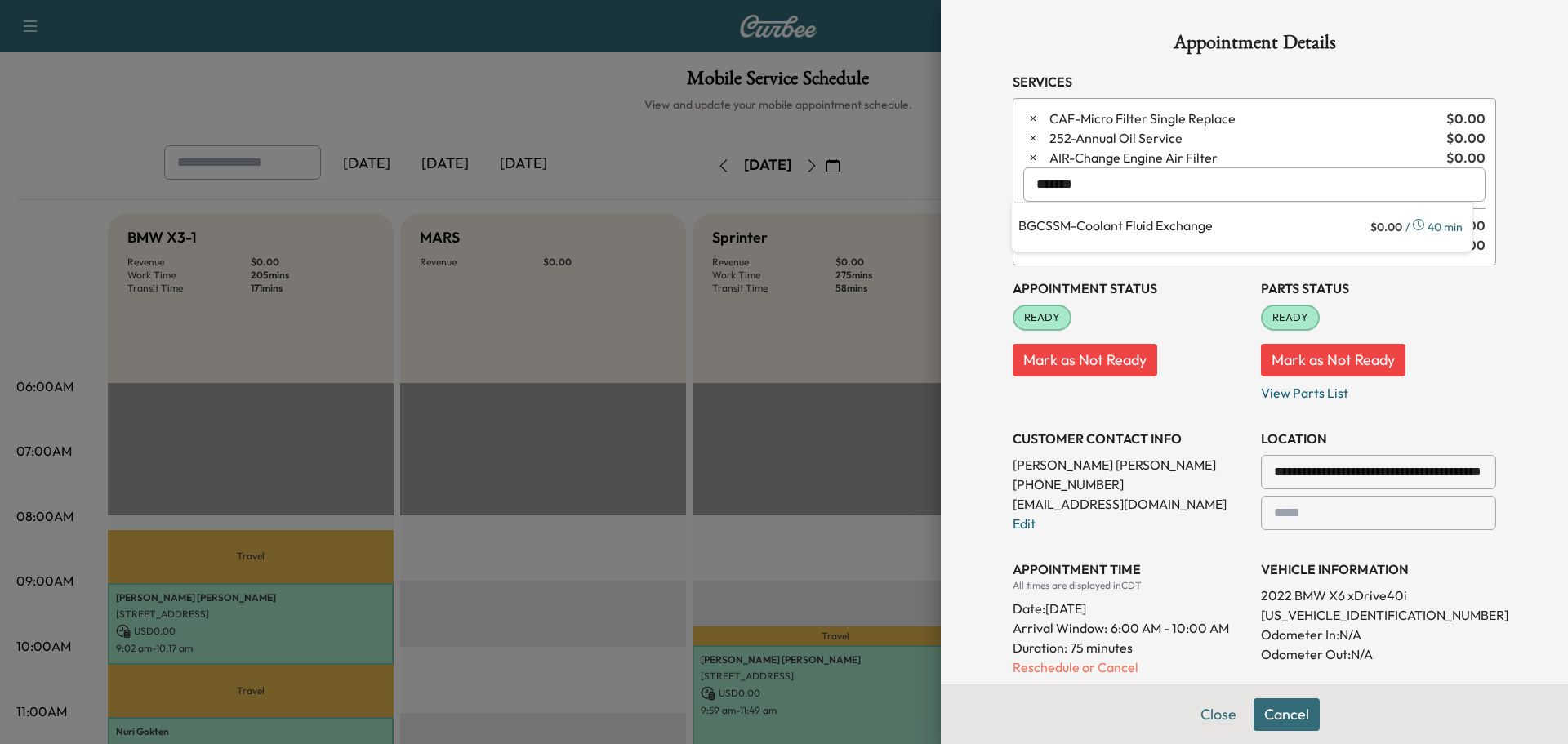
click at [1128, 221] on p "BGCSSM - Coolant Fluid Exchange" at bounding box center [1192, 226] width 348 height 23
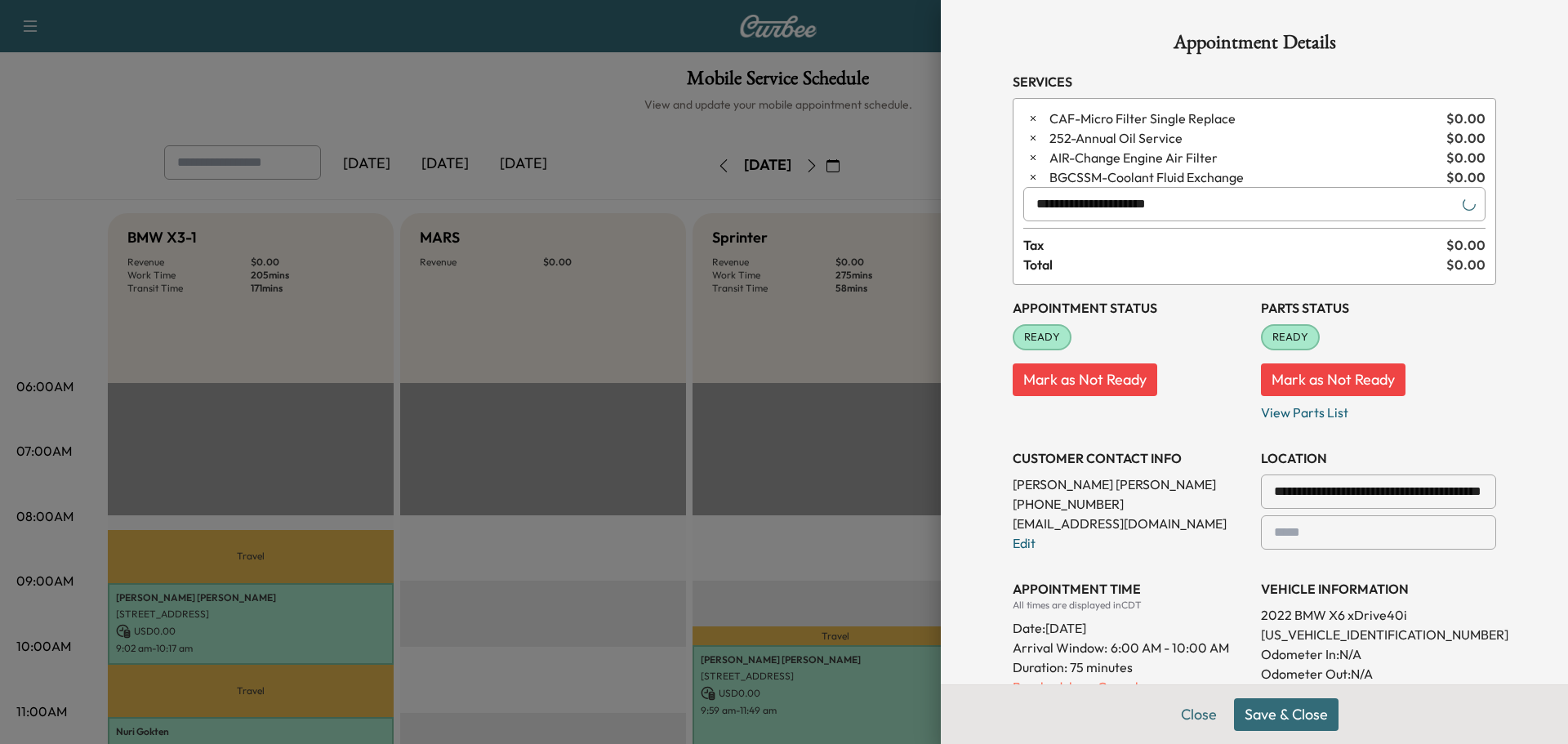
type input "**********"
click at [1258, 712] on button "Save & Close" at bounding box center [1286, 714] width 104 height 33
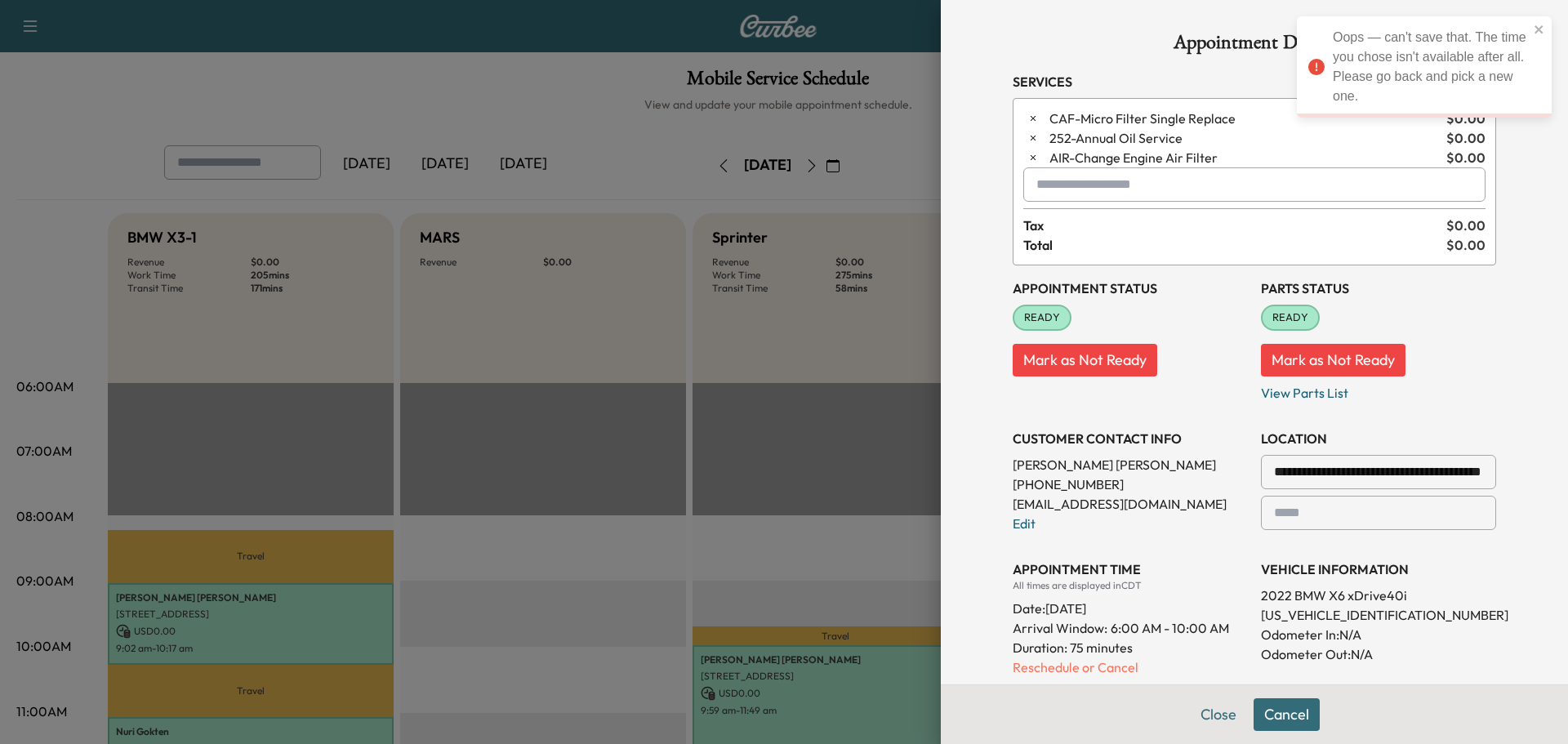
click at [1535, 31] on icon "close" at bounding box center [1540, 29] width 12 height 13
click at [1043, 669] on p "Reschedule or Cancel" at bounding box center [1130, 666] width 236 height 19
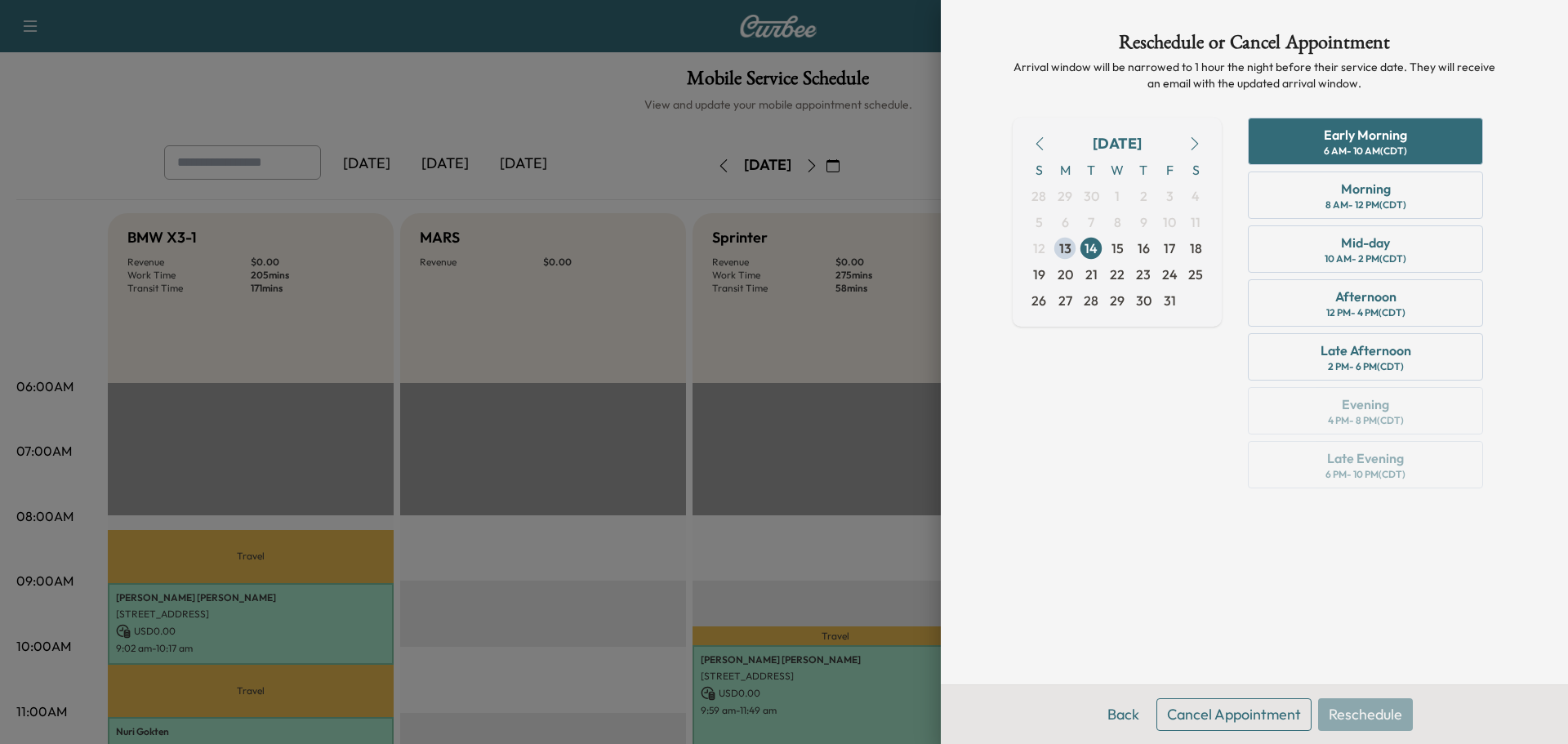
click at [1332, 195] on div "Morning 8 AM - 12 PM (CDT)" at bounding box center [1366, 195] width 236 height 48
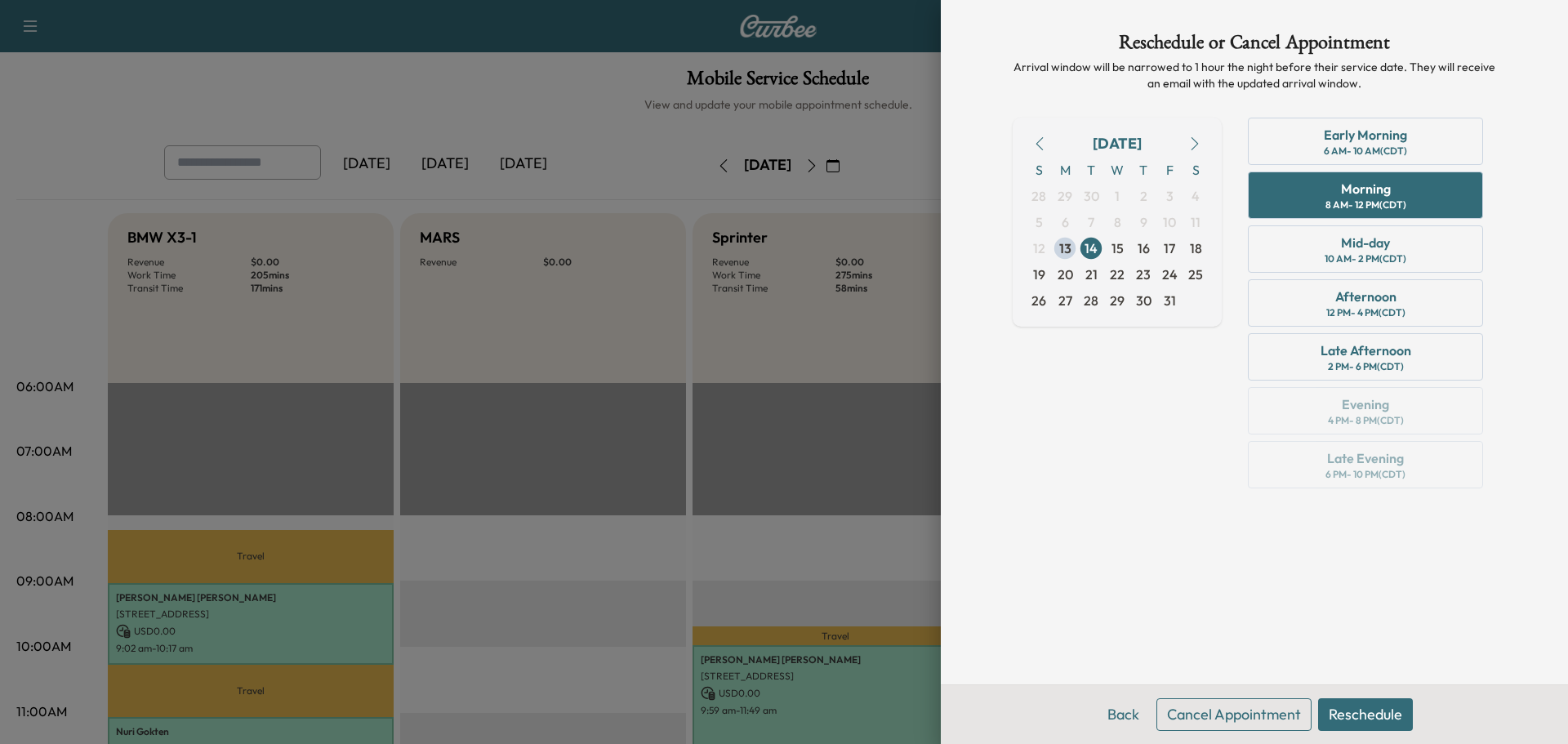
click at [1361, 714] on button "Reschedule" at bounding box center [1365, 714] width 94 height 33
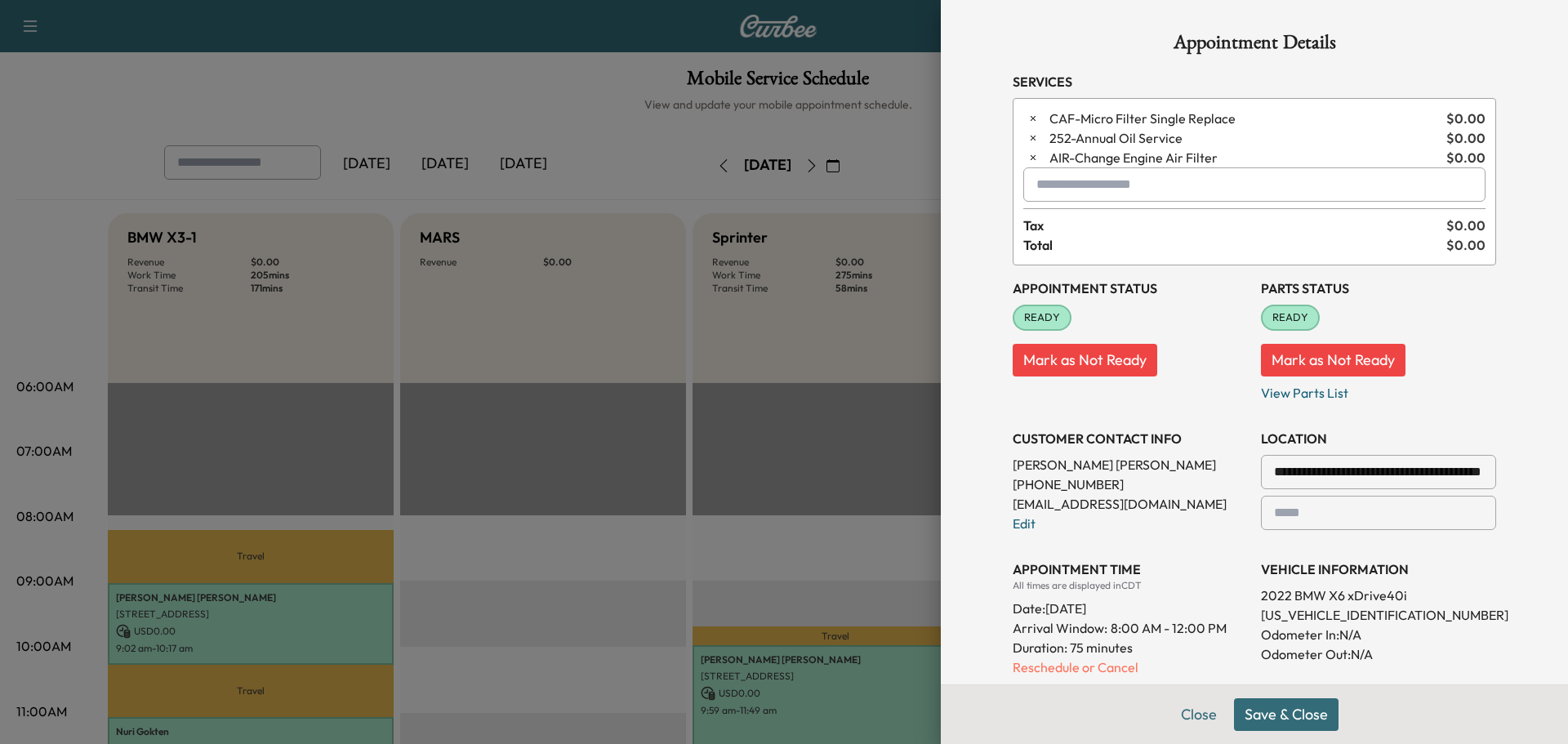
click at [1058, 184] on input "text" at bounding box center [1254, 184] width 462 height 34
click at [1092, 225] on p "SPRINTER - Sprinter" at bounding box center [1196, 226] width 356 height 23
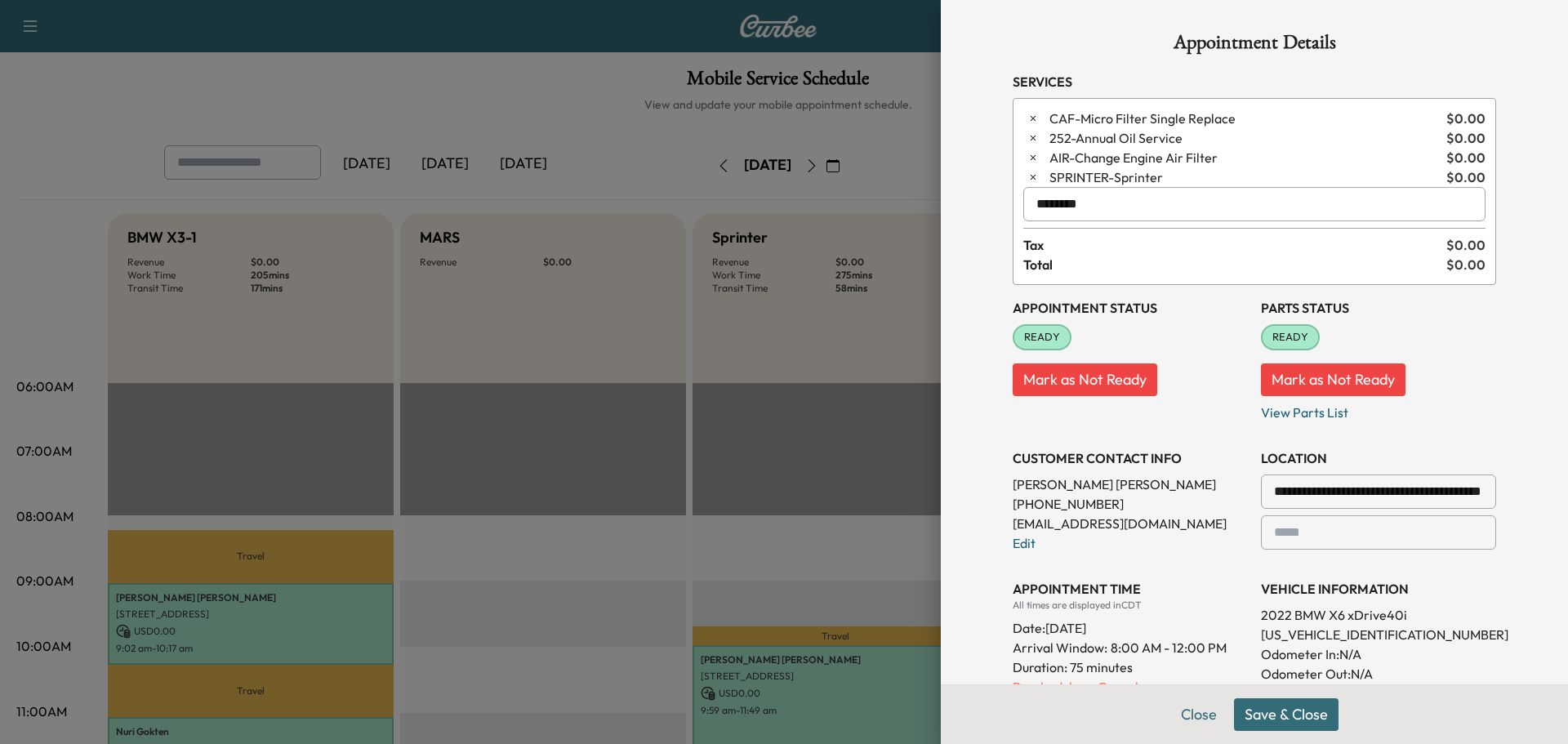
type input "********"
click at [1281, 694] on div "Close Save & Close" at bounding box center [1254, 713] width 627 height 59
click at [1278, 709] on button "Save & Close" at bounding box center [1286, 714] width 104 height 33
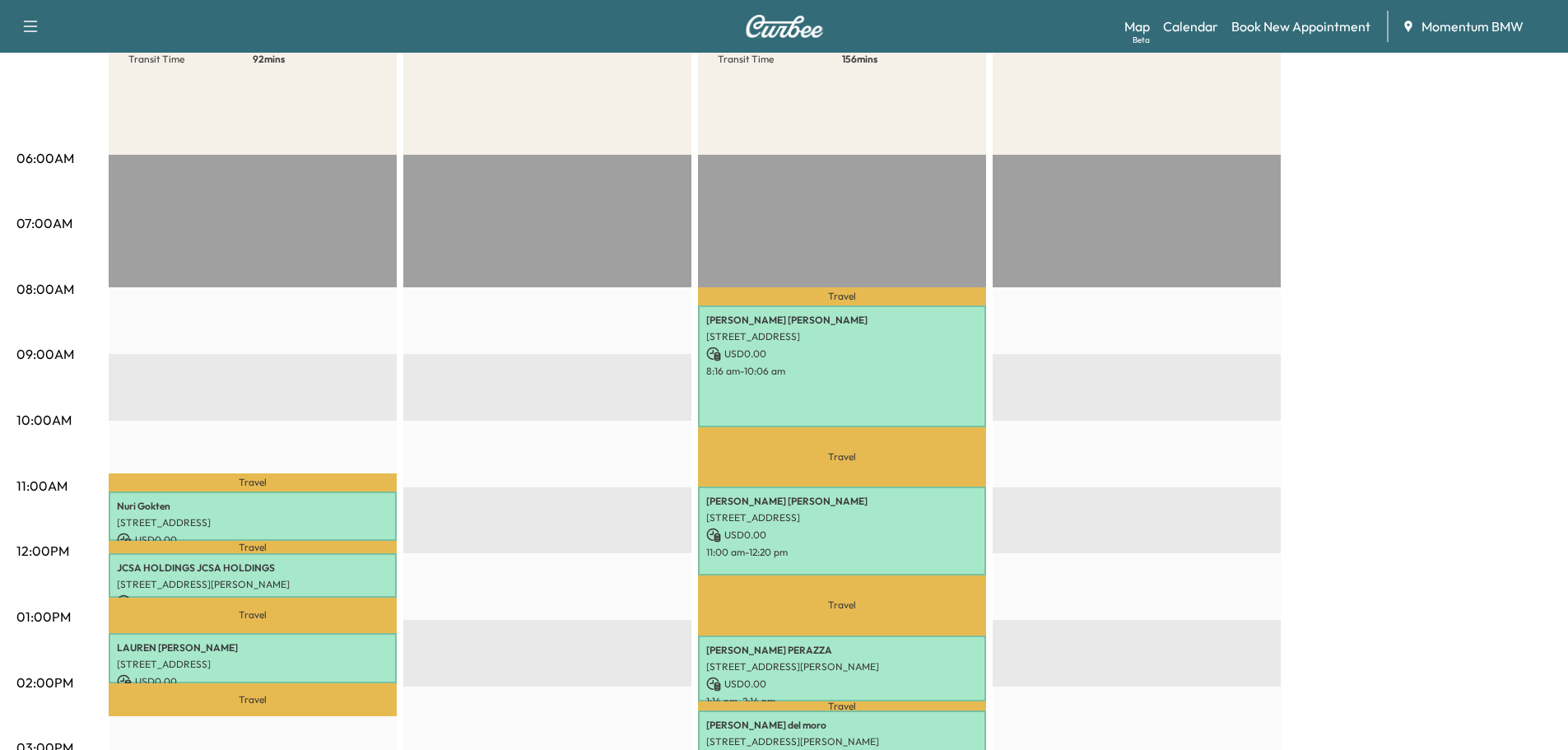
scroll to position [247, 0]
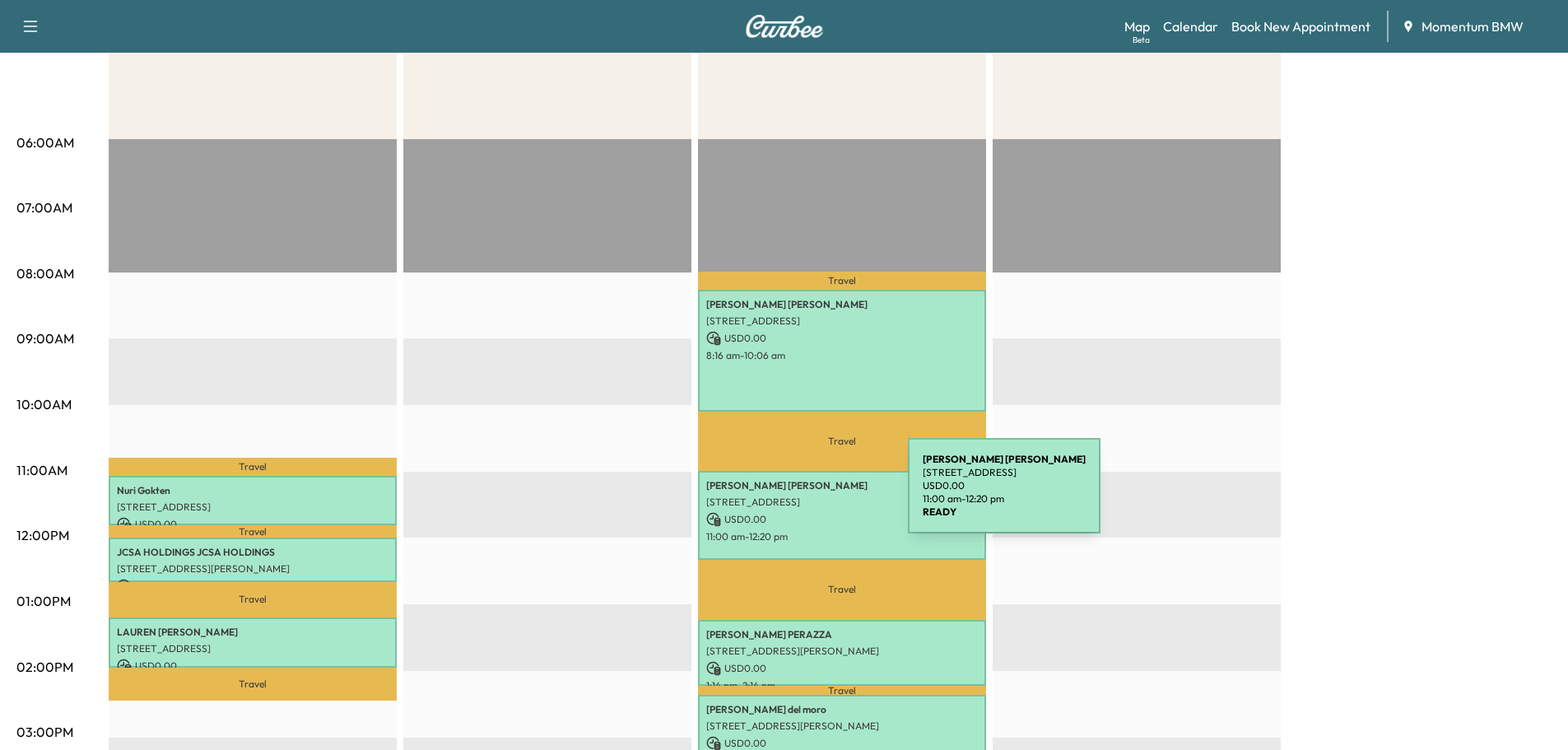
click at [785, 495] on p "[STREET_ADDRESS]" at bounding box center [842, 502] width 272 height 13
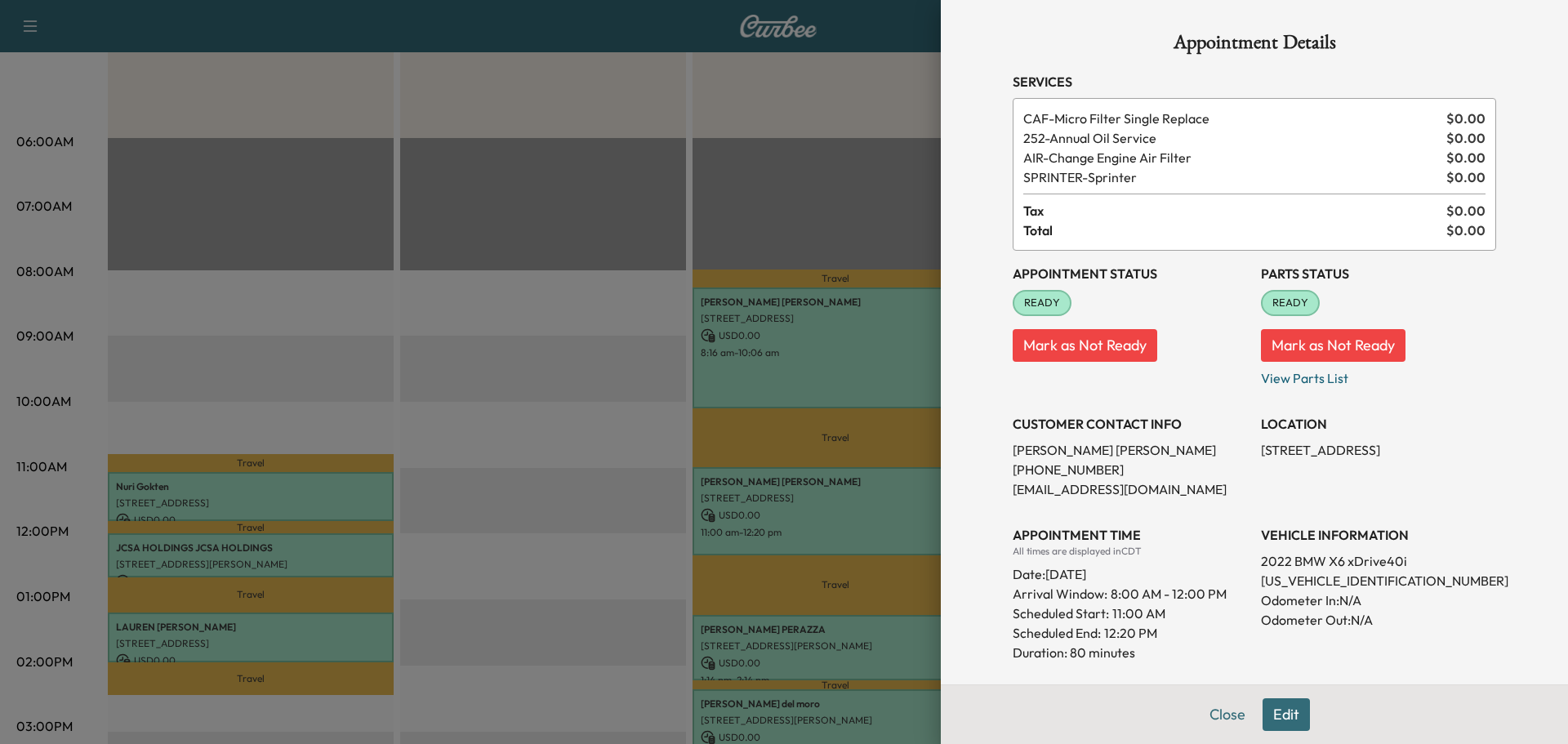
click at [1268, 708] on button "Edit" at bounding box center [1286, 714] width 48 height 33
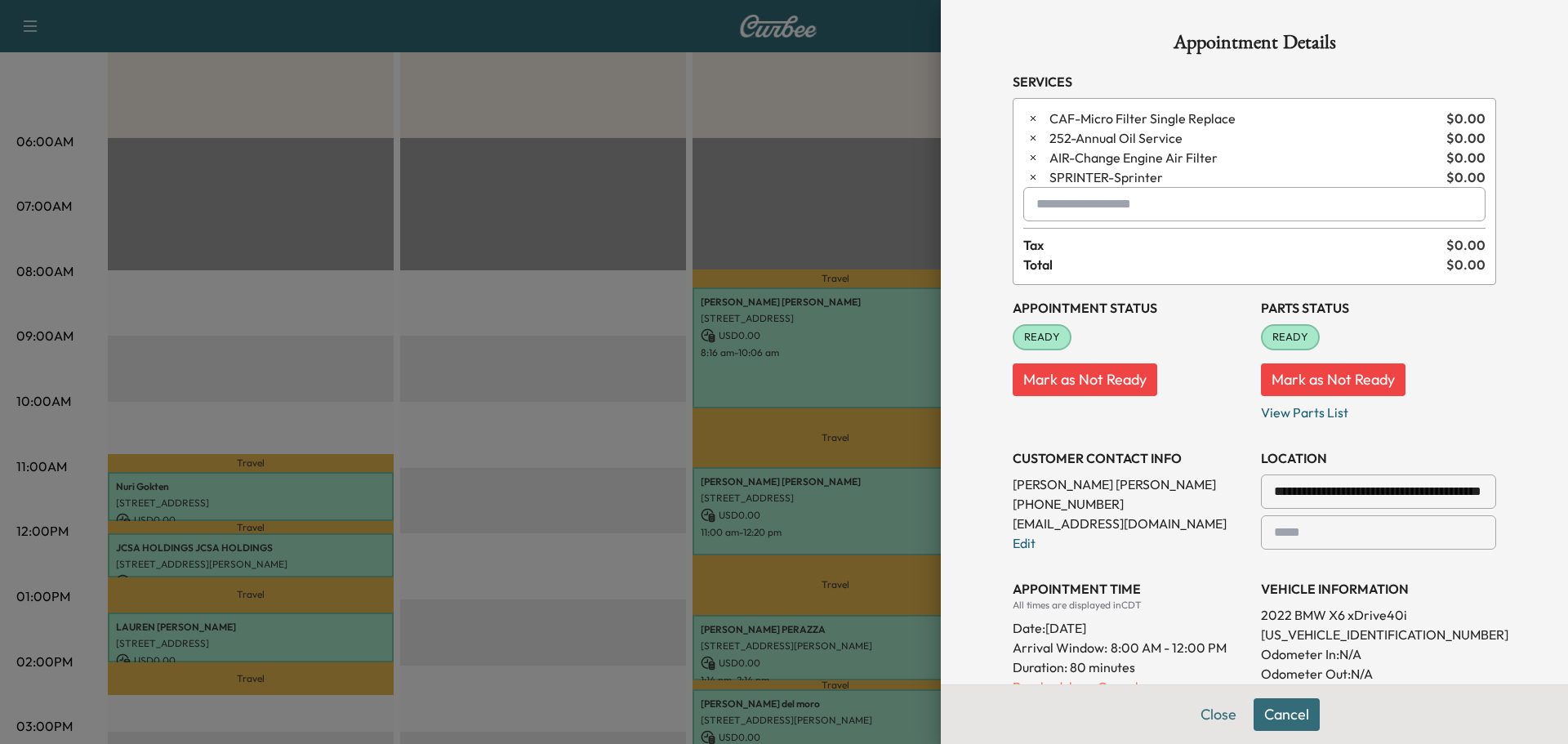
click at [1104, 200] on input "text" at bounding box center [1254, 204] width 462 height 34
click at [1102, 240] on p "BGCSSM - Coolant Fluid Exchange" at bounding box center [1192, 246] width 348 height 23
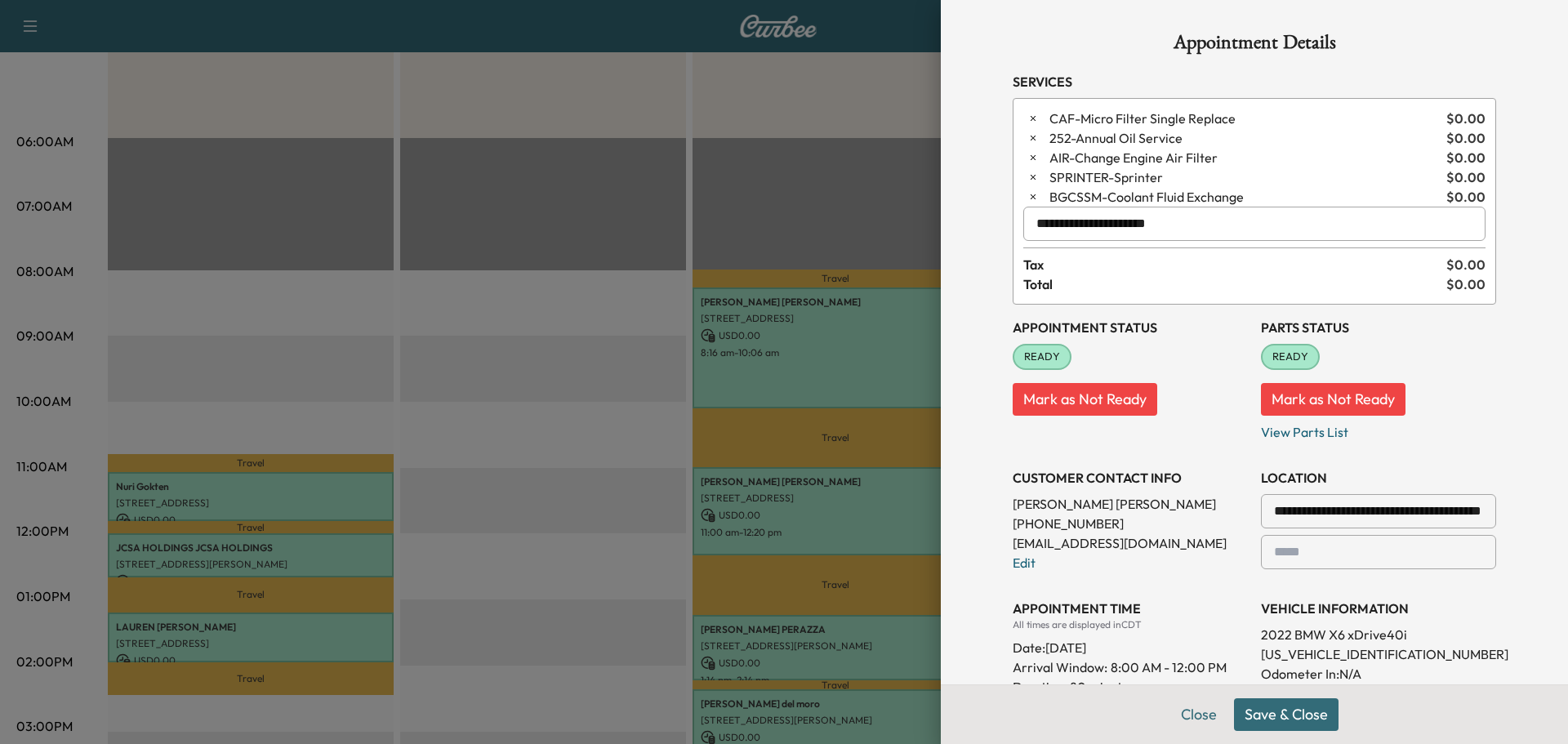
type input "**********"
click at [1282, 708] on button "Save & Close" at bounding box center [1286, 714] width 104 height 33
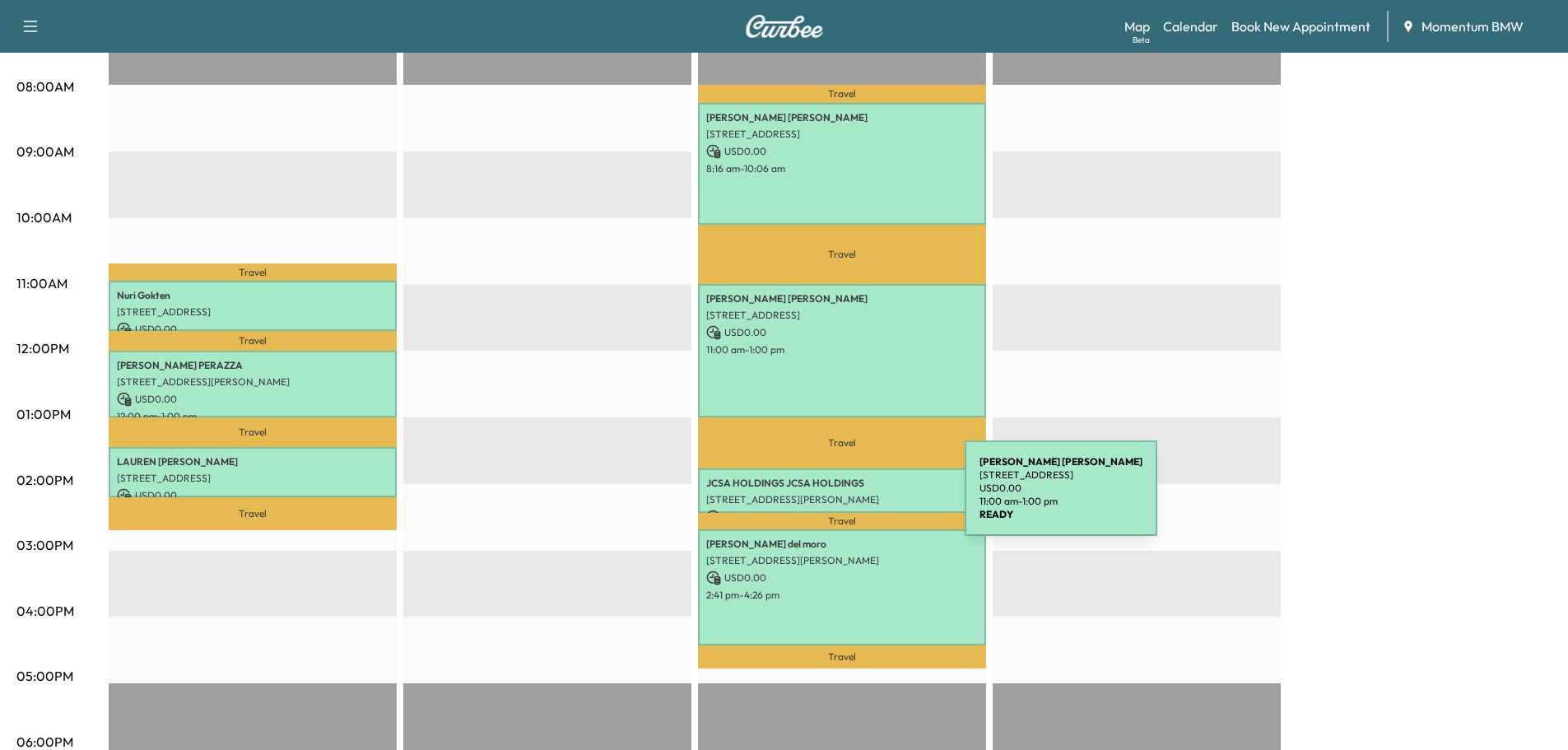
scroll to position [494, 0]
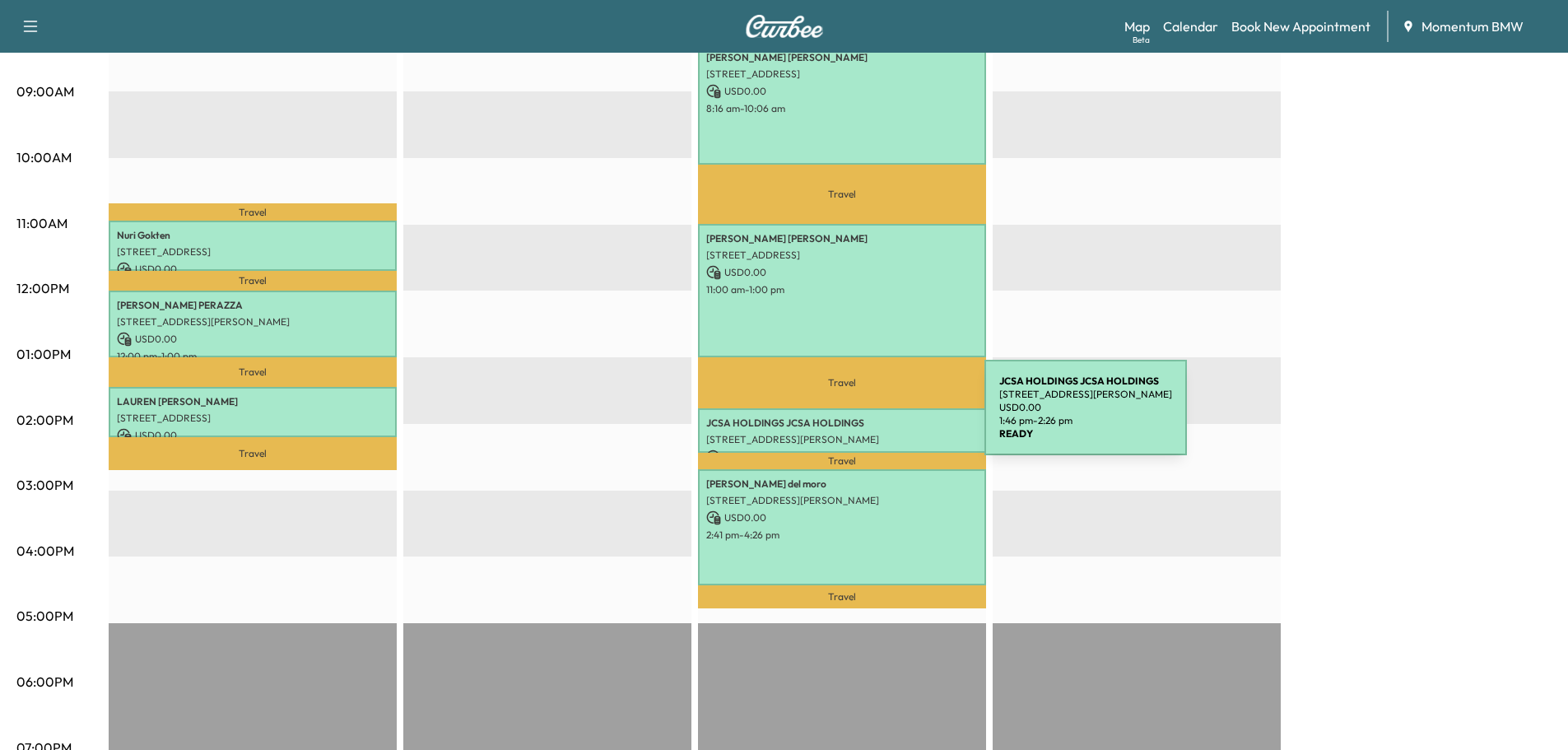
click at [861, 418] on p "JCSA HOLDINGS JCSA HOLDINGS" at bounding box center [842, 423] width 272 height 13
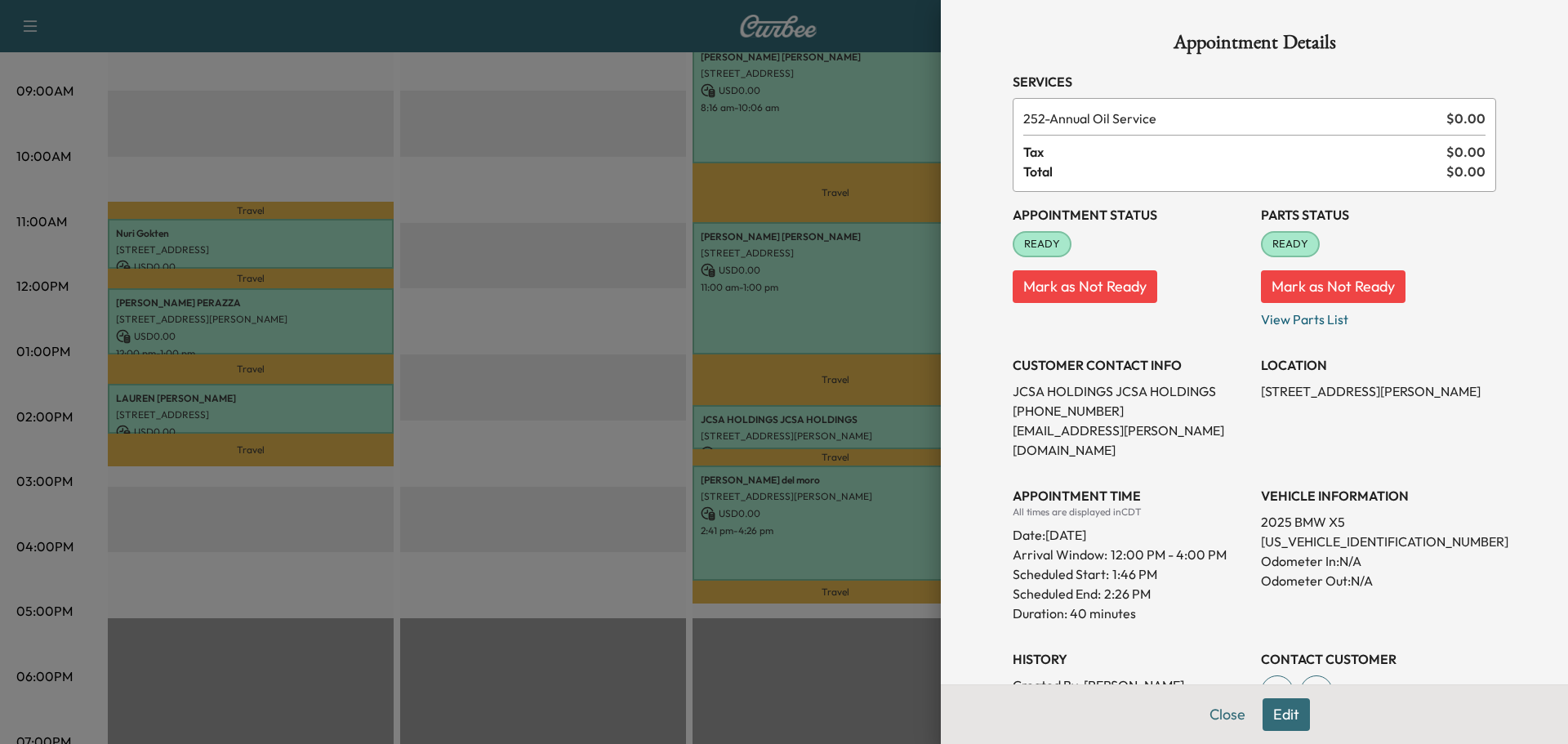
click at [1202, 713] on button "Close" at bounding box center [1227, 714] width 57 height 33
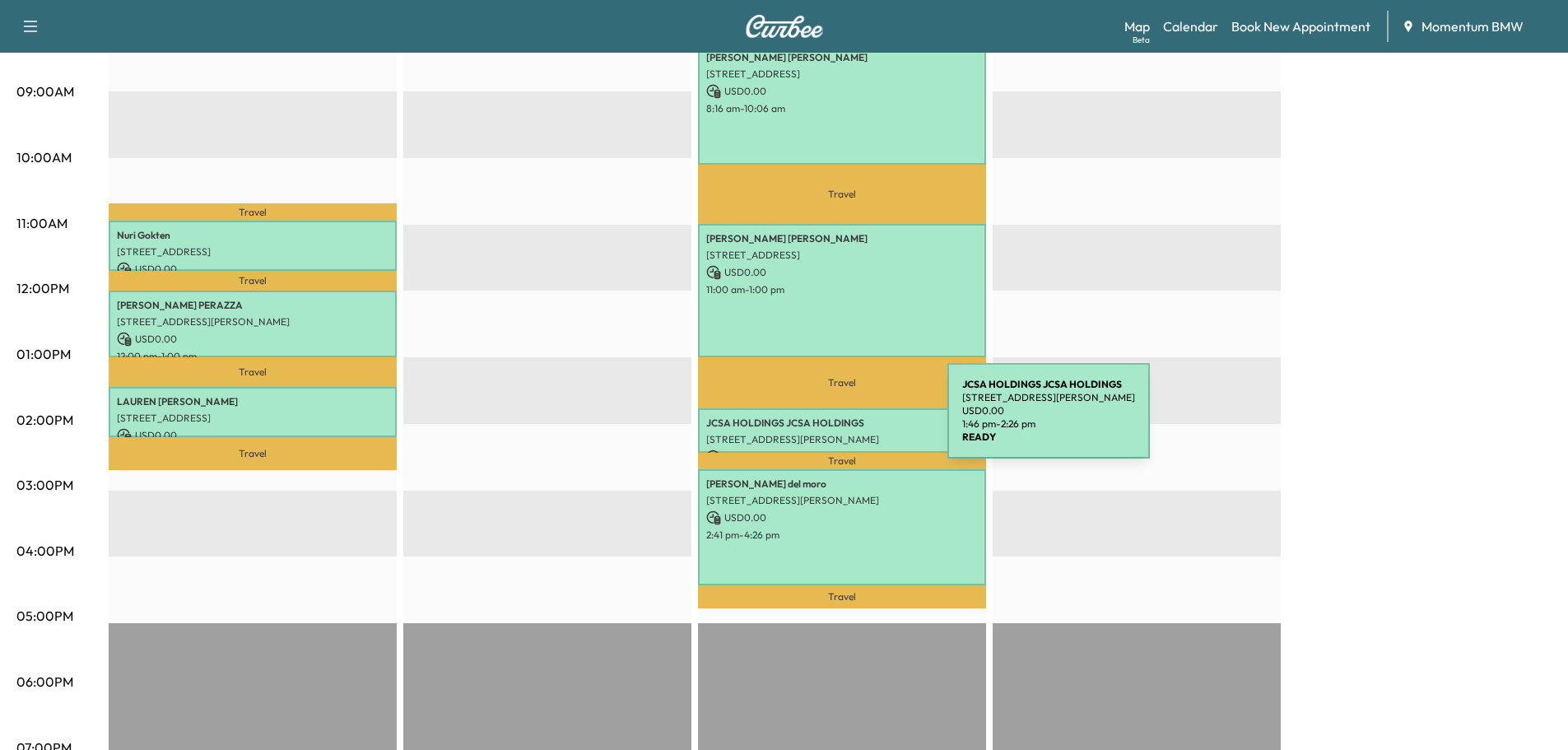
click at [824, 421] on p "JCSA HOLDINGS JCSA HOLDINGS" at bounding box center [842, 423] width 272 height 13
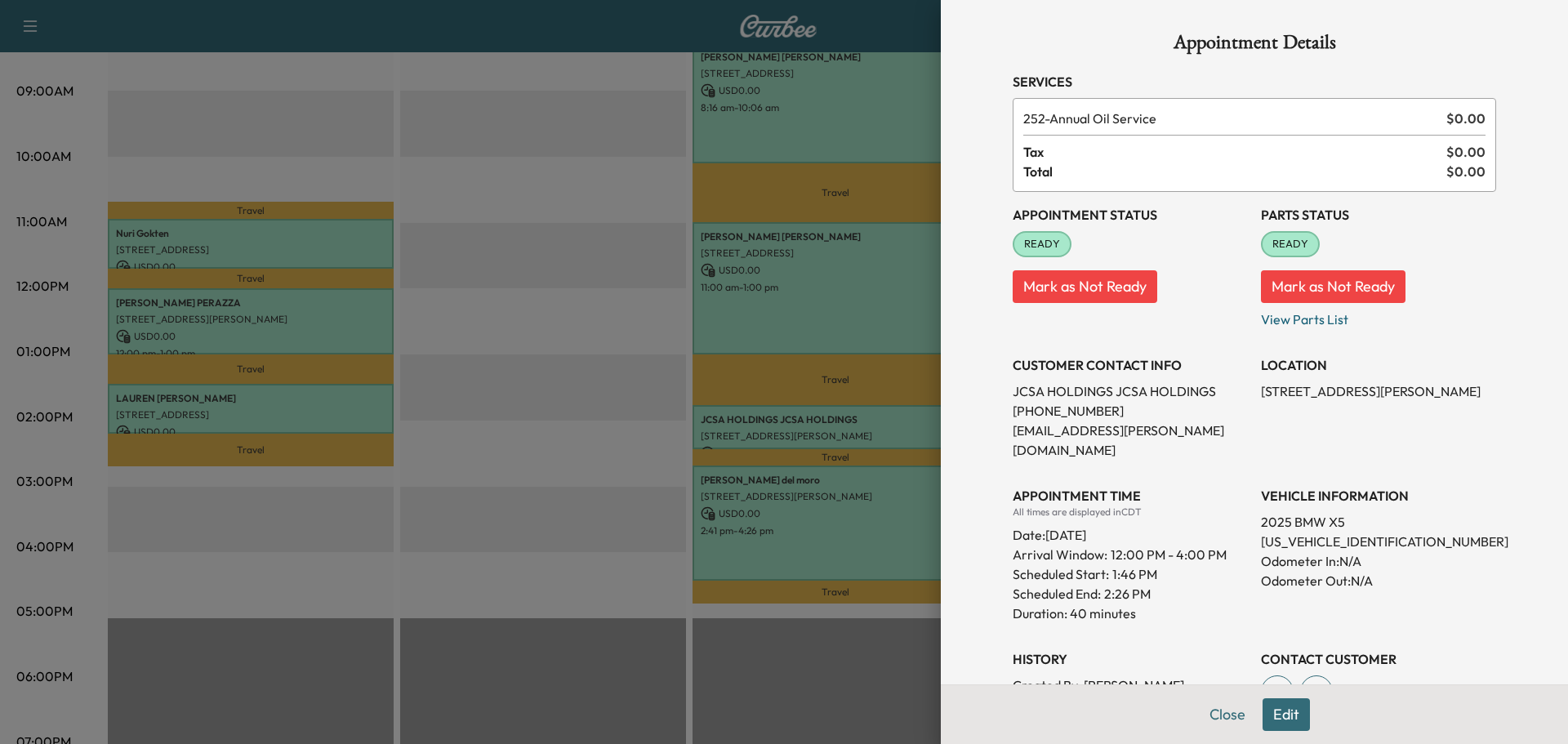
click at [1211, 713] on button "Close" at bounding box center [1227, 714] width 57 height 33
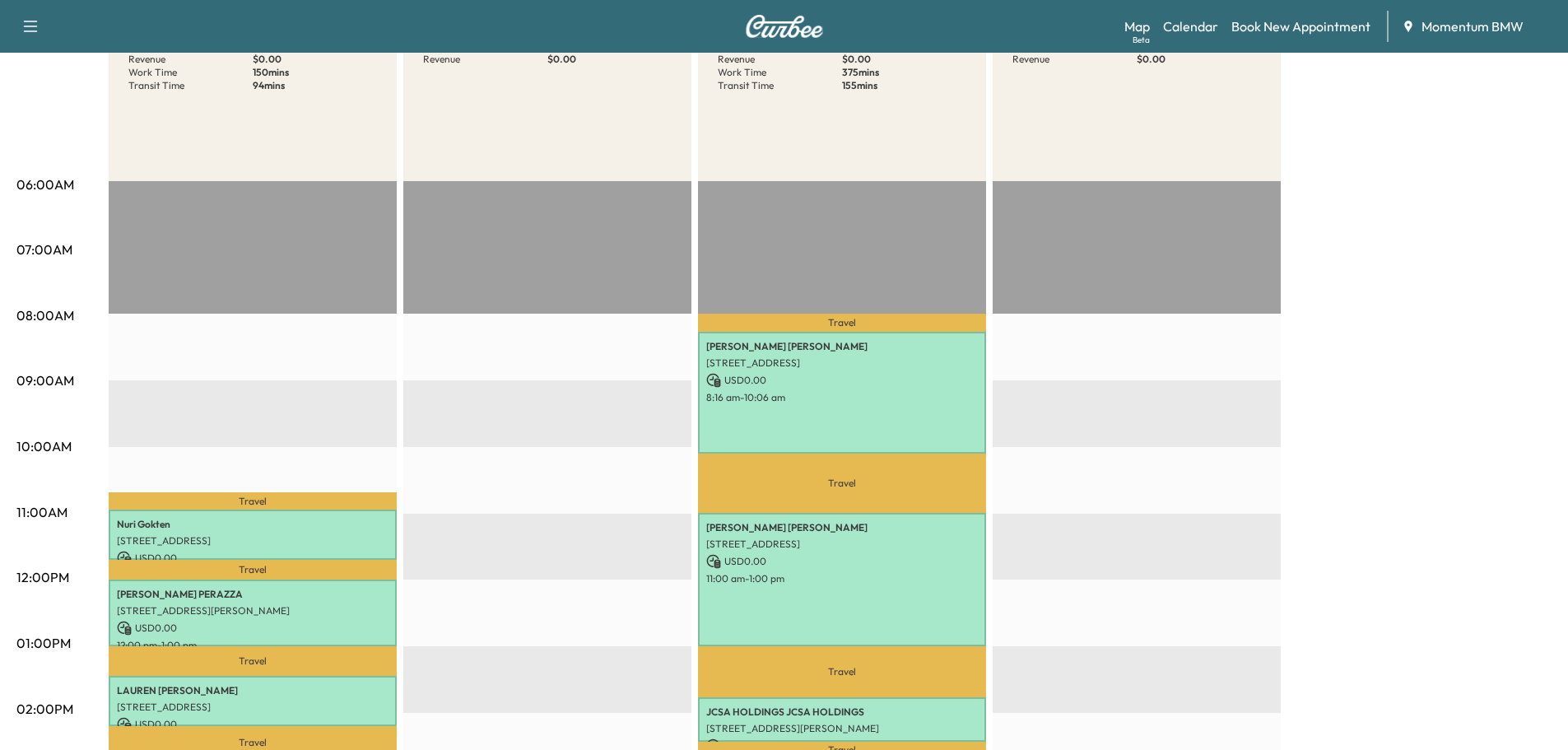
scroll to position [412, 0]
